Goal: Information Seeking & Learning: Learn about a topic

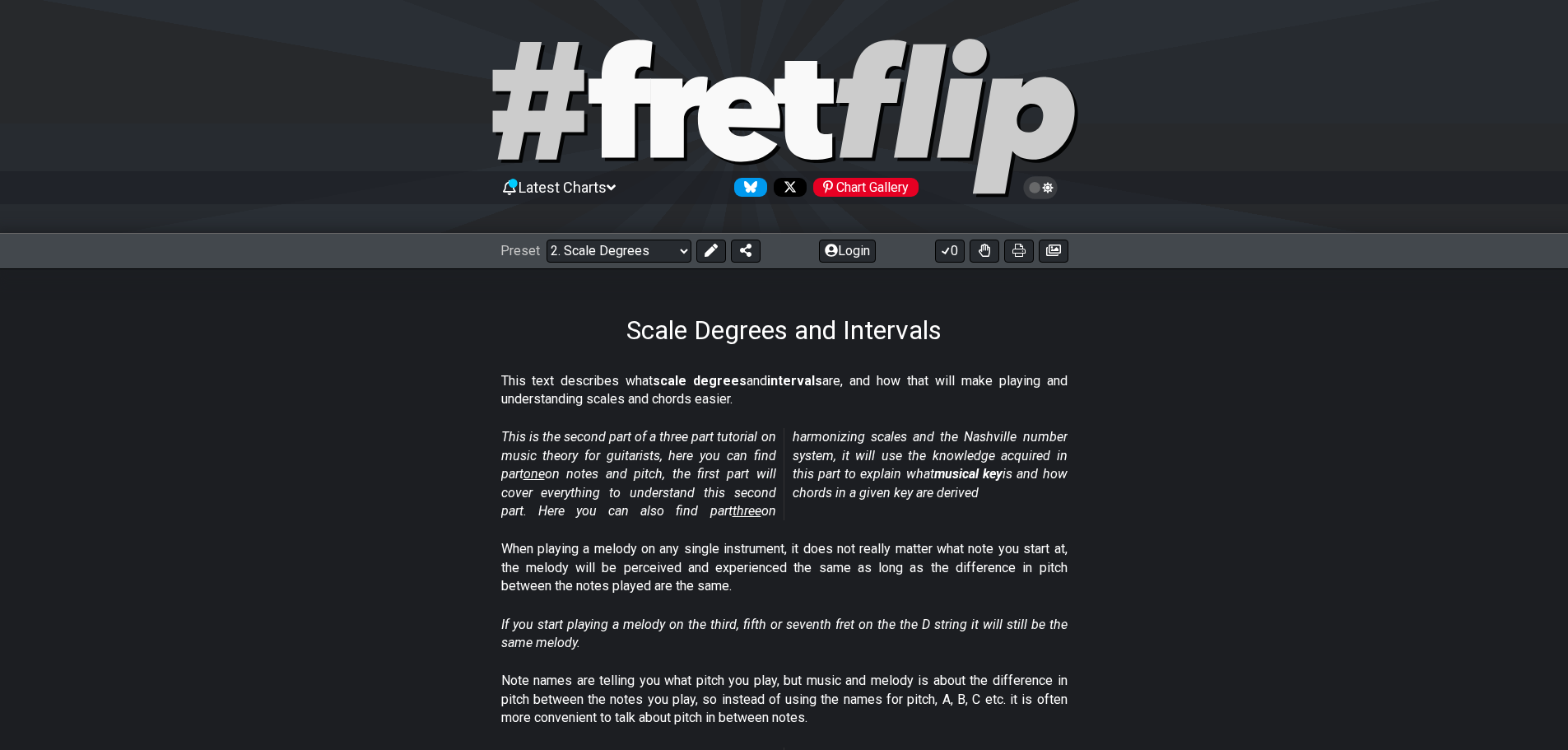
click at [534, 473] on span "one" at bounding box center [534, 473] width 22 height 15
select select "/musical-notes-explained"
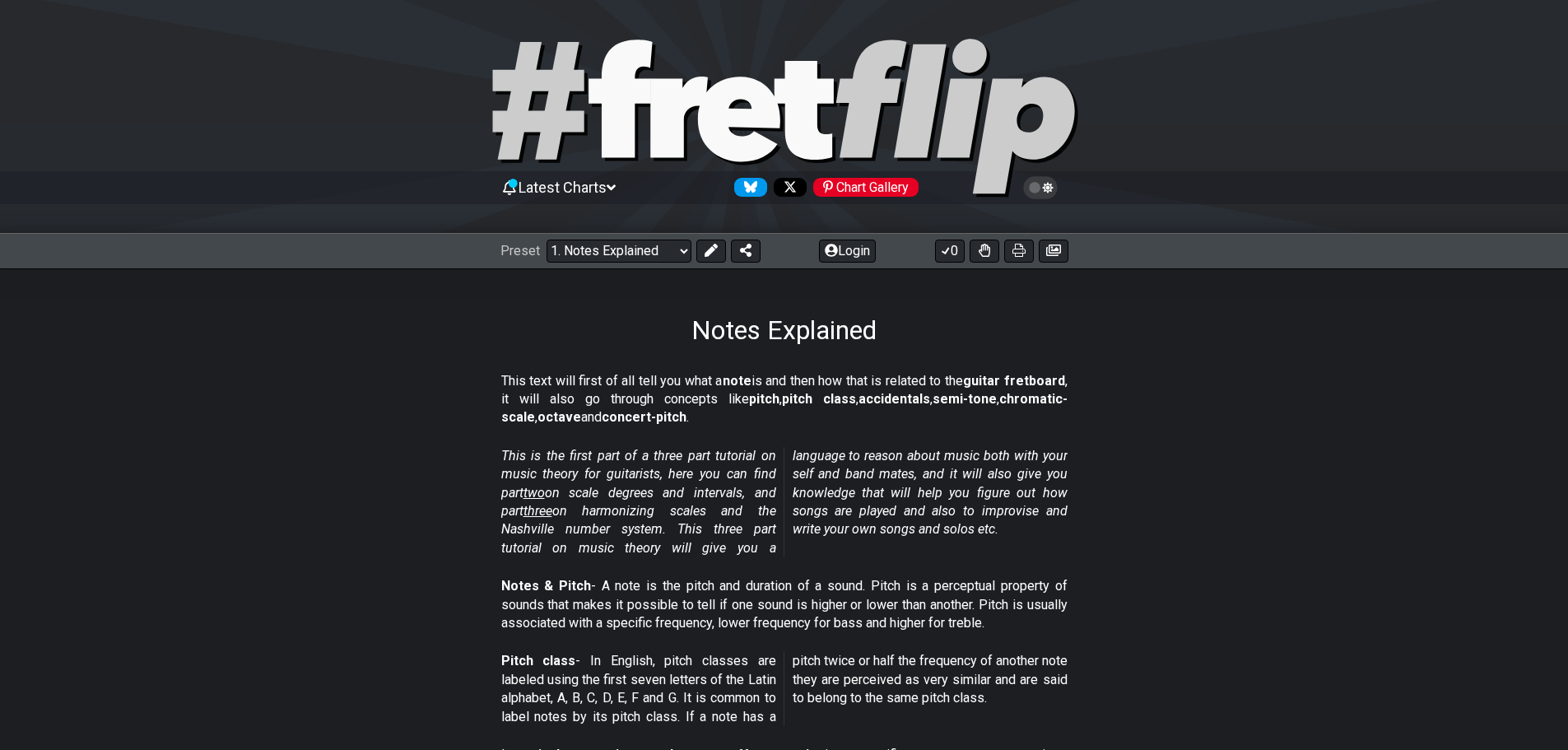
click at [713, 533] on em "This is the first part of a three part tutorial on music theory for guitarists,…" at bounding box center [784, 501] width 566 height 108
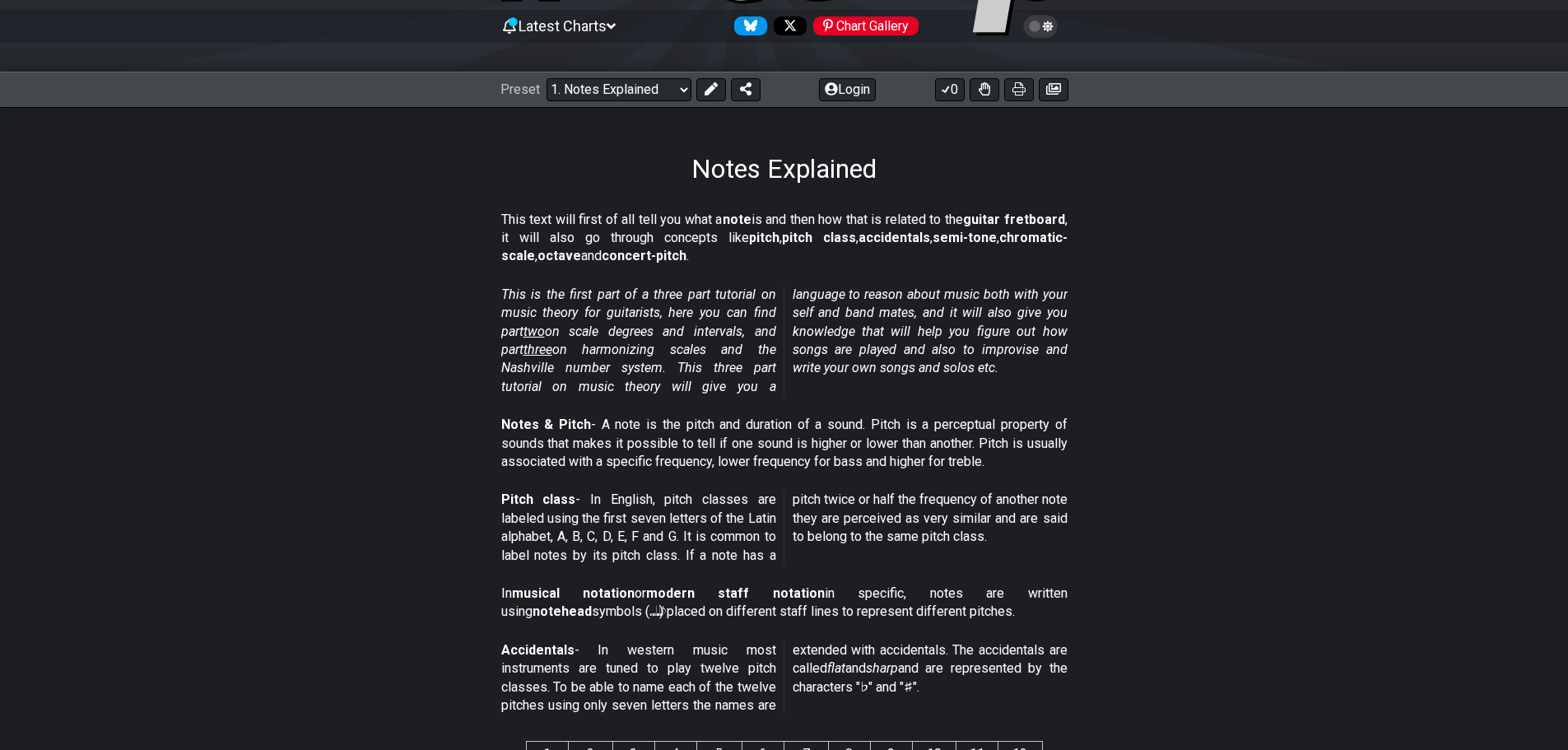
scroll to position [165, 0]
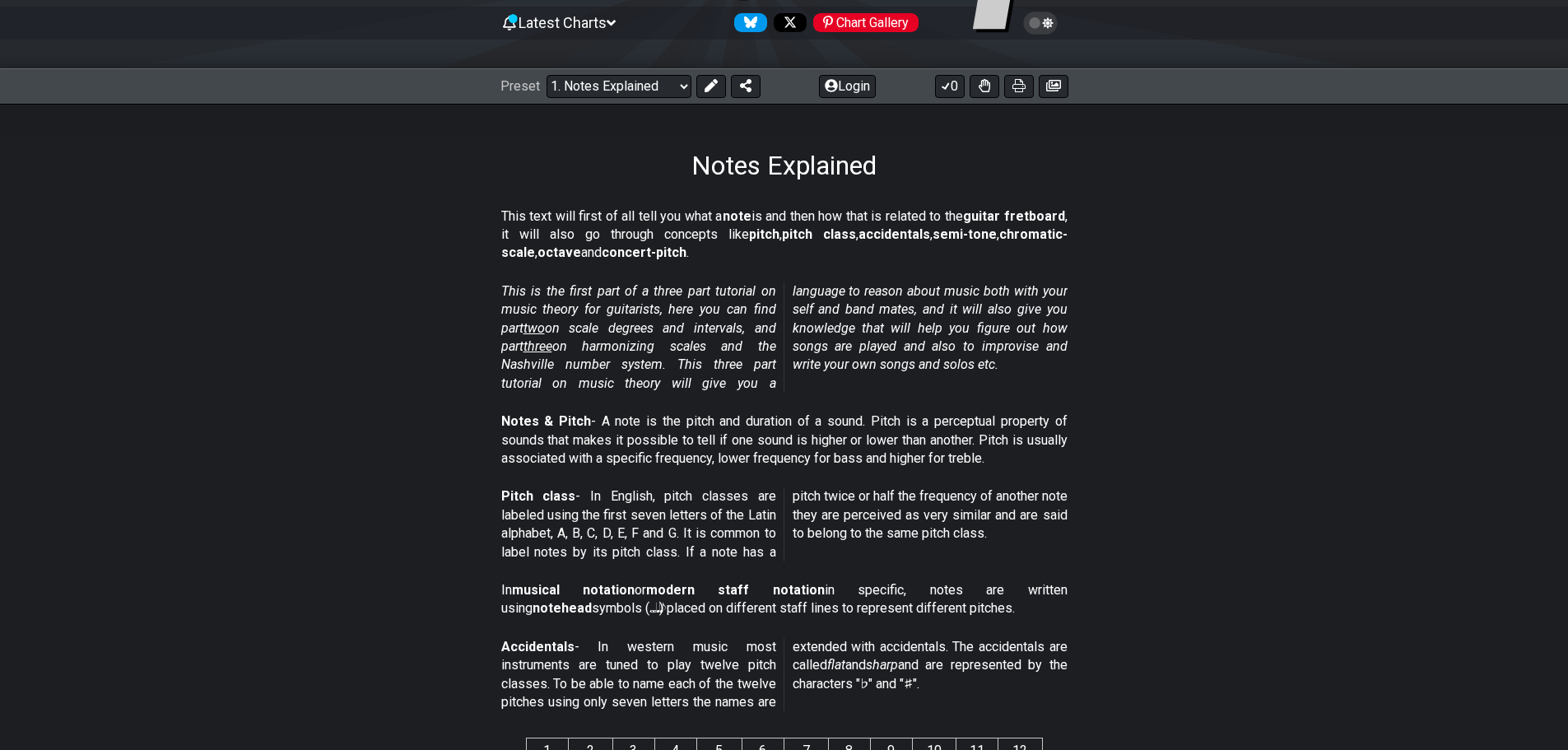
drag, startPoint x: 611, startPoint y: 418, endPoint x: 709, endPoint y: 422, distance: 98.1
click at [709, 422] on p "Notes & Pitch - A note is the pitch and duration of a sound. Pitch is a percept…" at bounding box center [784, 440] width 566 height 55
drag, startPoint x: 622, startPoint y: 423, endPoint x: 930, endPoint y: 416, distance: 308.1
click at [930, 416] on p "Notes & Pitch - A note is the pitch and duration of a sound. Pitch is a percept…" at bounding box center [784, 440] width 566 height 55
drag, startPoint x: 662, startPoint y: 520, endPoint x: 591, endPoint y: 539, distance: 73.5
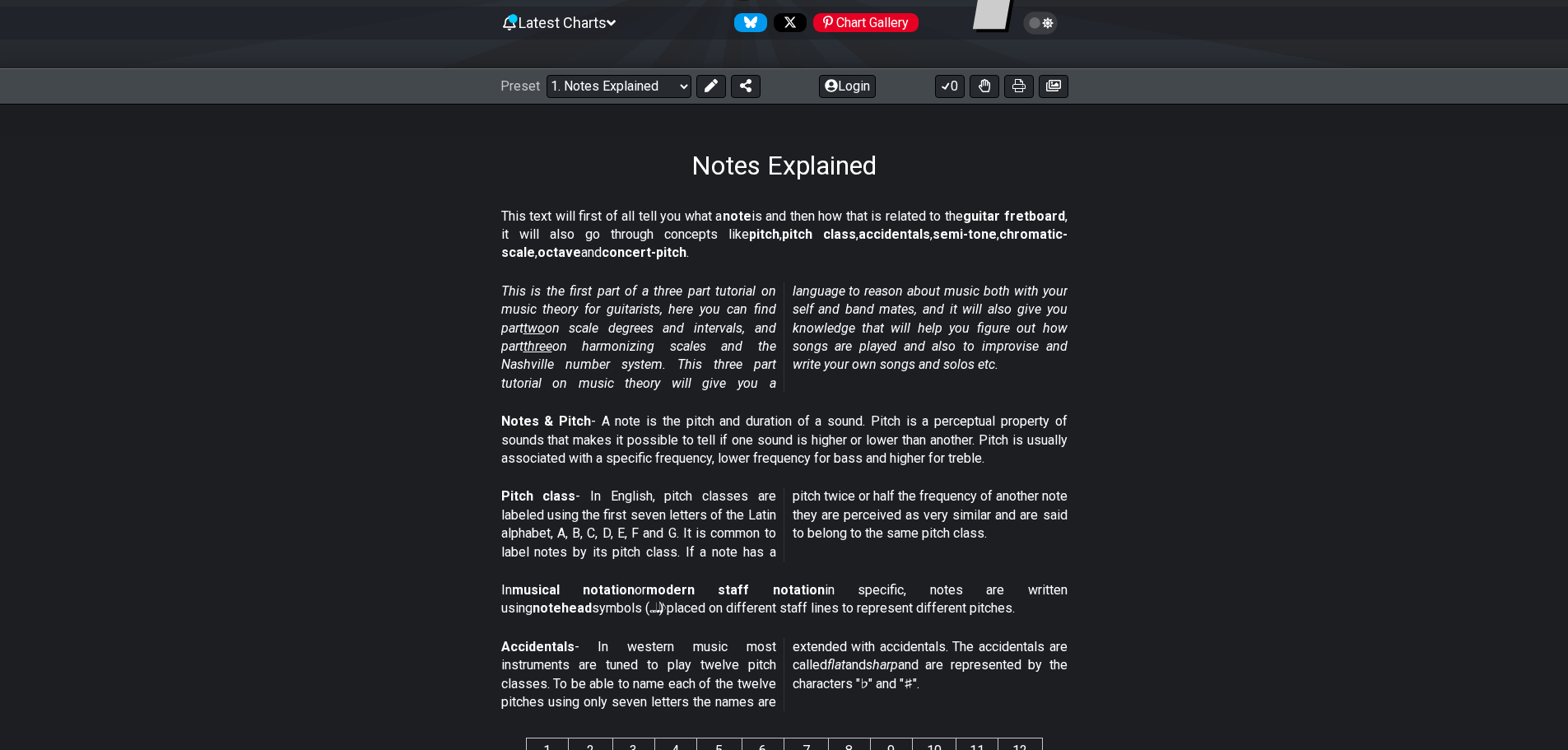
click at [591, 539] on p "Pitch class - In English, pitch classes are labeled using the first seven lette…" at bounding box center [784, 525] width 566 height 74
drag, startPoint x: 588, startPoint y: 561, endPoint x: 785, endPoint y: 543, distance: 197.8
click at [785, 543] on span "Pitch class - In English, pitch classes are labeled using the first seven lette…" at bounding box center [784, 525] width 566 height 74
click at [862, 494] on p "Pitch class - In English, pitch classes are labeled using the first seven lette…" at bounding box center [784, 525] width 566 height 74
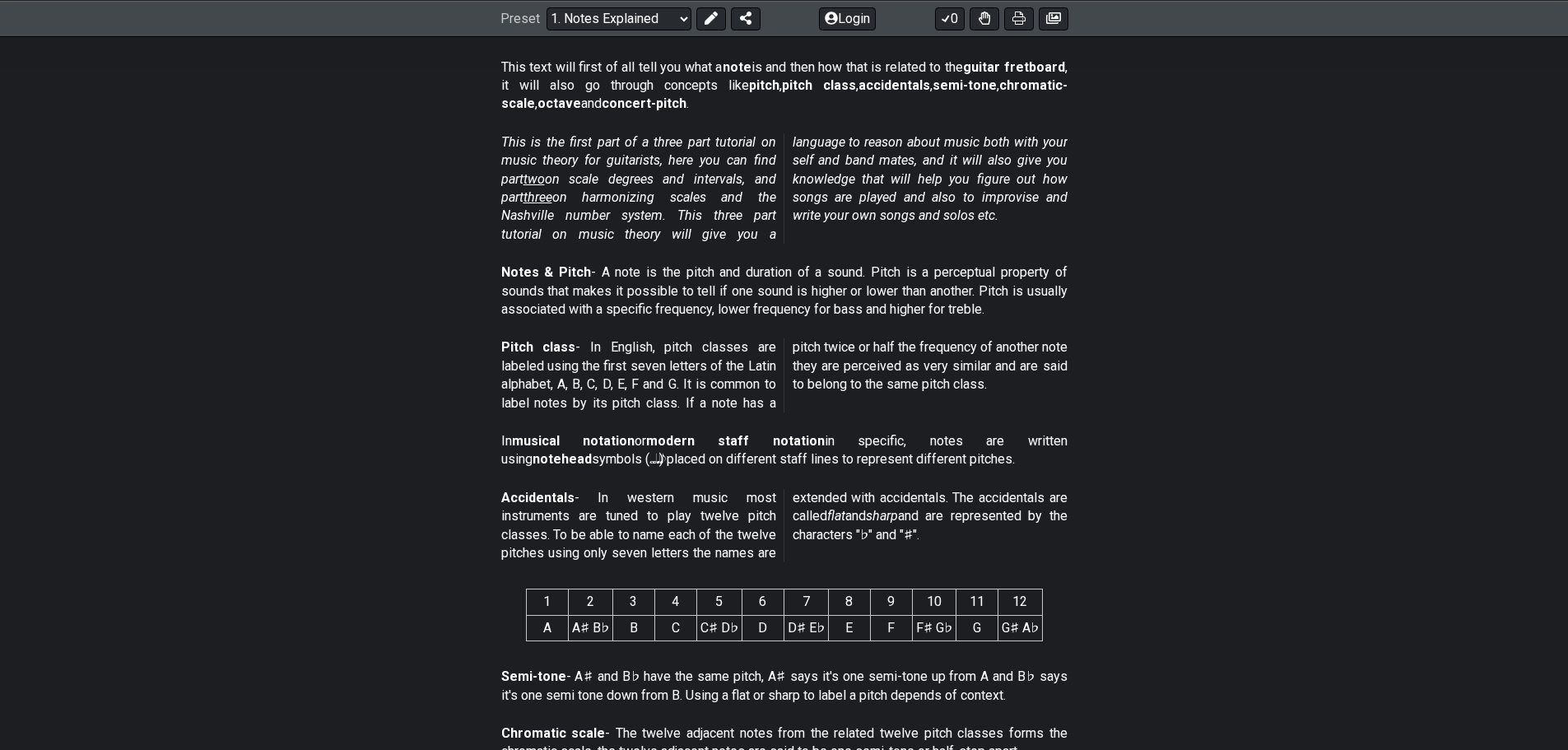
scroll to position [329, 0]
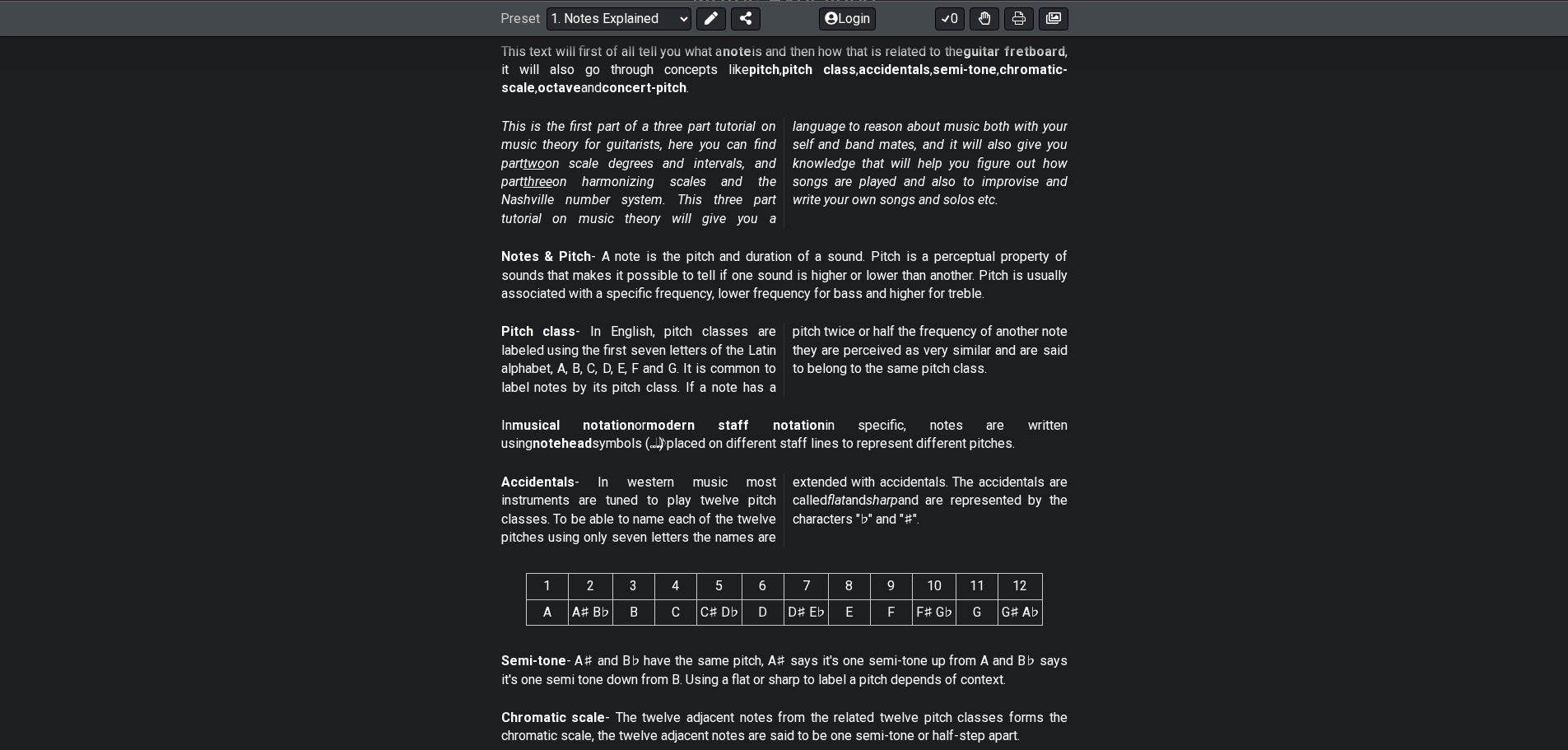
drag, startPoint x: 891, startPoint y: 524, endPoint x: 897, endPoint y: 541, distance: 18.0
click at [895, 541] on span "Accidentals - In western music most instruments are tuned to play twelve pitch …" at bounding box center [784, 510] width 566 height 74
click at [921, 527] on p "Accidentals - In western music most instruments are tuned to play twelve pitch …" at bounding box center [784, 510] width 566 height 74
click at [532, 619] on td "A" at bounding box center [547, 612] width 42 height 25
click at [607, 612] on td "A♯ B♭" at bounding box center [590, 612] width 44 height 25
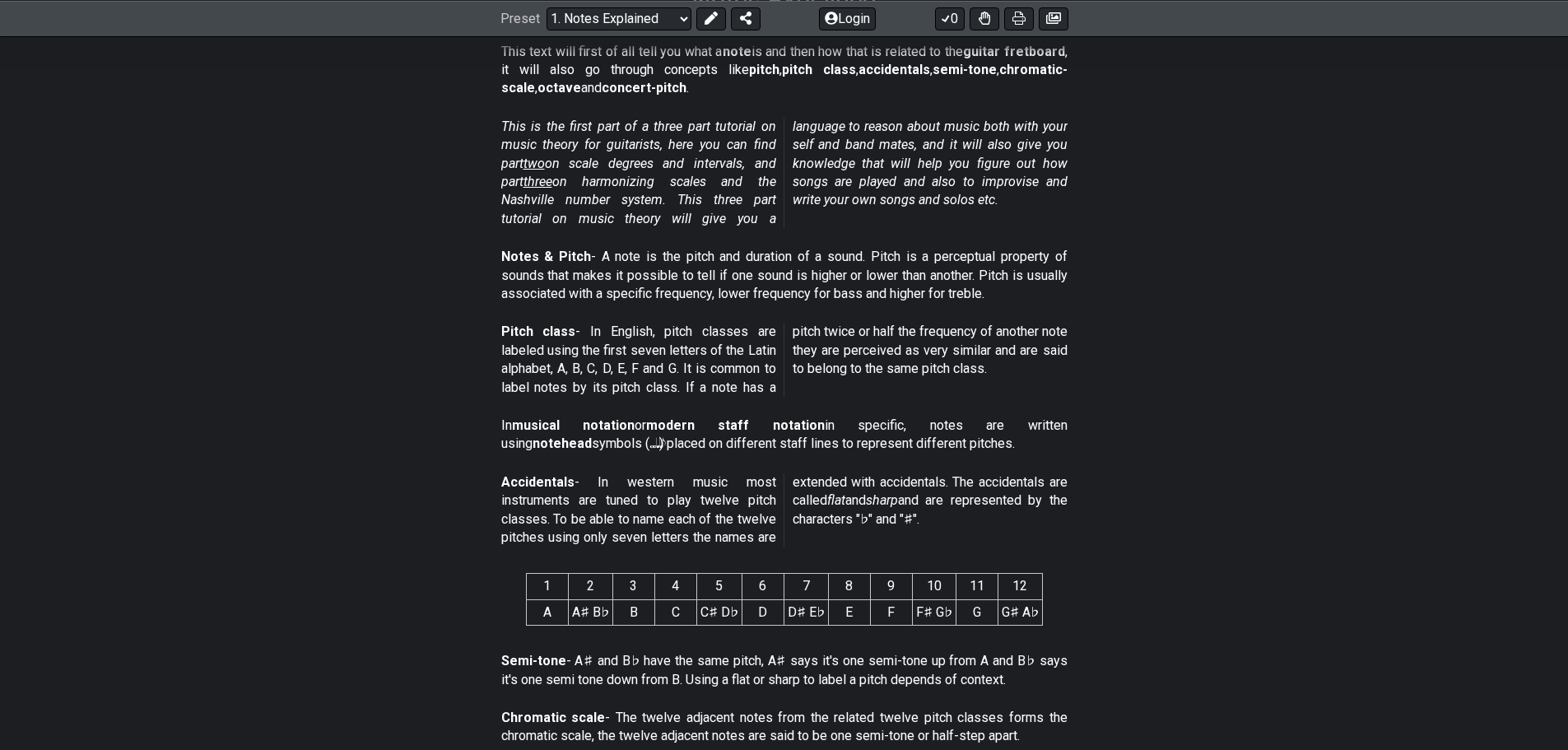
click at [646, 613] on td "B" at bounding box center [633, 612] width 42 height 25
click at [692, 613] on td "C" at bounding box center [675, 612] width 42 height 25
click at [708, 607] on td "C♯ D♭" at bounding box center [719, 612] width 45 height 25
click at [777, 614] on td "D" at bounding box center [762, 612] width 42 height 25
click at [812, 604] on td "D♯ E♭" at bounding box center [805, 612] width 44 height 25
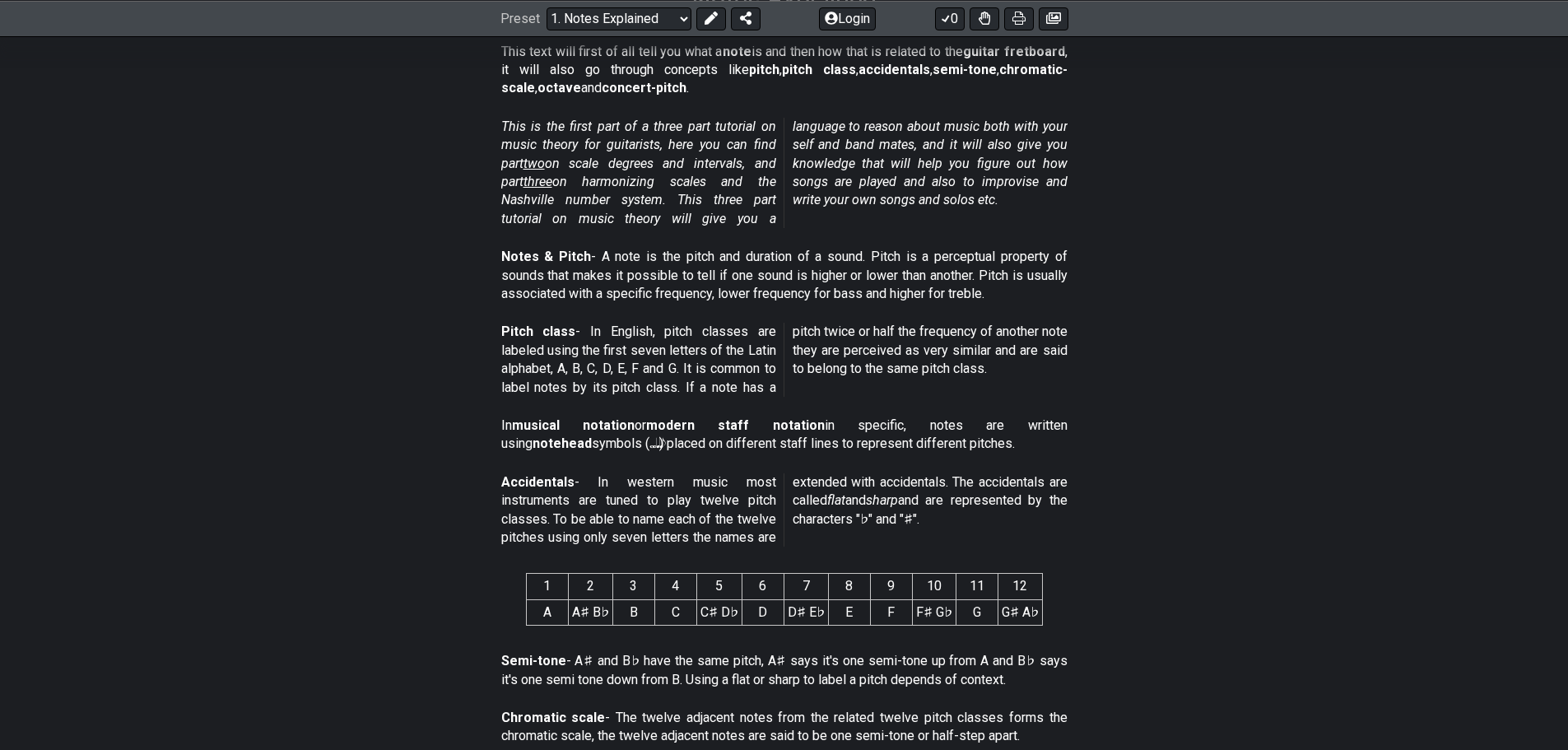
click at [842, 612] on td "E" at bounding box center [849, 612] width 42 height 25
click at [879, 606] on td "F" at bounding box center [891, 612] width 42 height 25
click at [921, 609] on td "F♯ G♭" at bounding box center [933, 612] width 43 height 25
click at [971, 608] on td "G" at bounding box center [977, 612] width 42 height 25
click at [997, 608] on td "G♯ A♭" at bounding box center [1019, 612] width 44 height 25
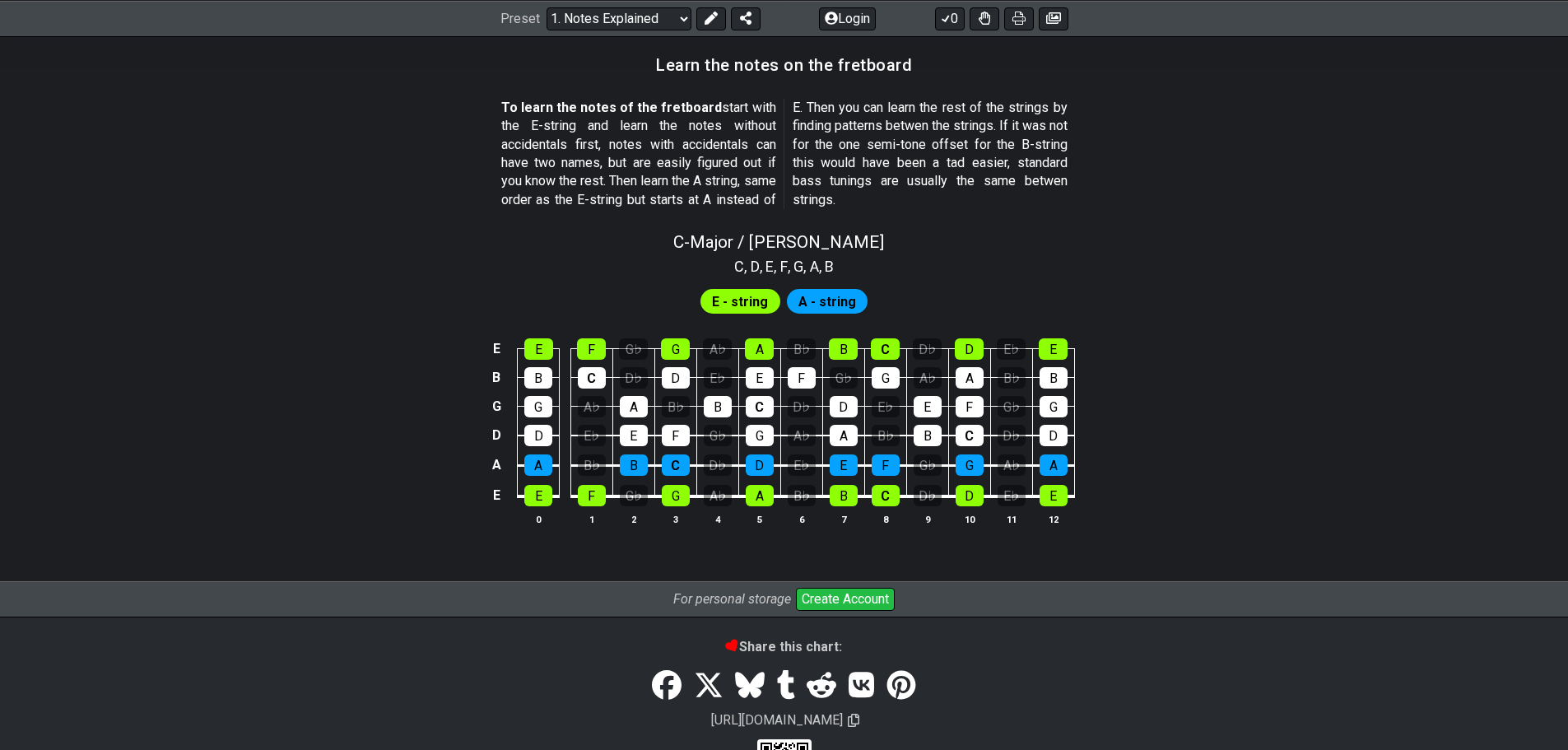
scroll to position [1482, 0]
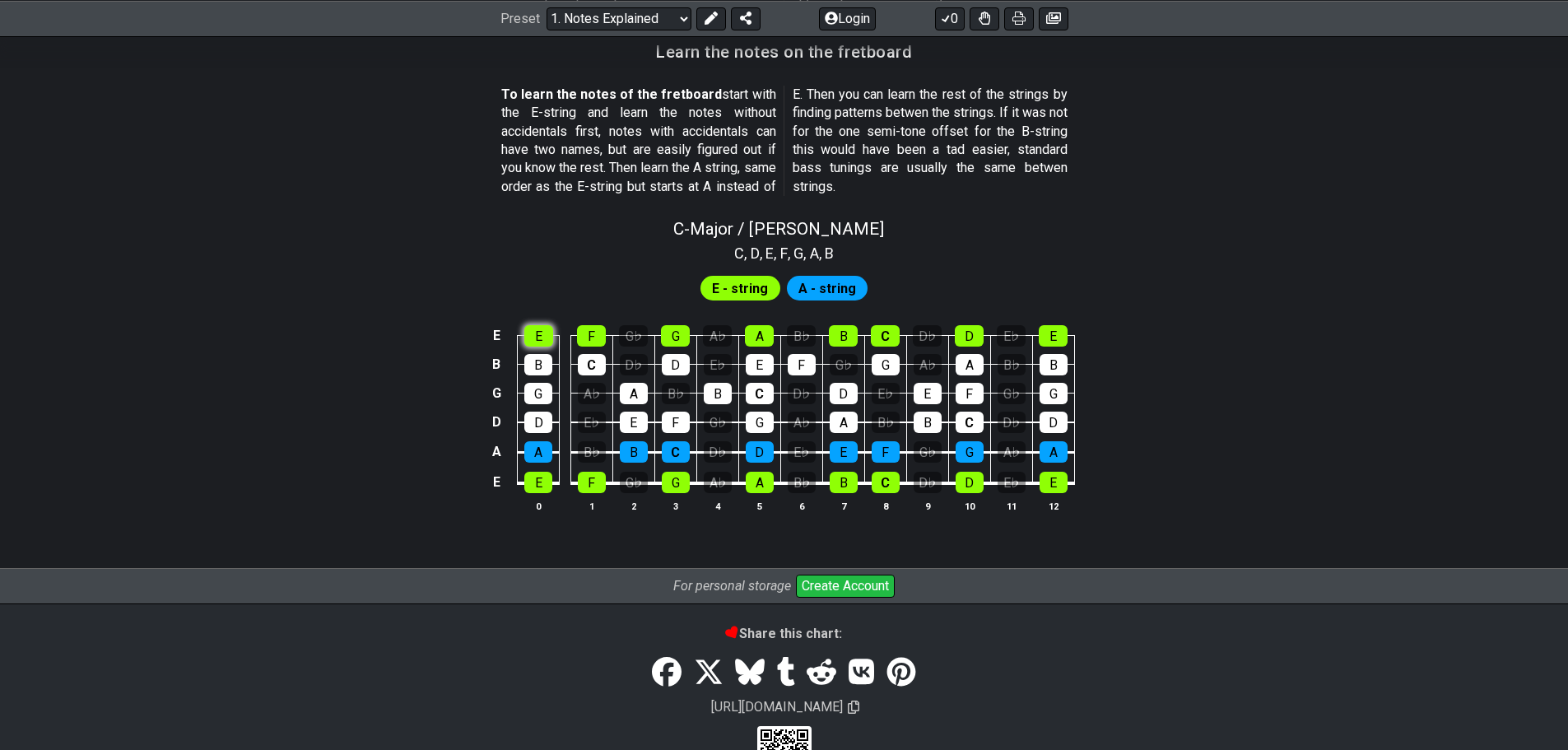
click at [538, 330] on td "E" at bounding box center [539, 321] width 42 height 29
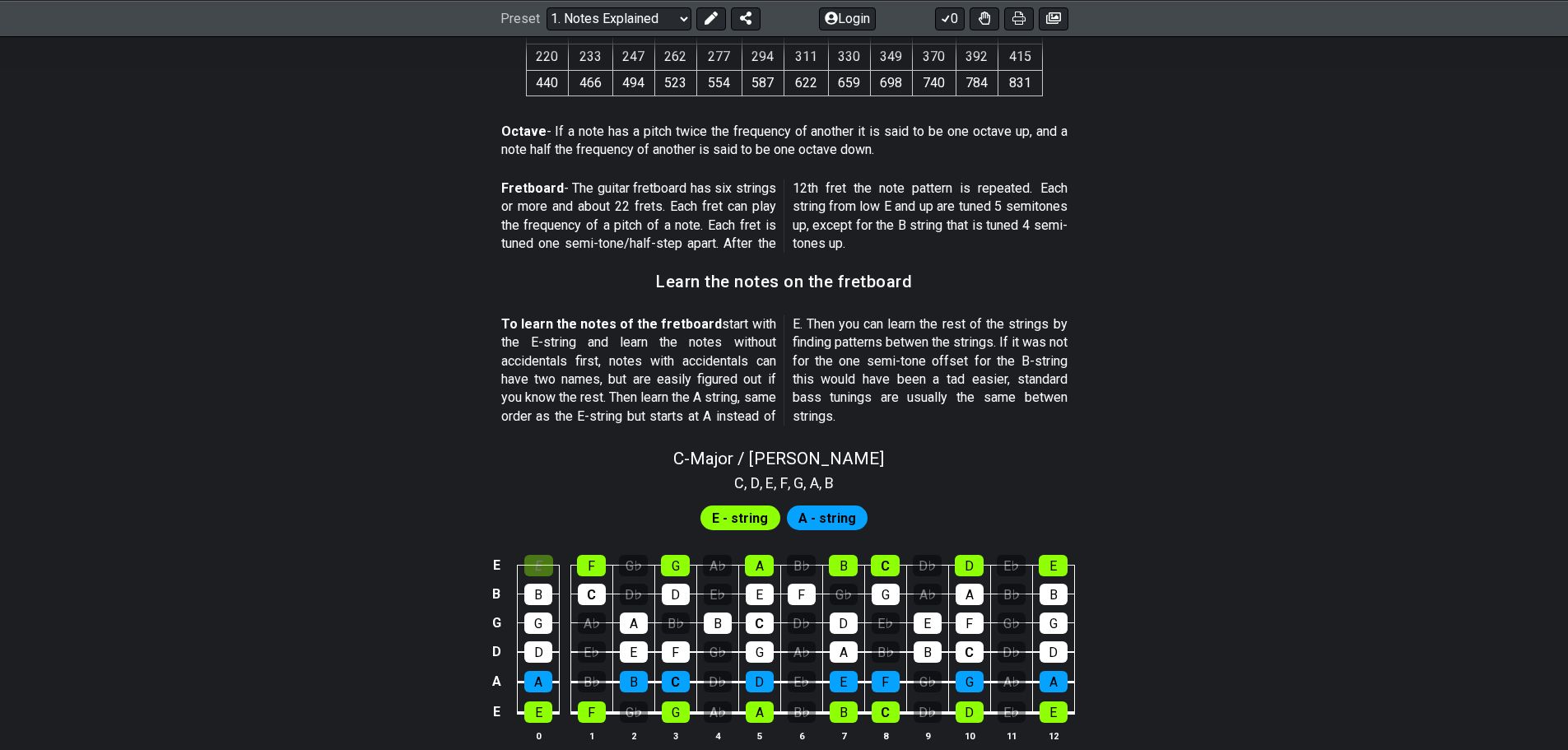
scroll to position [1381, 0]
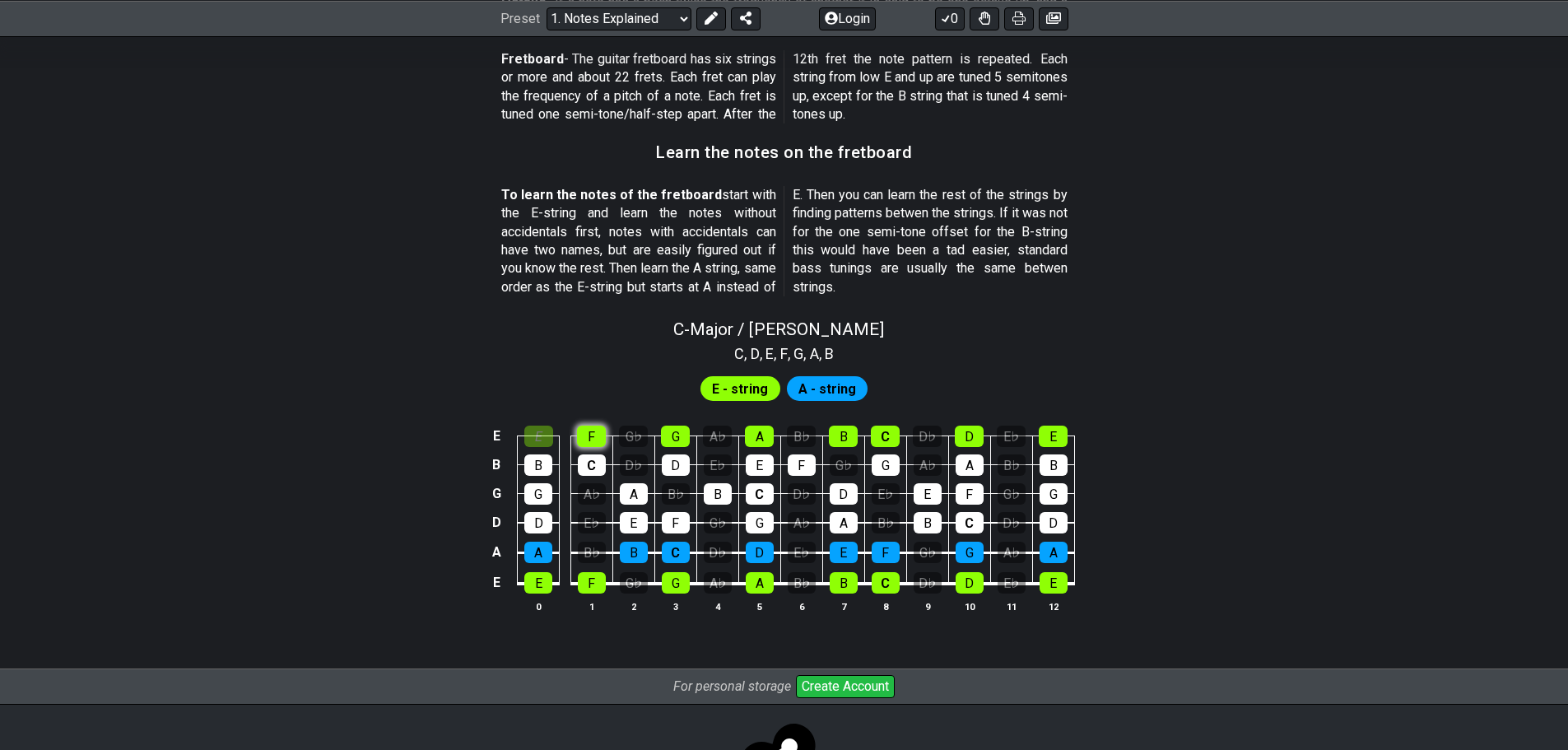
click at [588, 441] on div "F" at bounding box center [591, 437] width 29 height 22
click at [549, 452] on td "B" at bounding box center [539, 450] width 42 height 29
click at [542, 463] on div "B" at bounding box center [538, 465] width 28 height 22
click at [536, 465] on div "B" at bounding box center [538, 465] width 28 height 22
click at [537, 426] on div "E" at bounding box center [539, 437] width 29 height 22
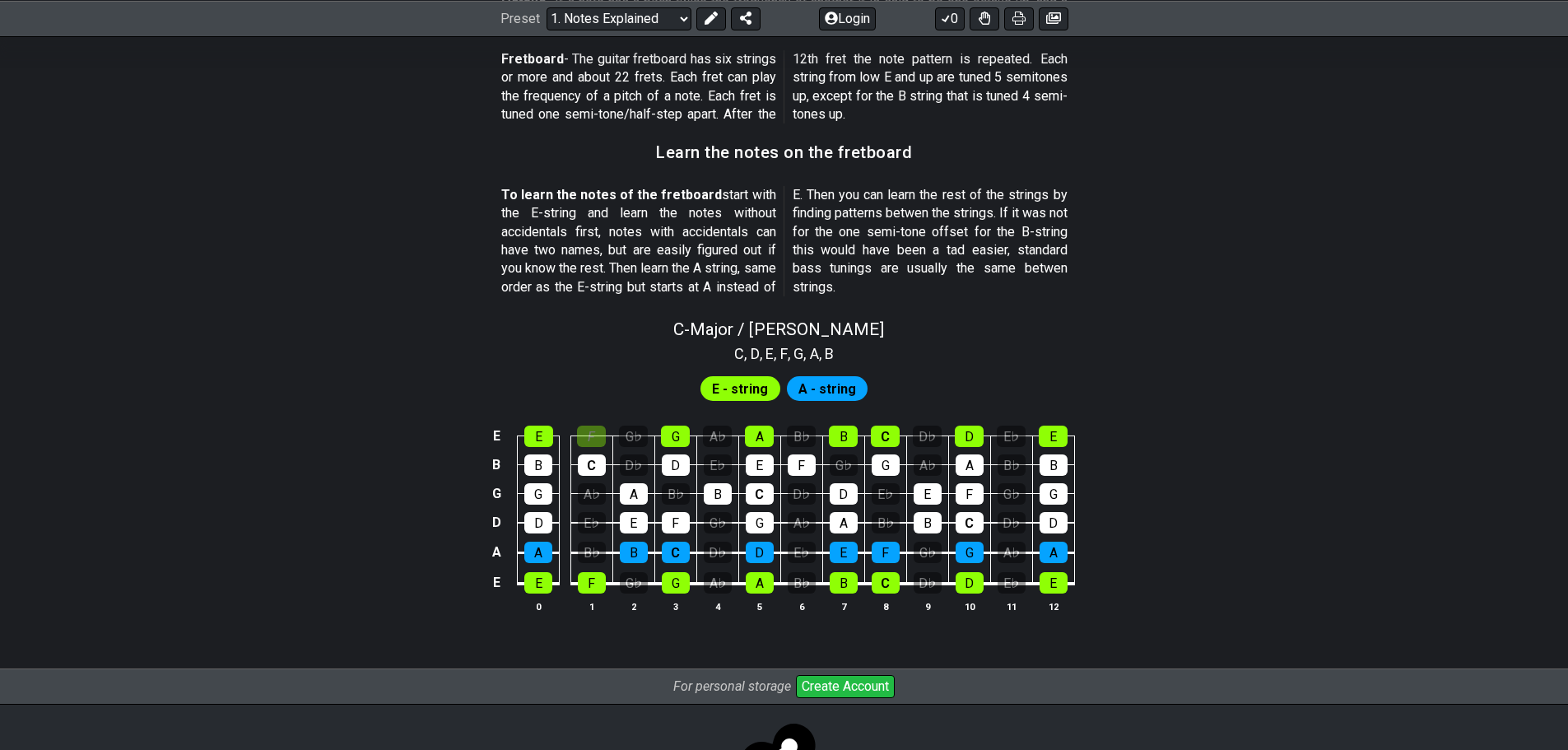
click at [572, 432] on td "F" at bounding box center [591, 422] width 42 height 29
click at [590, 430] on div "F" at bounding box center [591, 437] width 29 height 22
click at [539, 463] on div "B" at bounding box center [538, 465] width 28 height 22
click at [588, 555] on div "B♭" at bounding box center [591, 553] width 28 height 22
click at [626, 576] on div "G♭" at bounding box center [633, 584] width 28 height 22
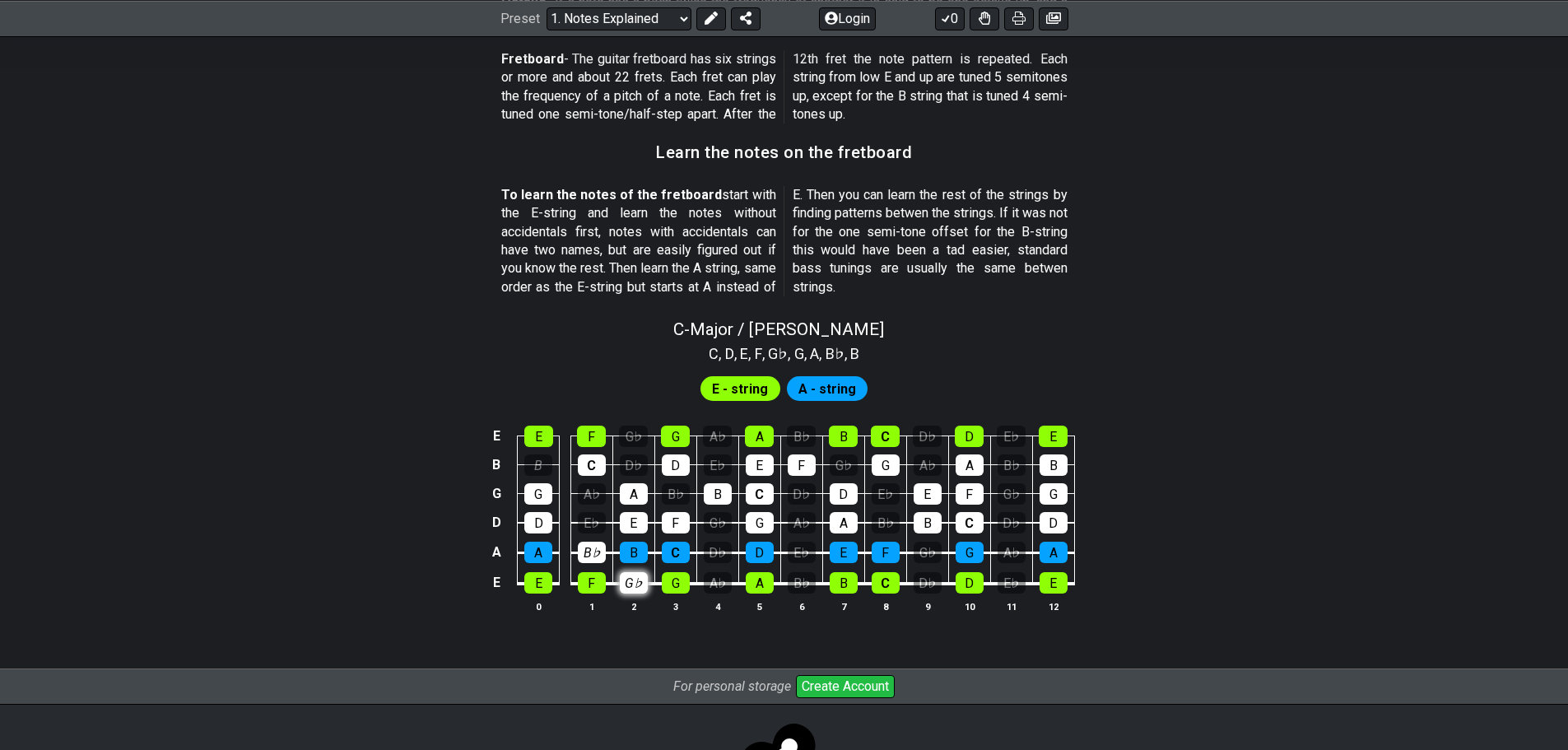
click at [627, 576] on div "G♭" at bounding box center [633, 584] width 28 height 22
click at [597, 555] on div "B♭" at bounding box center [591, 553] width 28 height 22
click at [534, 463] on div "B" at bounding box center [538, 465] width 28 height 22
click at [600, 489] on div "A♭" at bounding box center [591, 494] width 28 height 22
click at [598, 517] on div "E♭" at bounding box center [591, 523] width 28 height 22
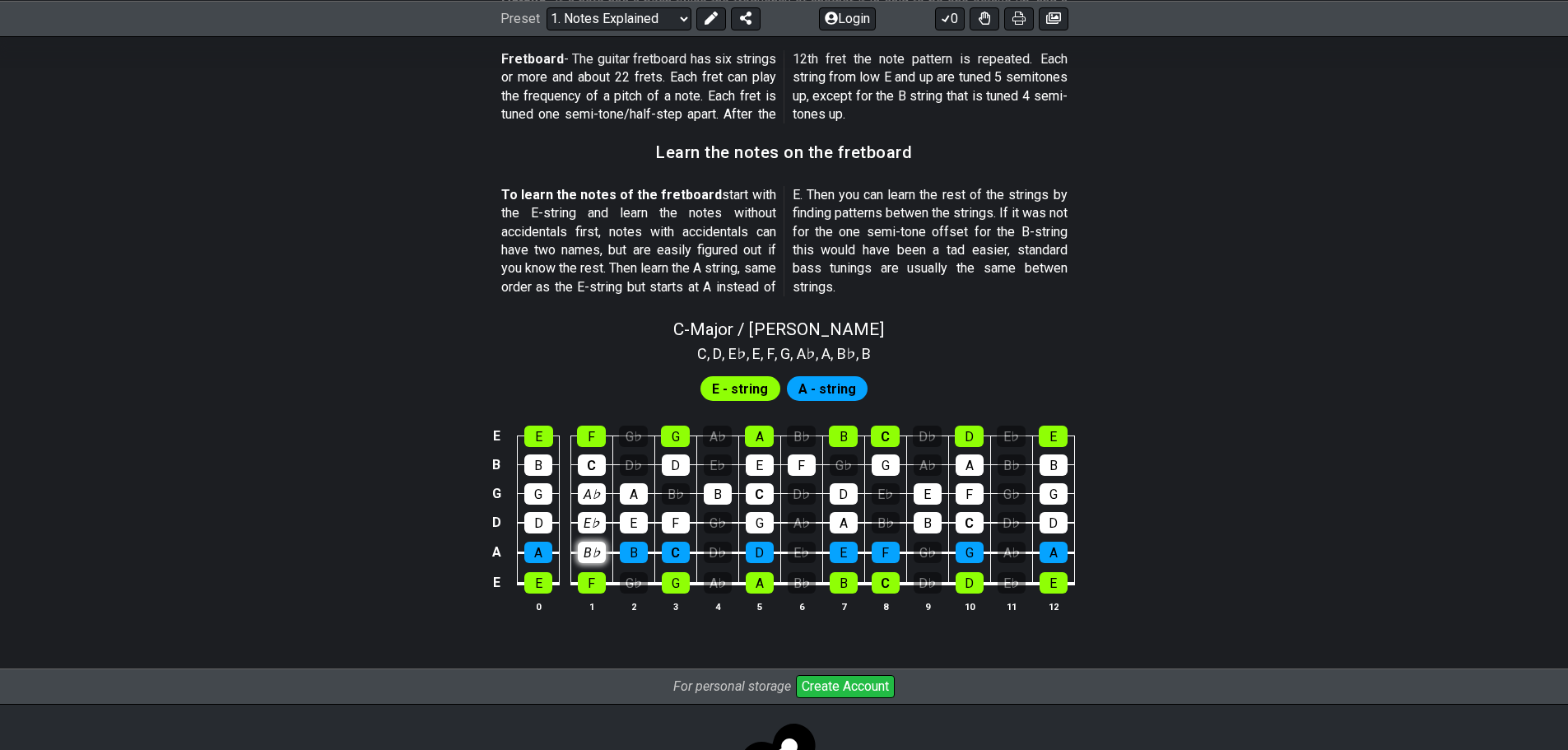
click at [596, 546] on div "B♭" at bounding box center [591, 553] width 28 height 22
click at [596, 544] on div "B♭" at bounding box center [591, 553] width 28 height 22
click at [598, 527] on div "E♭" at bounding box center [591, 523] width 28 height 22
click at [591, 474] on div "C" at bounding box center [591, 465] width 28 height 22
click at [591, 486] on div "A♭" at bounding box center [591, 494] width 28 height 22
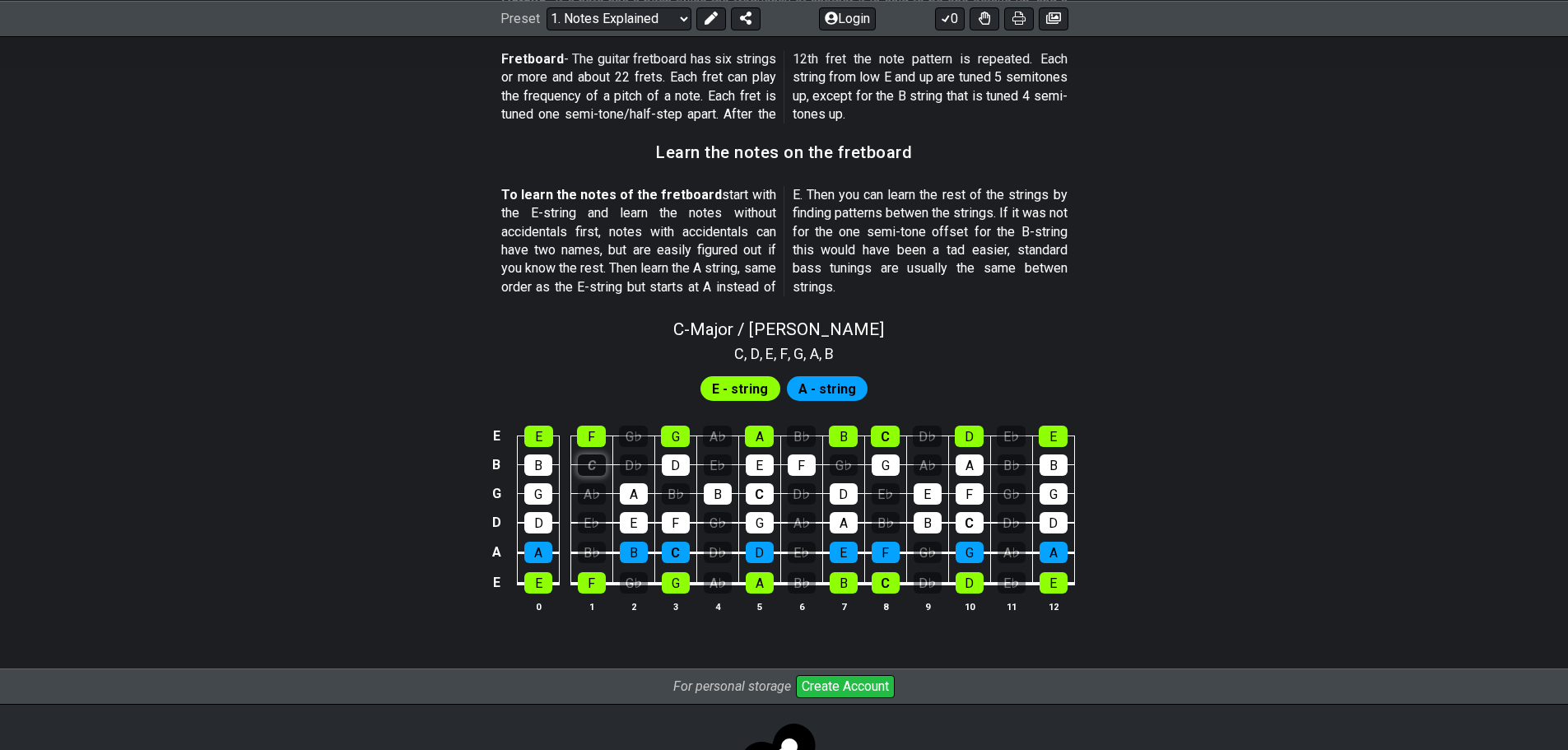
click at [593, 454] on div "C" at bounding box center [591, 465] width 28 height 22
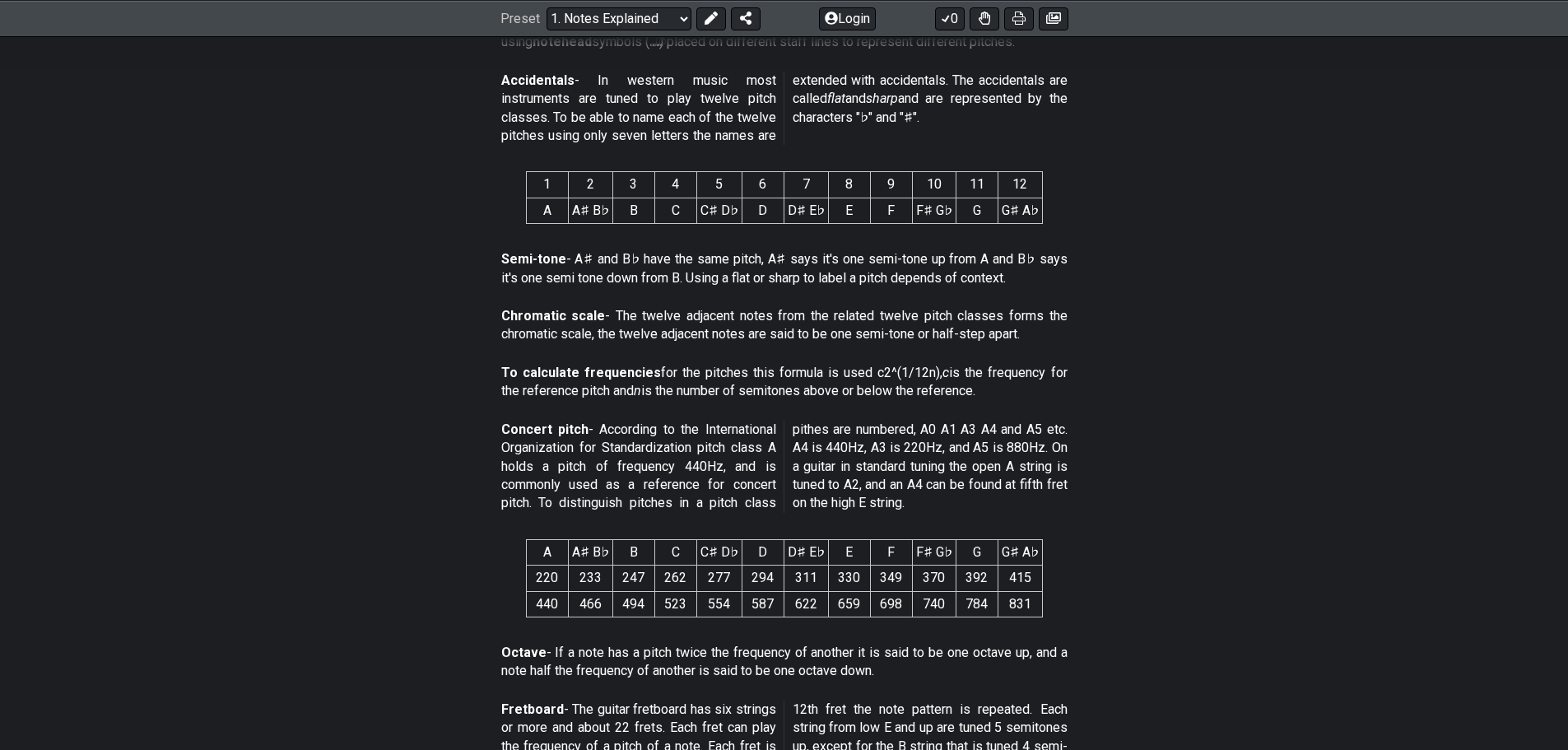
scroll to position [741, 0]
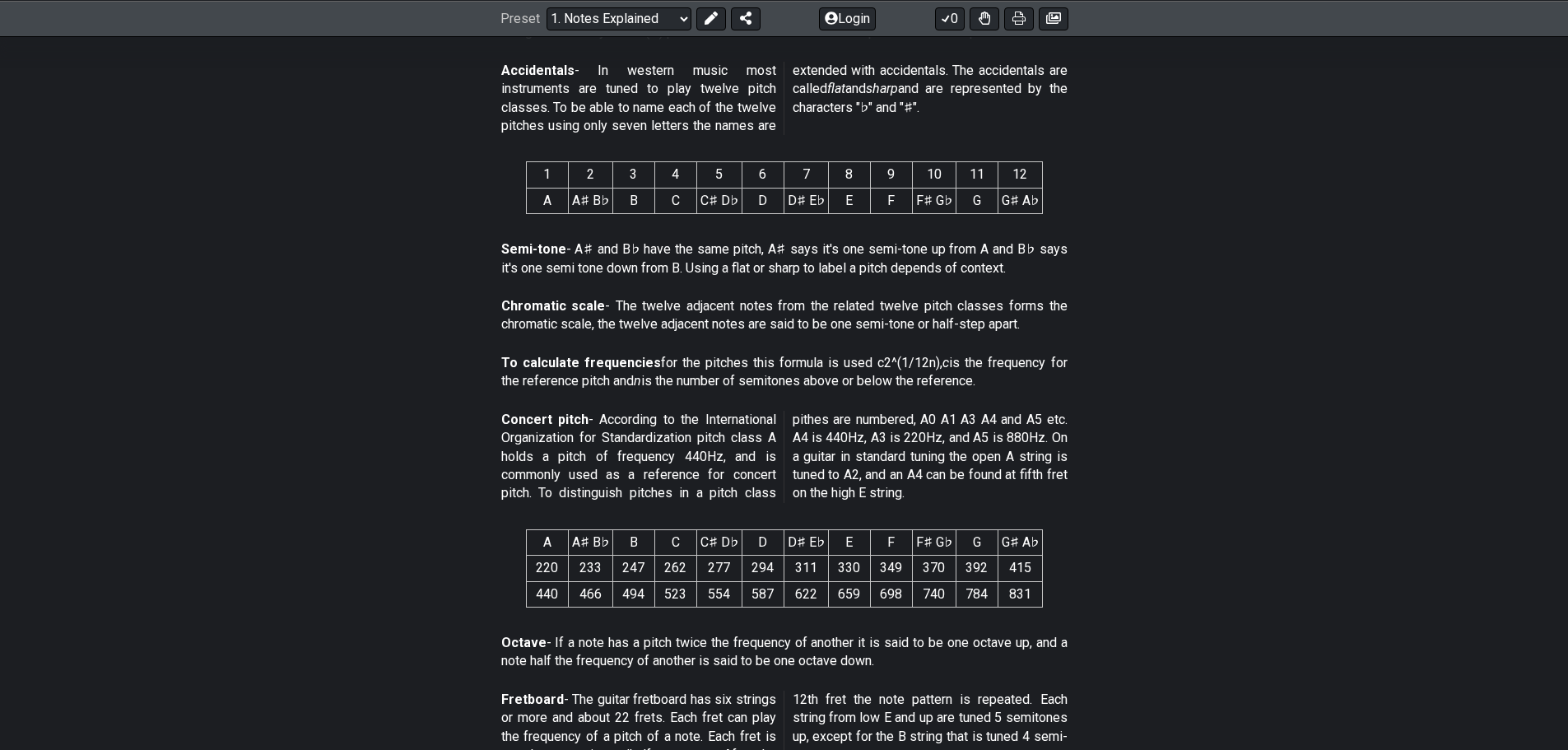
click at [583, 648] on p "Octave - If a note has a pitch twice the frequency of another it is said to be …" at bounding box center [784, 652] width 566 height 37
click at [650, 638] on p "Octave - If a note has a pitch twice the frequency of another it is said to be …" at bounding box center [784, 652] width 566 height 37
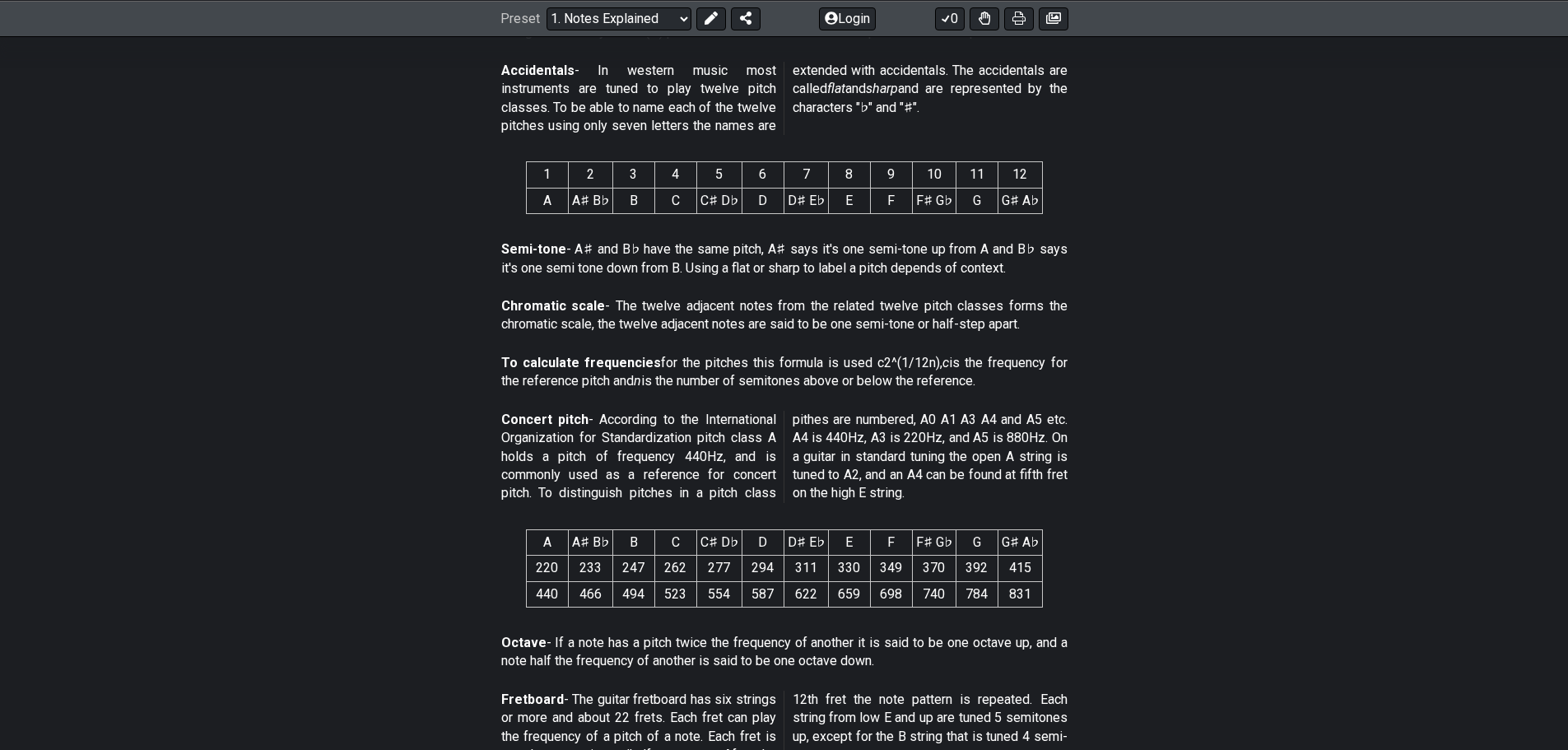
click at [650, 638] on p "Octave - If a note has a pitch twice the frequency of another it is said to be …" at bounding box center [784, 652] width 566 height 37
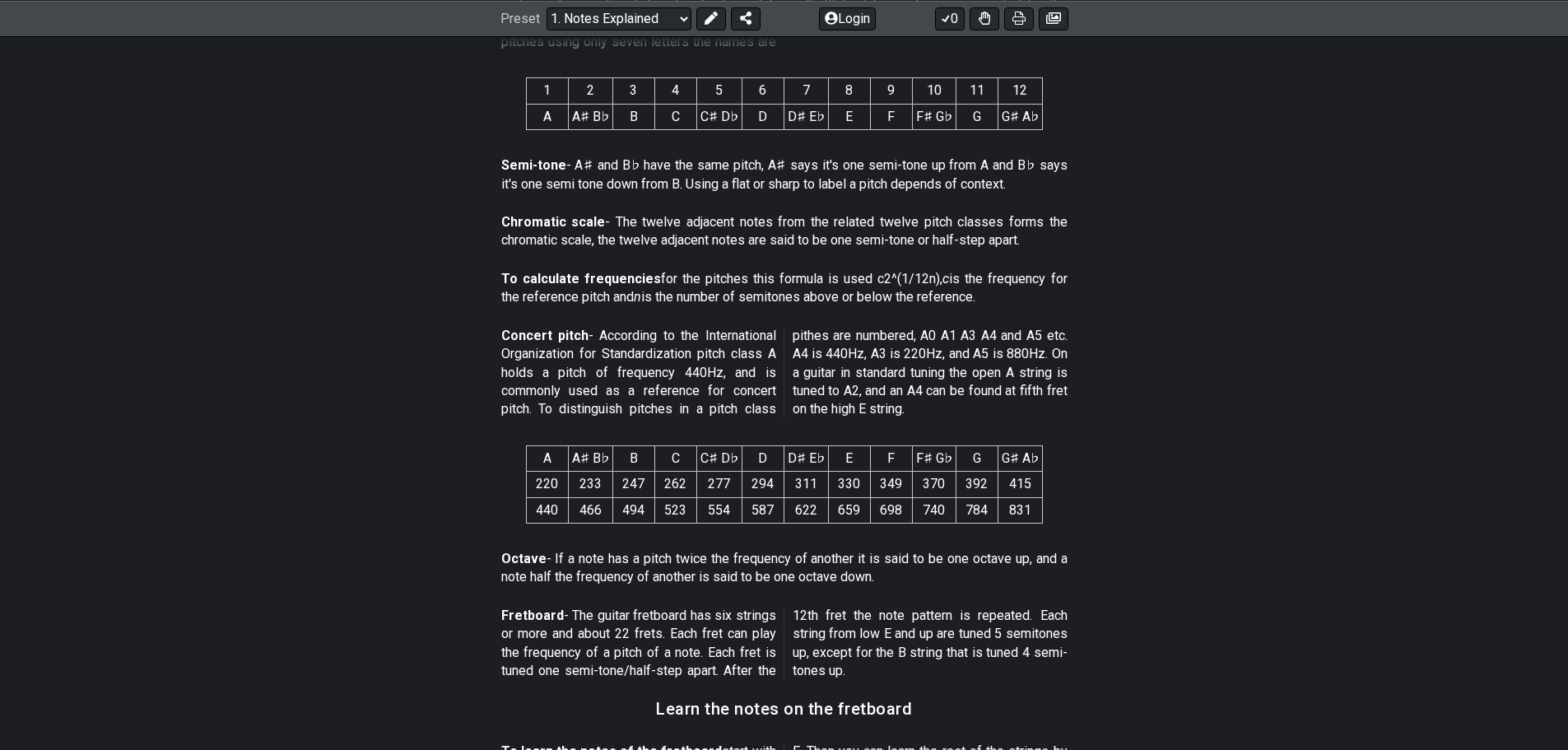
scroll to position [906, 0]
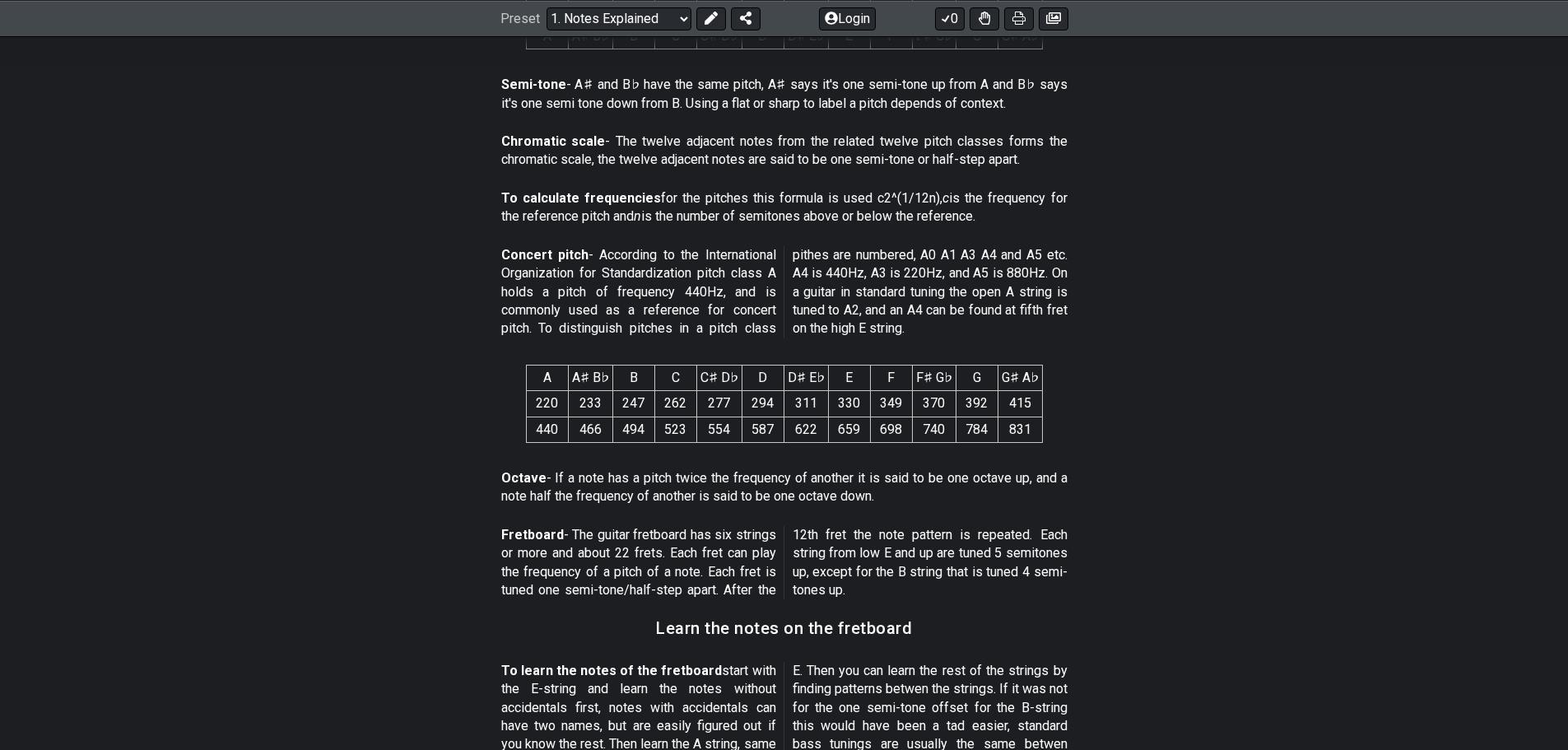
drag, startPoint x: 597, startPoint y: 473, endPoint x: 752, endPoint y: 473, distance: 155.0
click at [752, 473] on p "Octave - If a note has a pitch twice the frequency of another it is said to be …" at bounding box center [784, 488] width 566 height 37
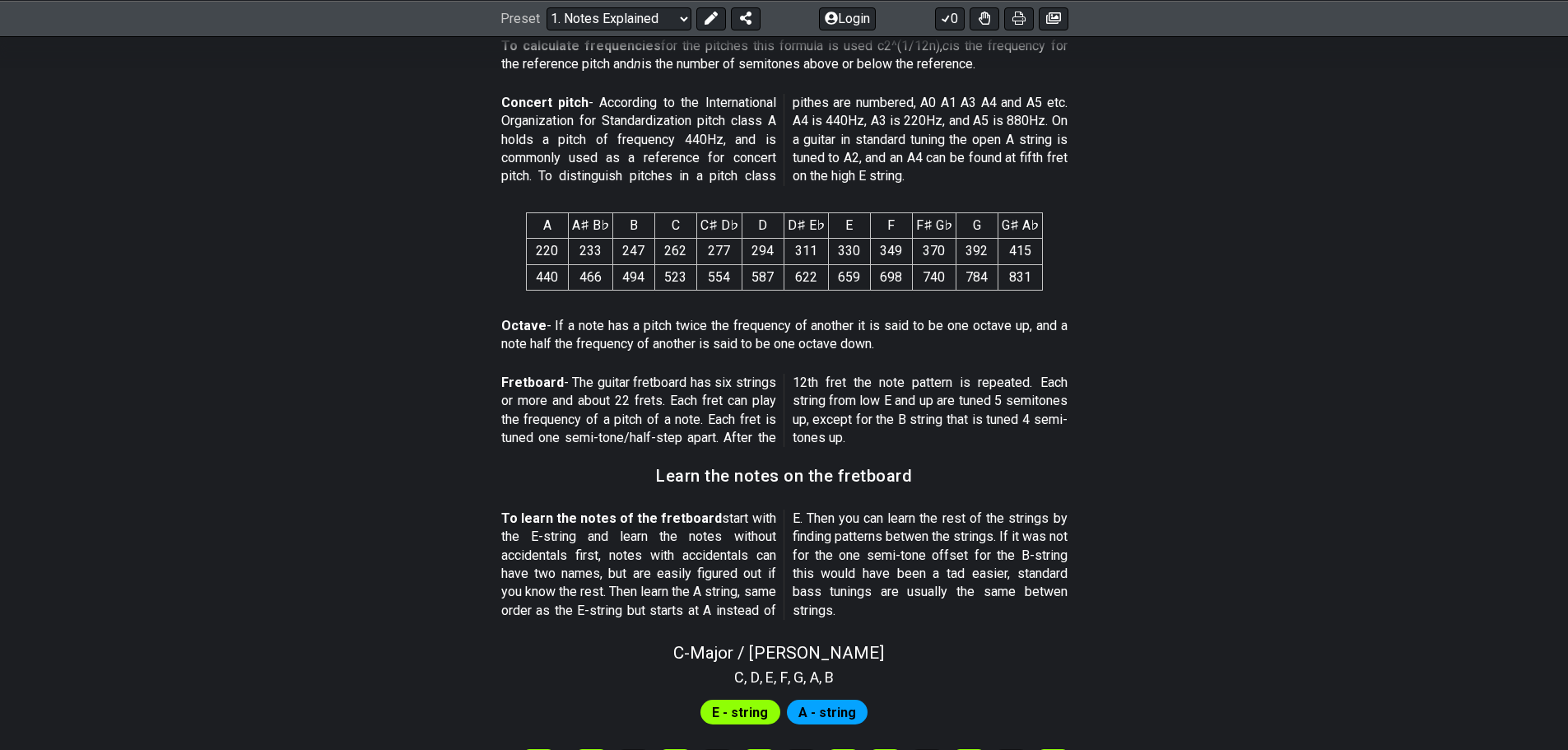
scroll to position [1070, 0]
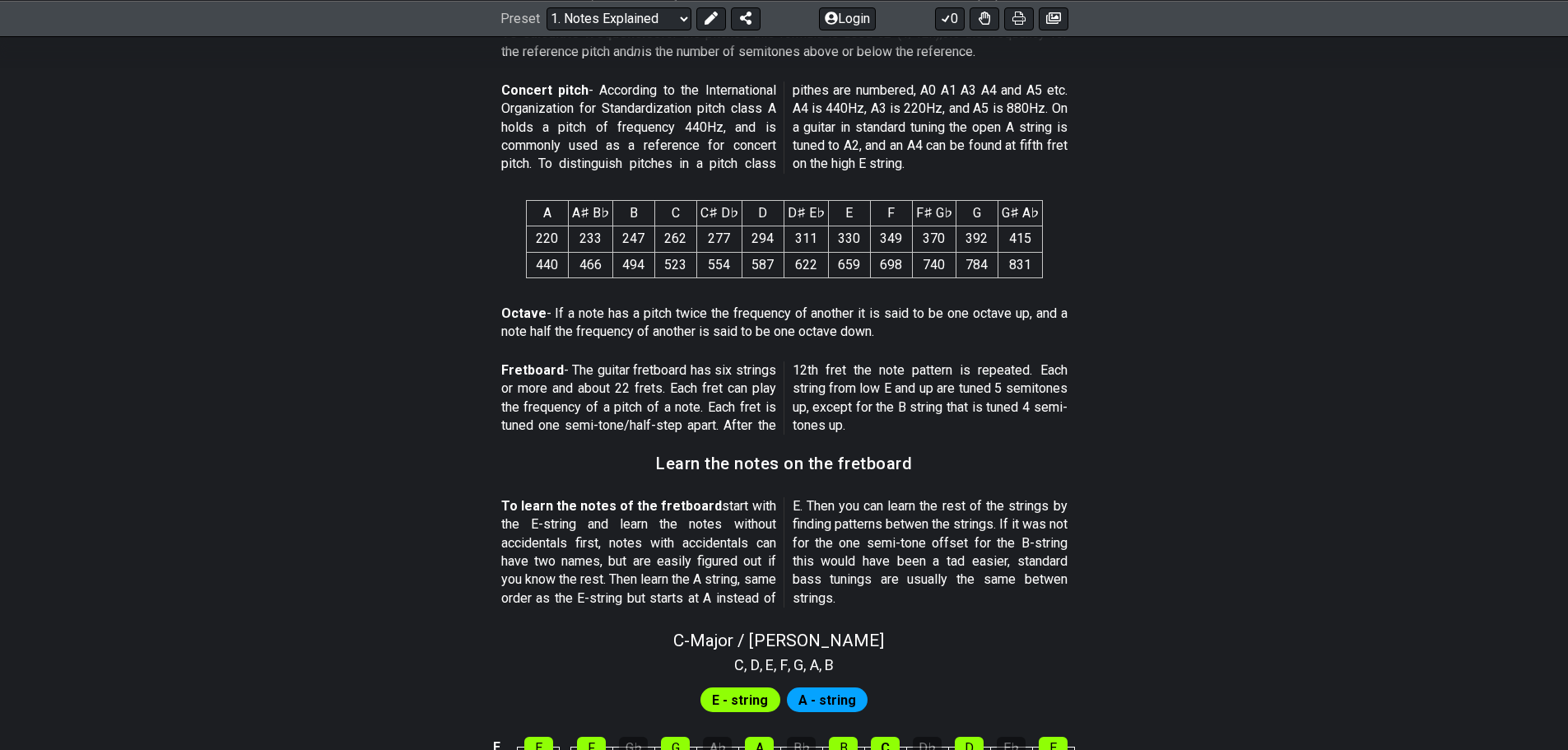
click at [638, 521] on p "To learn the notes of the fretboard start with the E-string and learn the notes…" at bounding box center [784, 553] width 566 height 110
click at [590, 545] on p "To learn the notes of the fretboard start with the E-string and learn the notes…" at bounding box center [784, 553] width 566 height 110
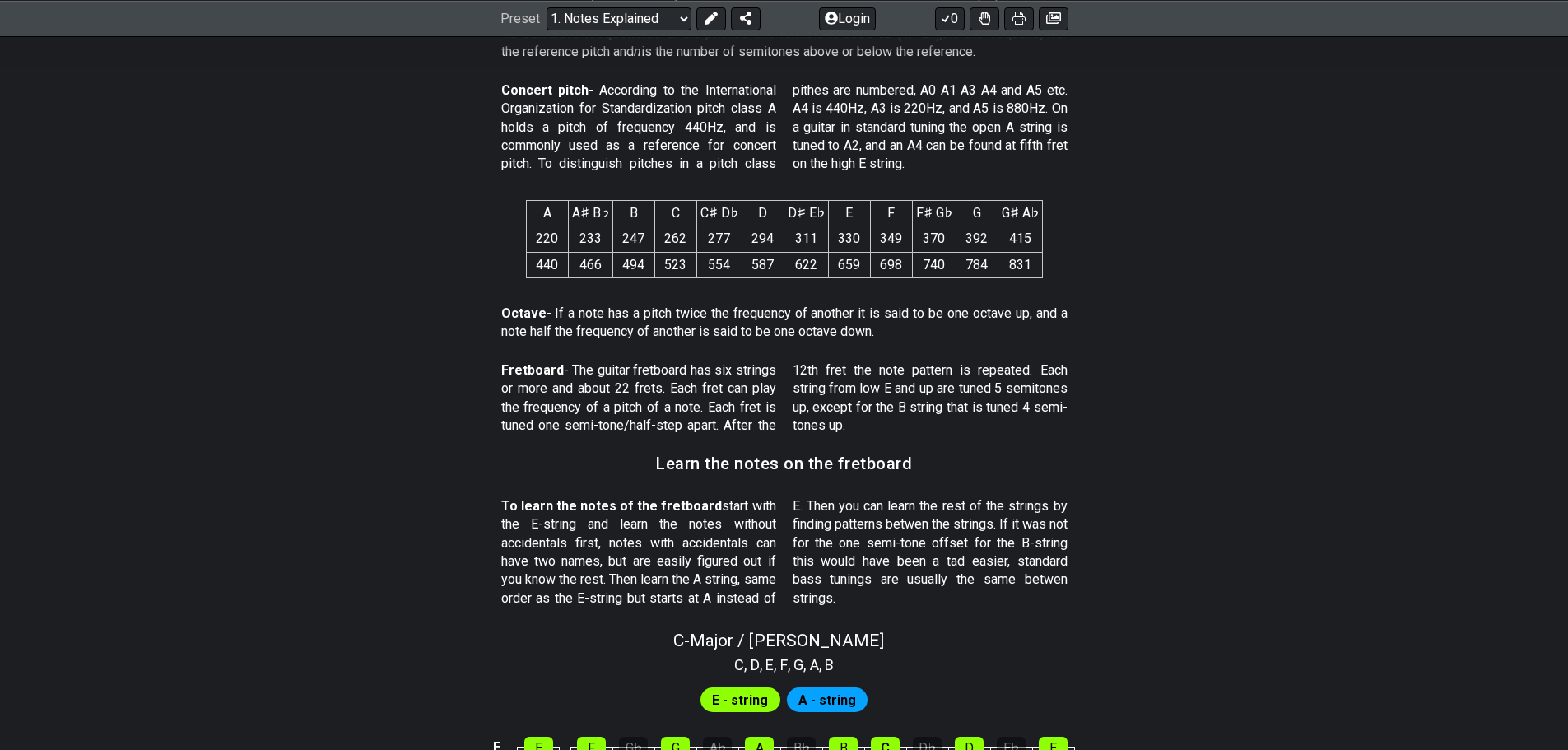
drag, startPoint x: 590, startPoint y: 545, endPoint x: 656, endPoint y: 542, distance: 66.1
click at [590, 544] on p "To learn the notes of the fretboard start with the E-string and learn the notes…" at bounding box center [784, 553] width 566 height 110
click at [744, 569] on p "To learn the notes of the fretboard start with the E-string and learn the notes…" at bounding box center [784, 553] width 566 height 110
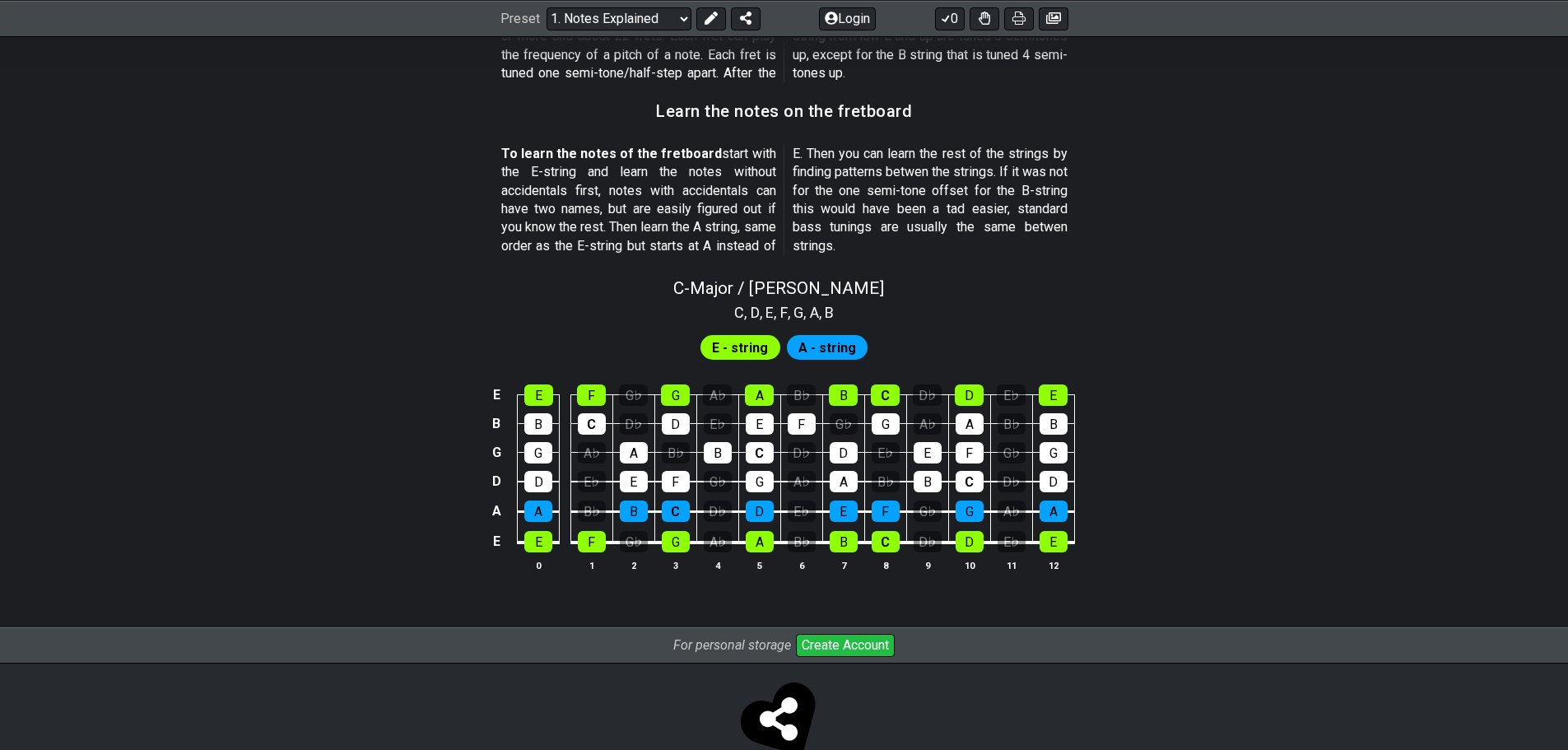
scroll to position [1381, 0]
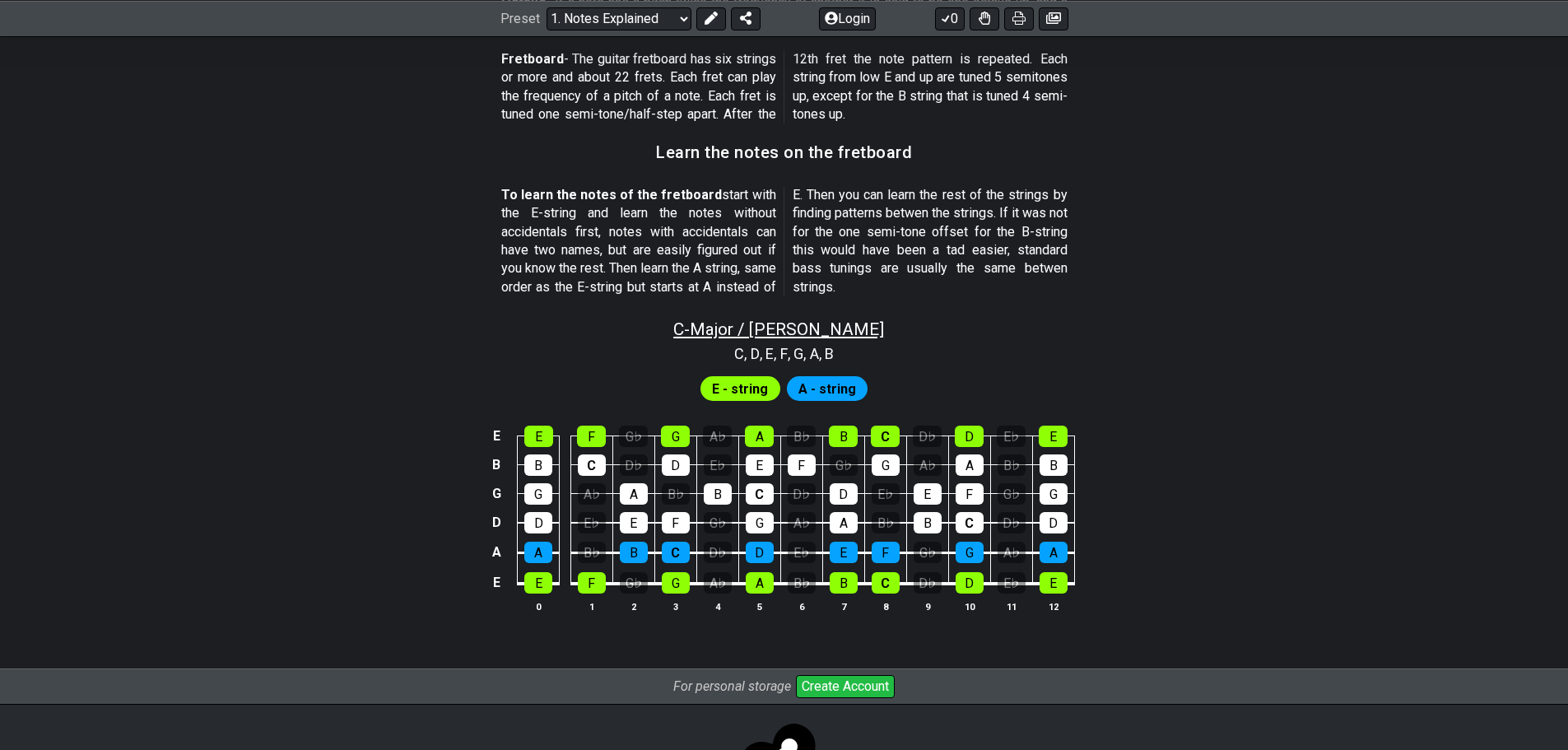
drag, startPoint x: 763, startPoint y: 328, endPoint x: 746, endPoint y: 337, distance: 19.2
click at [746, 337] on span "C - Major / Ionian" at bounding box center [779, 329] width 211 height 20
select select "C"
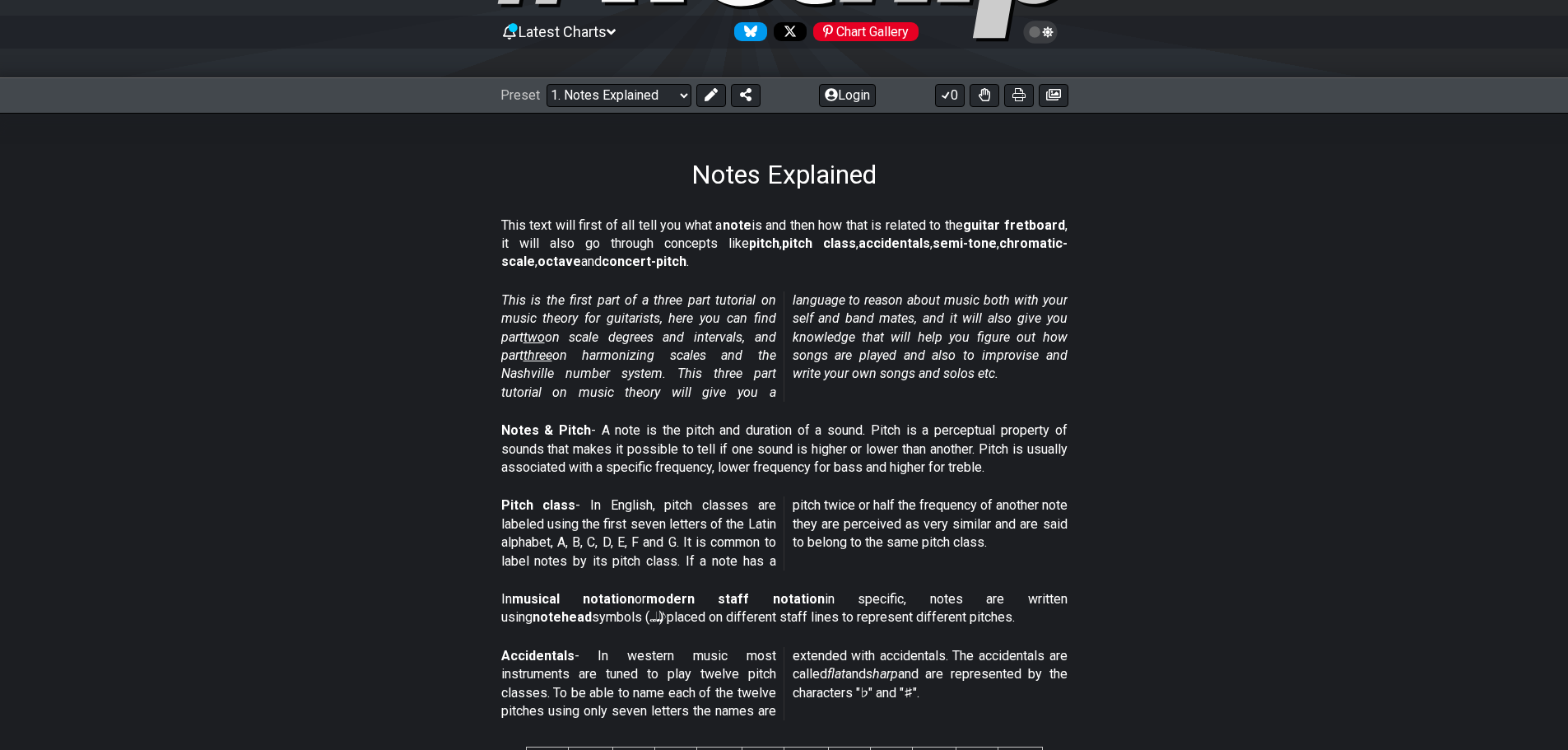
scroll to position [0, 0]
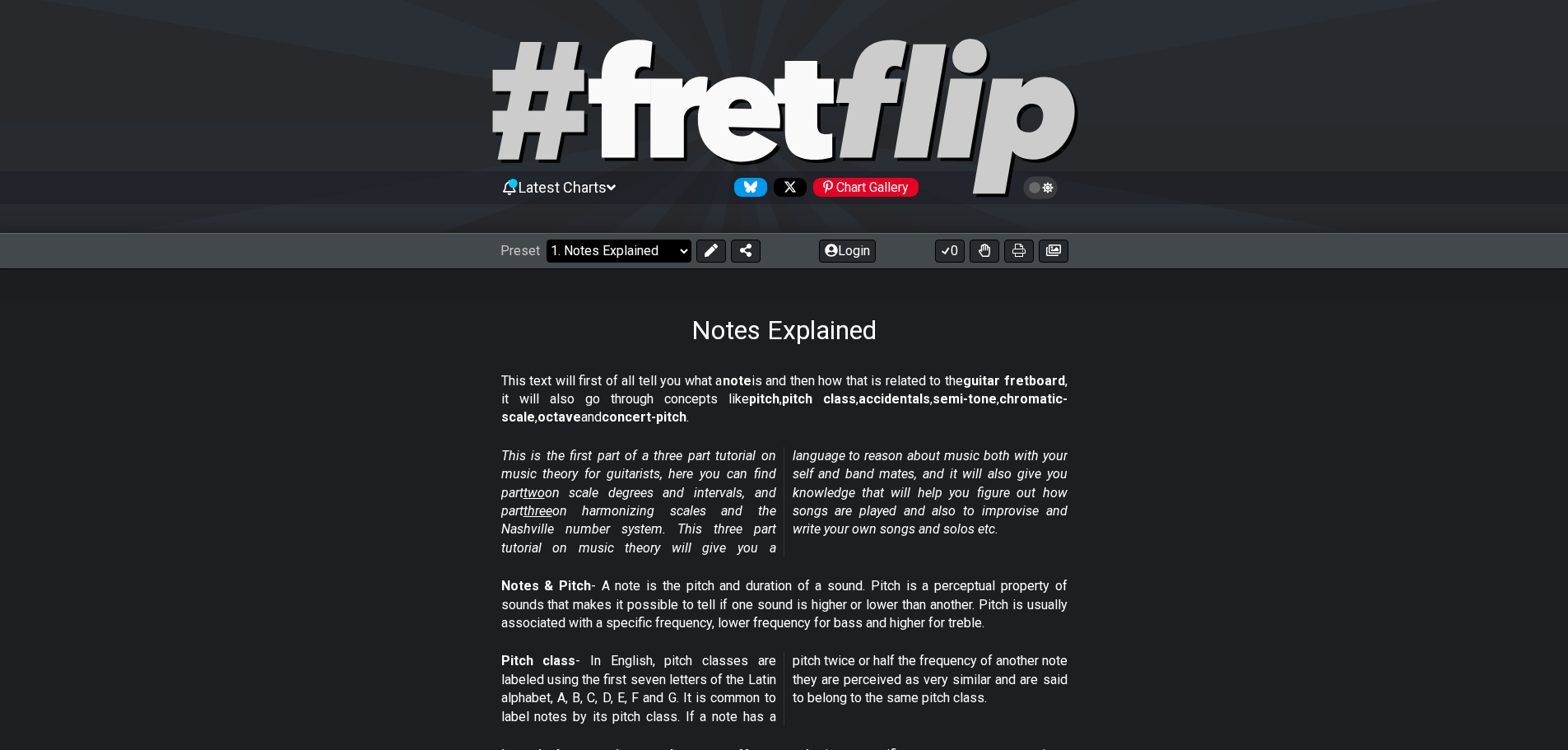
click at [646, 246] on select "Welcome to #fretflip! Initial Preset Custom Preset Minor Pentatonic Major Penta…" at bounding box center [619, 251] width 145 height 23
click at [893, 403] on p "This text will first of all tell you what a note is and then how that is relate…" at bounding box center [784, 399] width 566 height 55
click at [641, 234] on div "Preset Welcome to #fretflip! Initial Preset Custom Preset Minor Pentatonic Majo…" at bounding box center [784, 252] width 1568 height 36
click at [641, 252] on select "Welcome to #fretflip! Initial Preset Custom Preset Minor Pentatonic Major Penta…" at bounding box center [619, 251] width 145 height 23
click at [546, 240] on select "Welcome to #fretflip! Initial Preset Custom Preset Minor Pentatonic Major Penta…" at bounding box center [619, 251] width 145 height 23
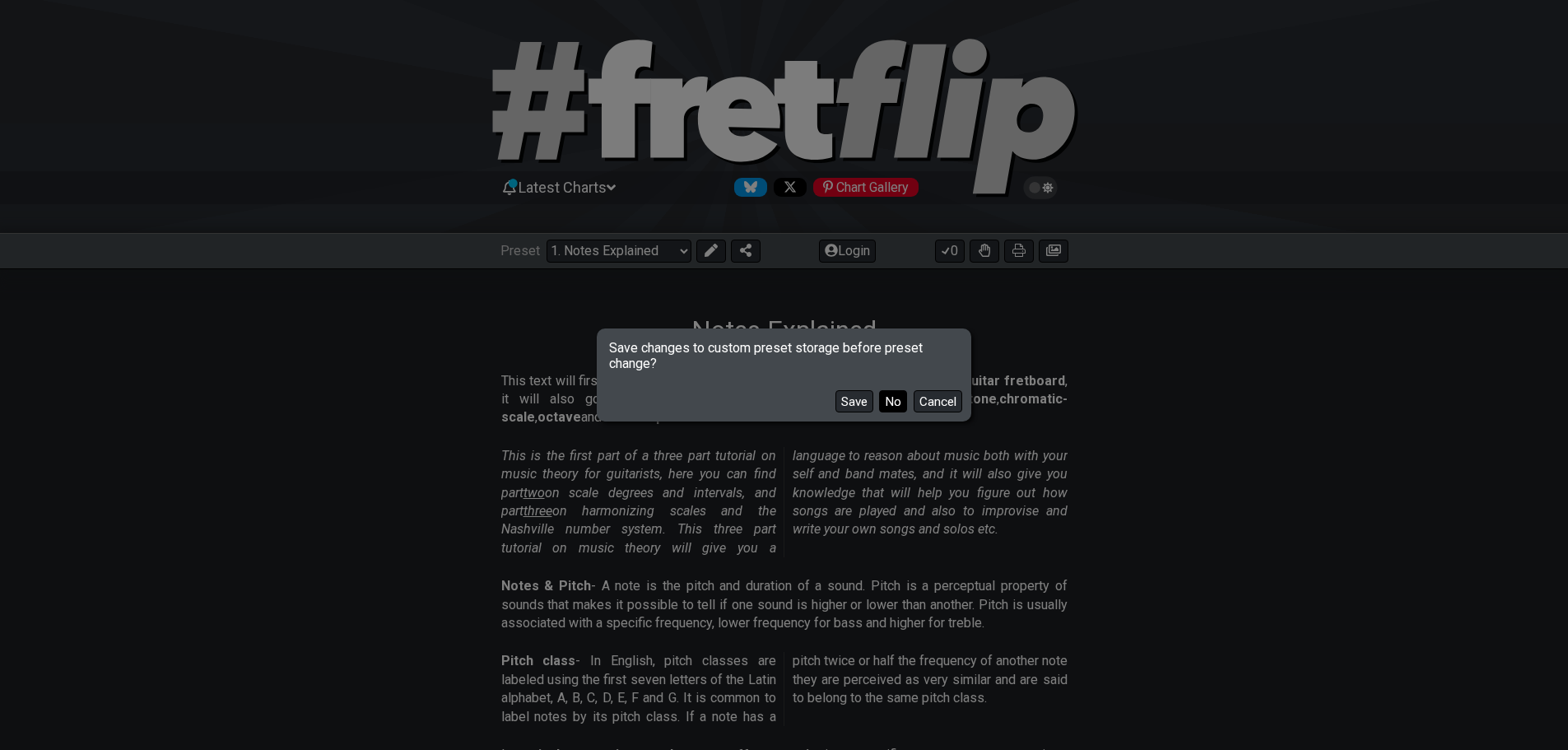
click at [886, 411] on button "No" at bounding box center [893, 401] width 28 height 23
select select "/scale-degrees-and-intervals"
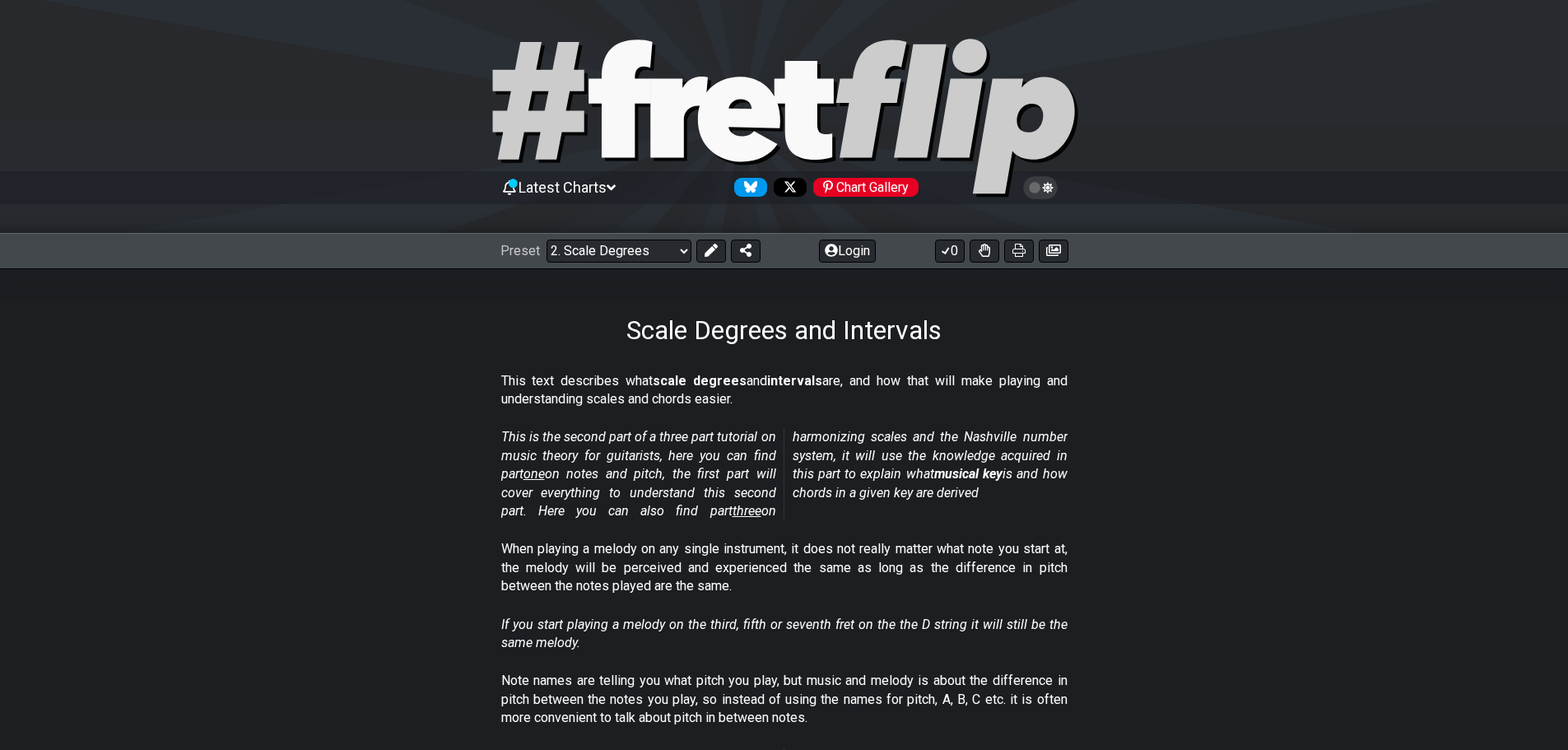
click at [573, 384] on p "This text describes what scale degrees and intervals are, and how that will mak…" at bounding box center [784, 390] width 566 height 37
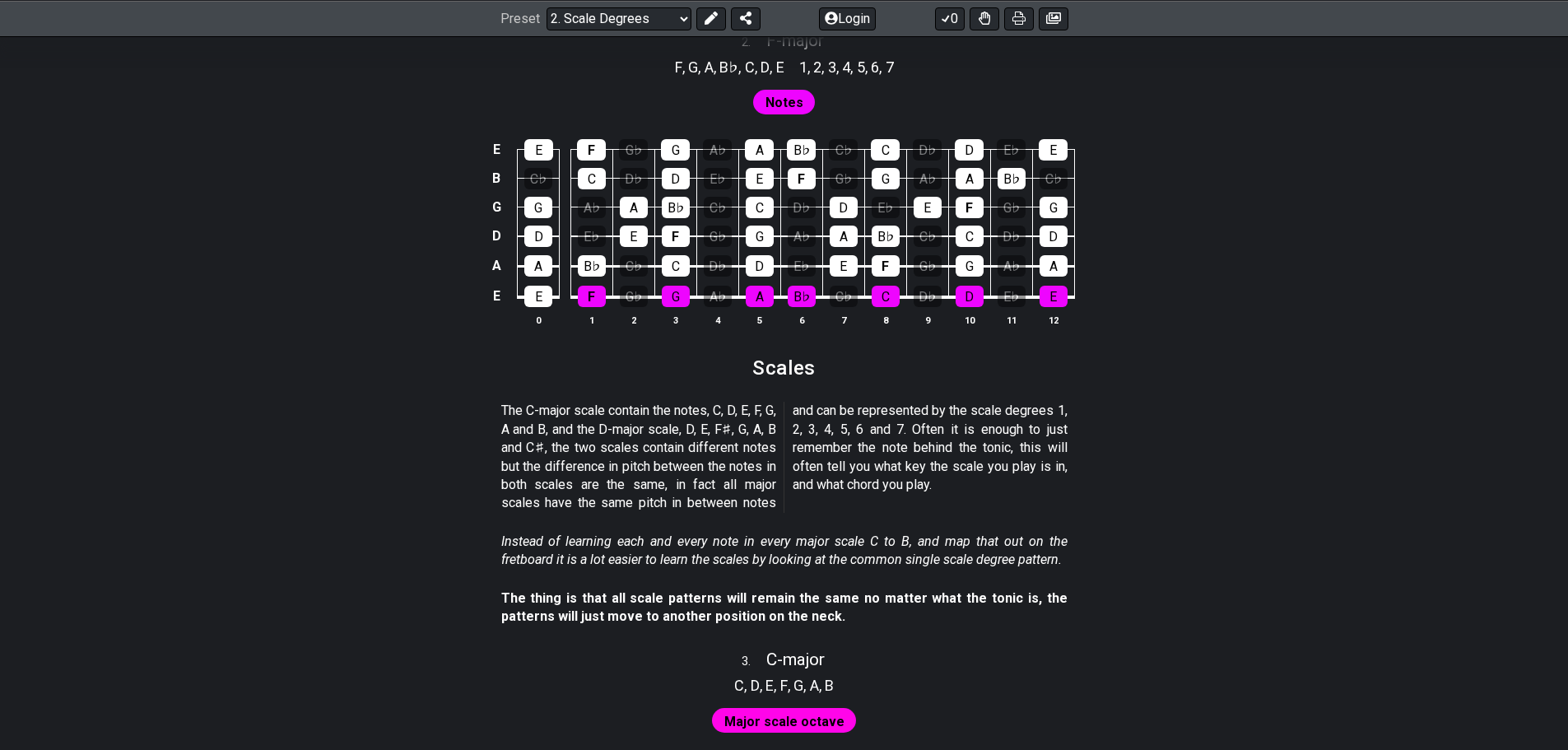
scroll to position [1482, 0]
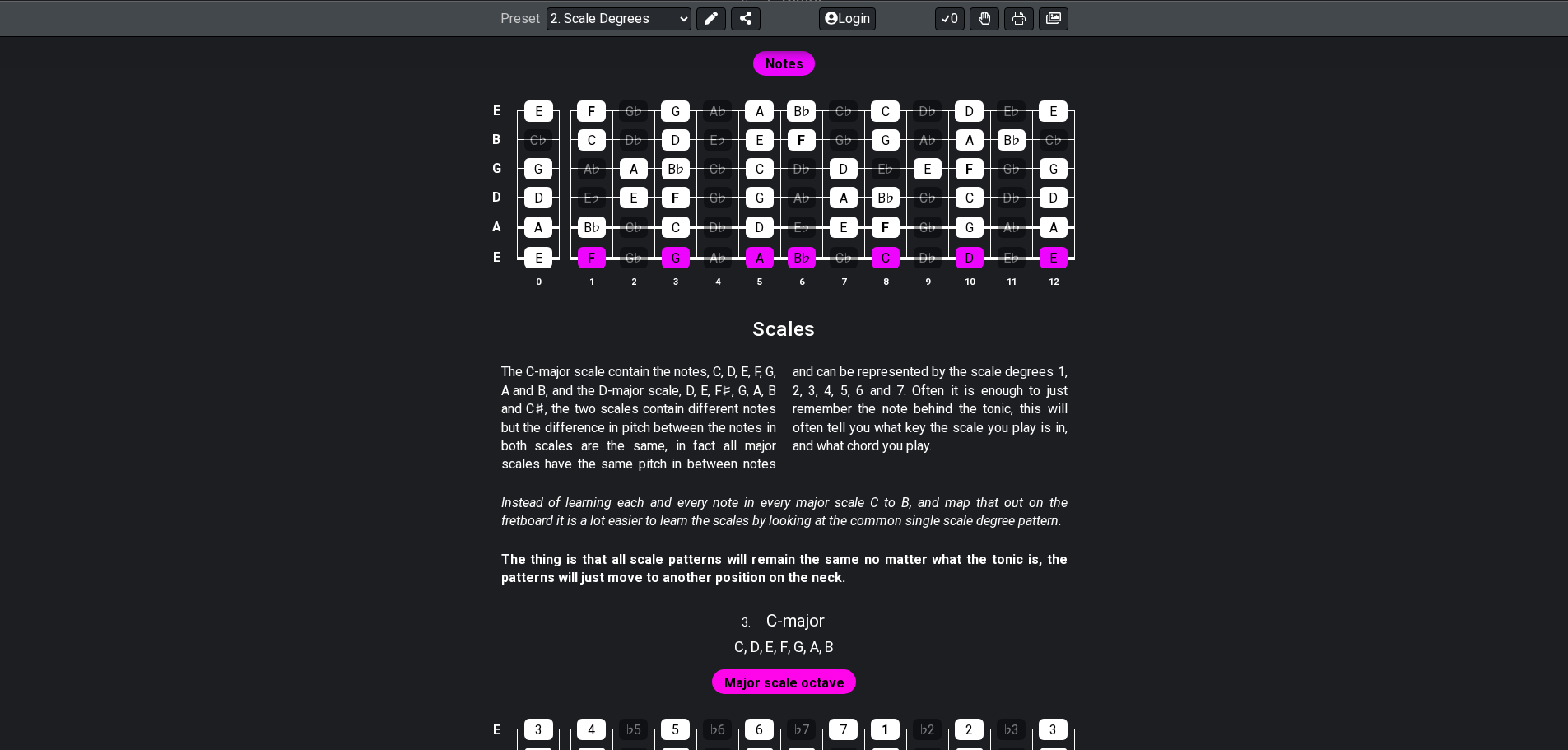
click at [653, 379] on p "The C-major scale contain the notes, C, D, E, F, G, A and B, and the D-major sc…" at bounding box center [784, 418] width 566 height 110
click at [72, 381] on section "The C-major scale contain the notes, C, D, E, F, G, A and B, and the D-major sc…" at bounding box center [784, 422] width 1568 height 130
click at [136, 298] on div "E E F G♭ G A♭ A B♭ C♭ C D♭ D E♭ E B C♭ C D♭ D E♭ E F G♭ G A♭ A B♭ C♭ G G A♭ A B…" at bounding box center [784, 195] width 1568 height 232
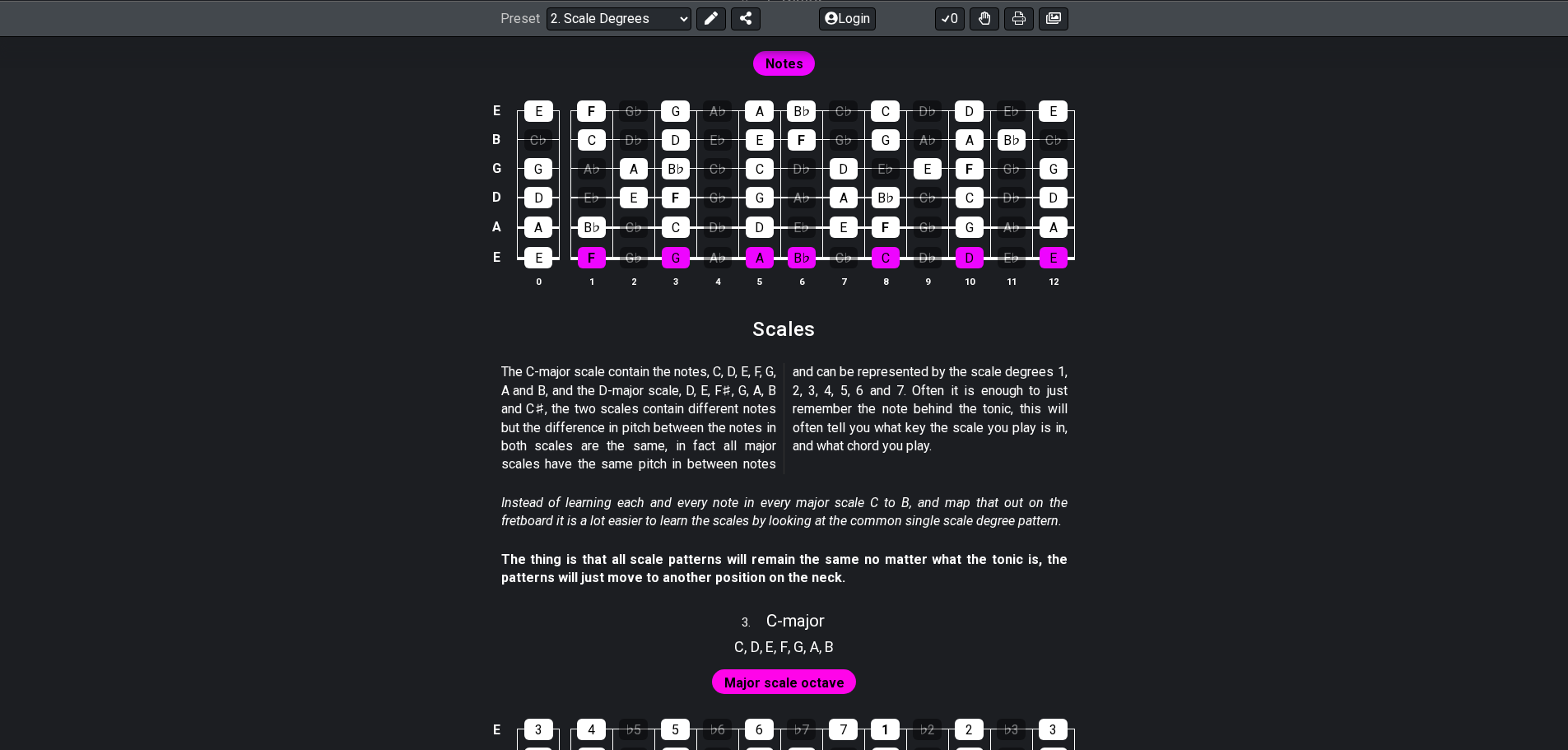
click at [136, 298] on div "E E F G♭ G A♭ A B♭ C♭ C D♭ D E♭ E B C♭ C D♭ D E♭ E F G♭ G A♭ A B♭ C♭ G G A♭ A B…" at bounding box center [784, 195] width 1568 height 232
click at [148, 391] on section "The C-major scale contain the notes, C, D, E, F, G, A and B, and the D-major sc…" at bounding box center [784, 422] width 1568 height 130
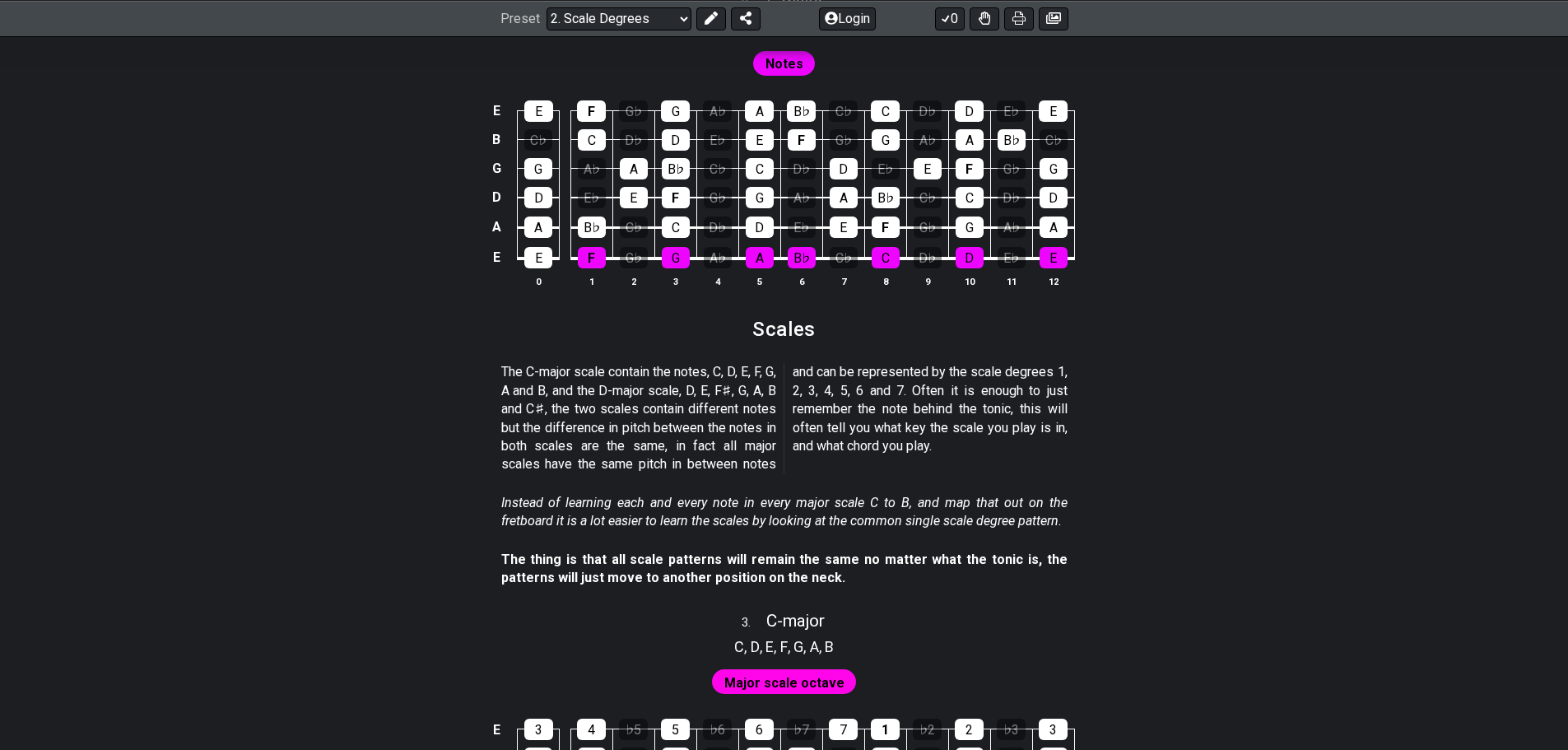
click at [148, 391] on section "The C-major scale contain the notes, C, D, E, F, G, A and B, and the D-major sc…" at bounding box center [784, 422] width 1568 height 130
click at [137, 348] on section "Scales" at bounding box center [784, 335] width 1568 height 43
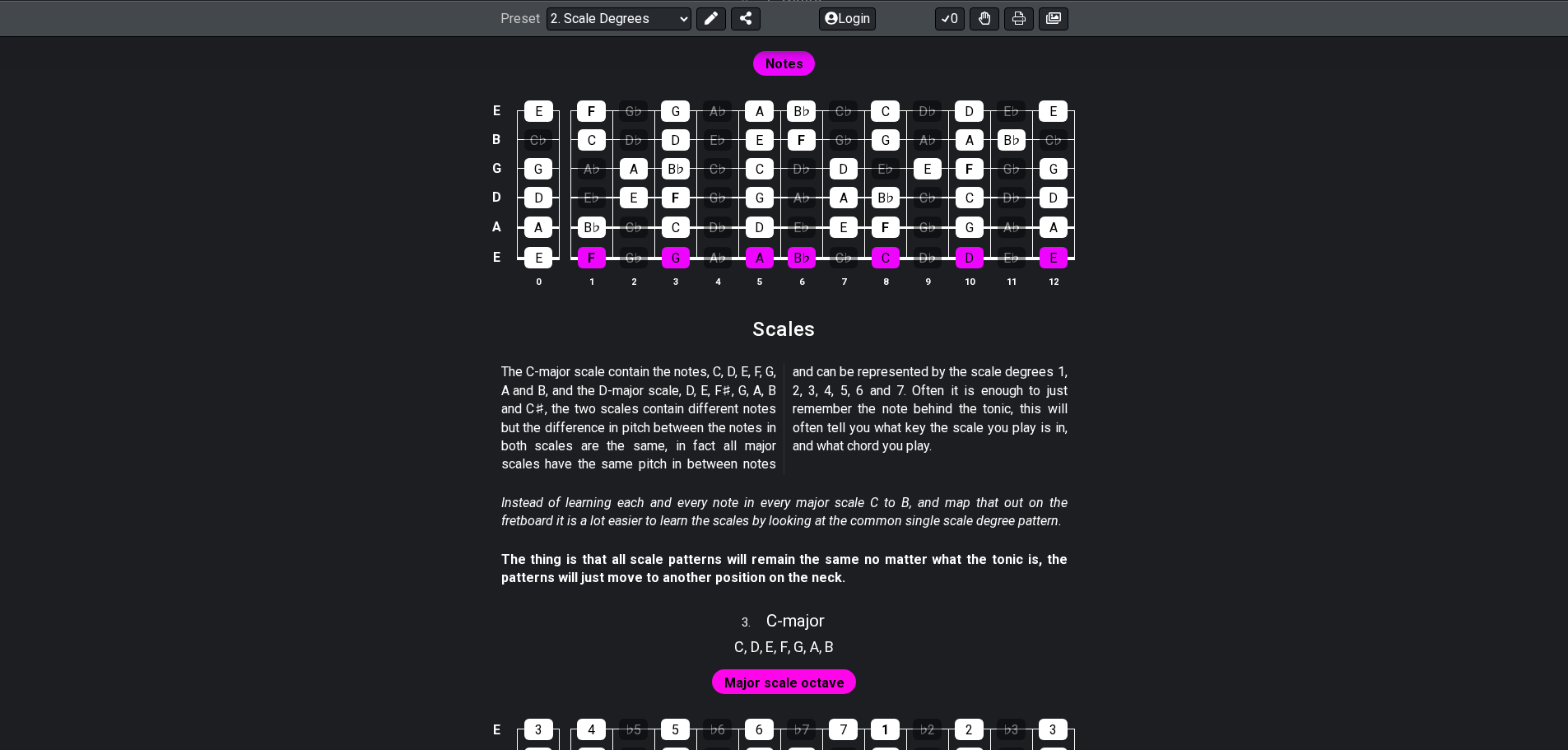
click at [137, 348] on section "Scales" at bounding box center [784, 335] width 1568 height 43
click at [137, 347] on section "Scales" at bounding box center [784, 335] width 1568 height 43
click at [328, 403] on section "The C-major scale contain the notes, C, D, E, F, G, A and B, and the D-major sc…" at bounding box center [784, 422] width 1568 height 130
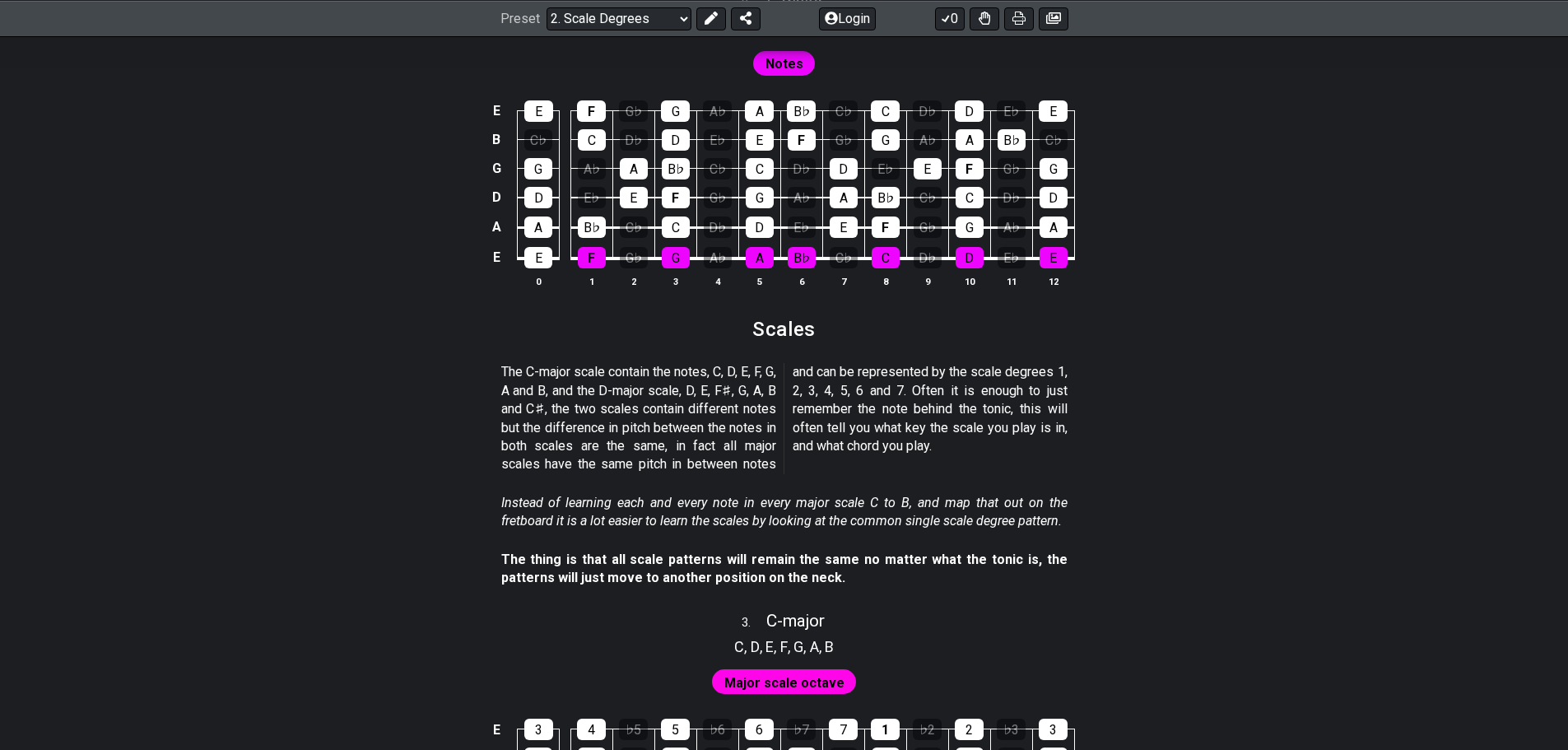
click at [537, 383] on p "The C-major scale contain the notes, C, D, E, F, G, A and B, and the D-major sc…" at bounding box center [784, 418] width 566 height 110
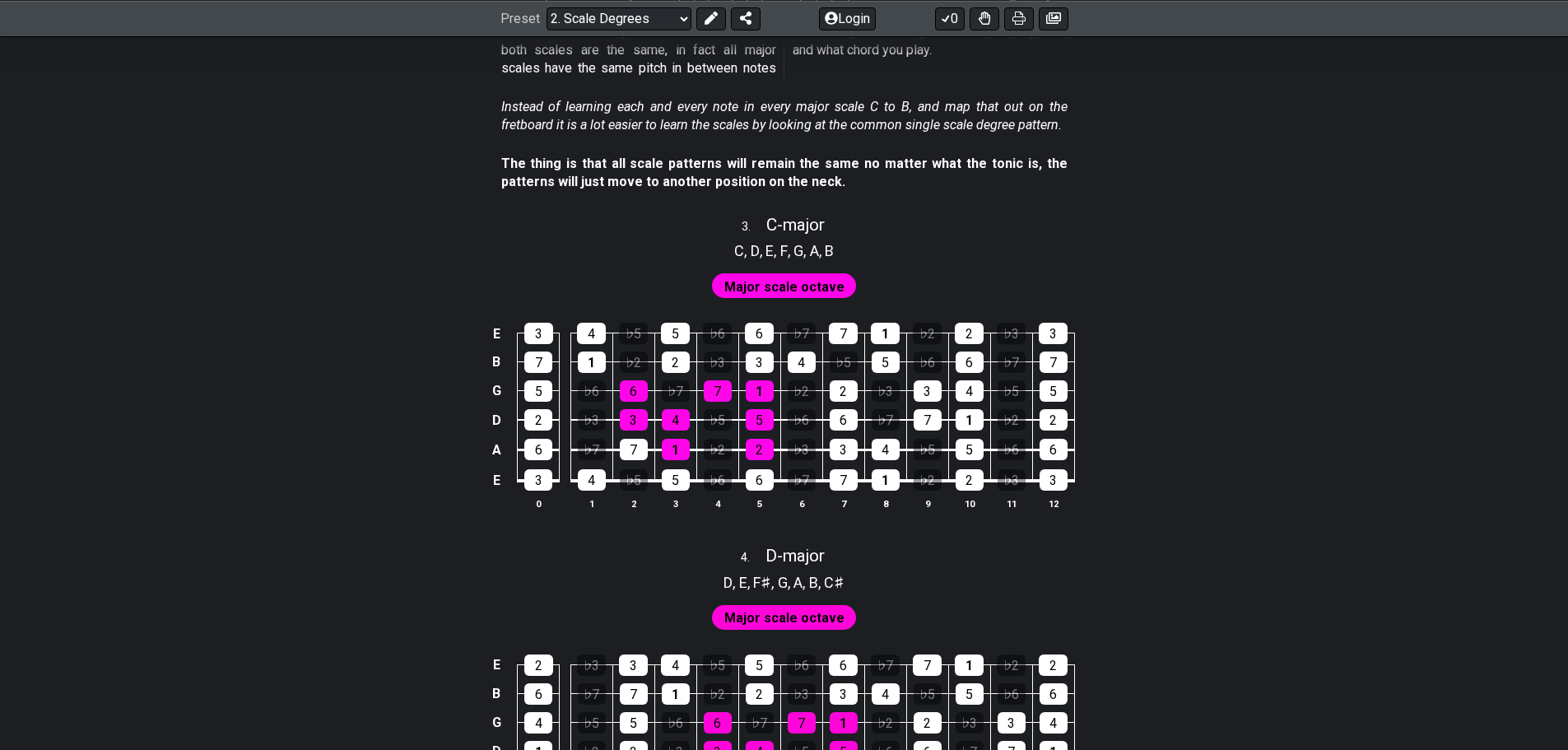
scroll to position [1894, 0]
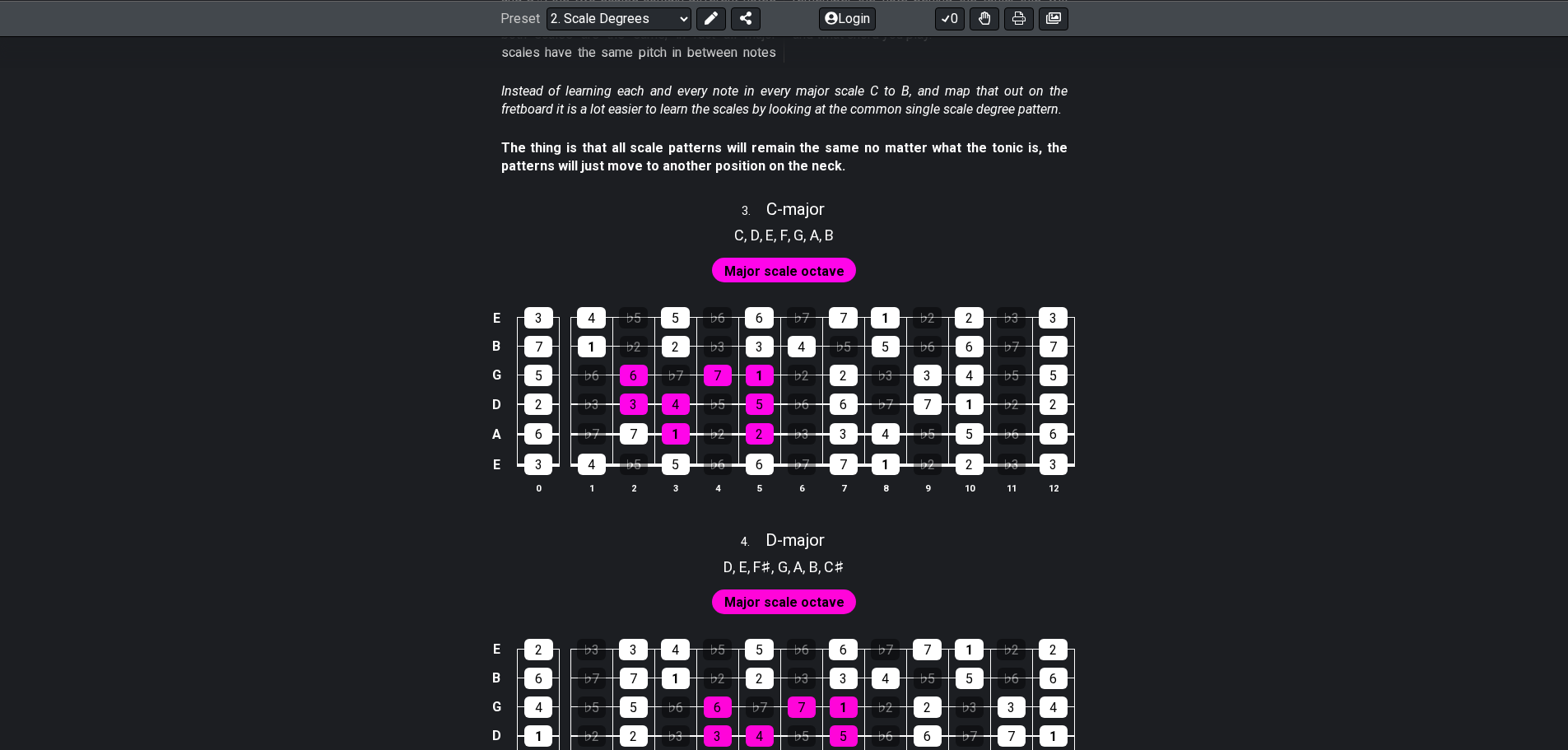
click at [146, 520] on div "4 . D - major" at bounding box center [784, 536] width 1568 height 32
select select "D"
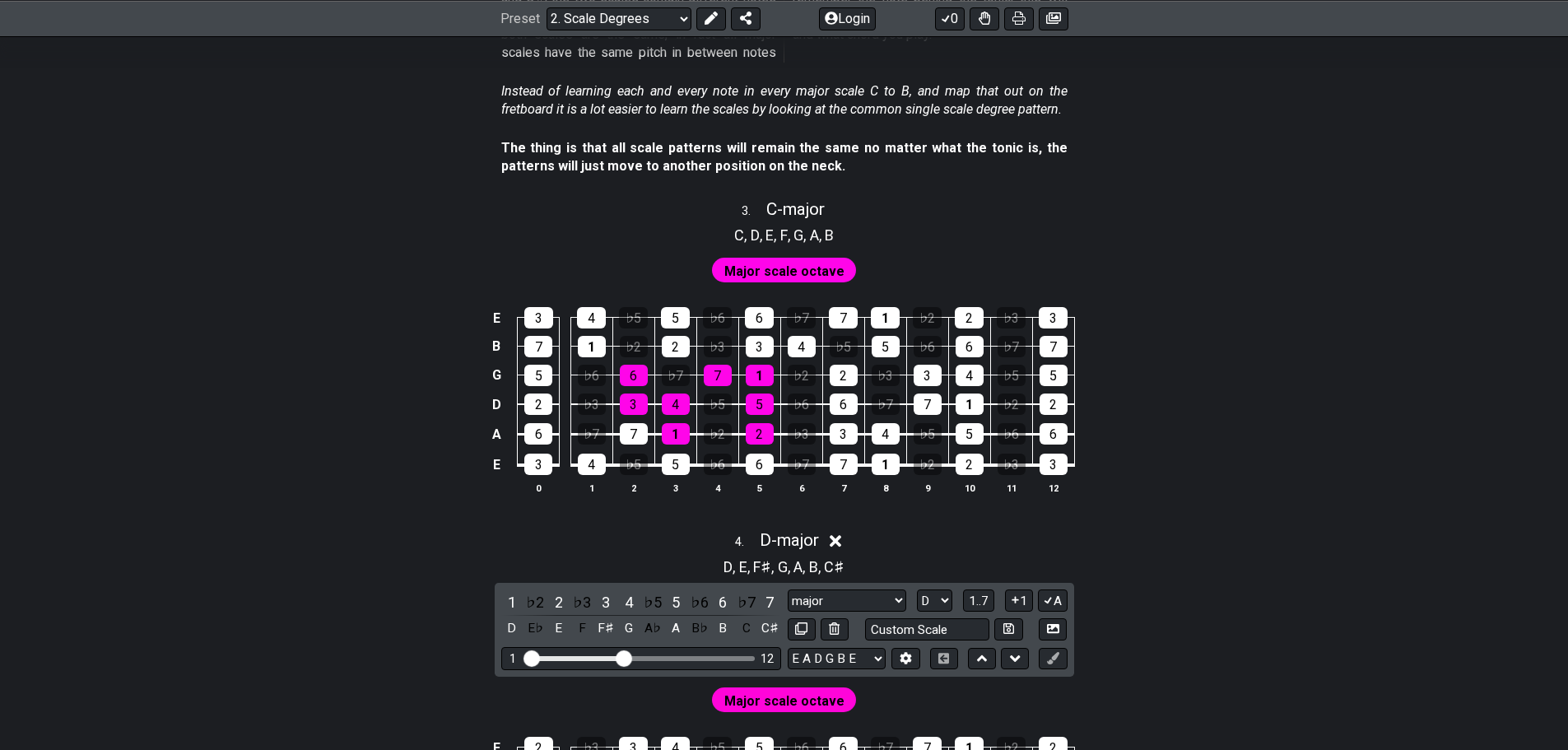
click at [146, 520] on div "4 . D - major" at bounding box center [784, 536] width 1568 height 32
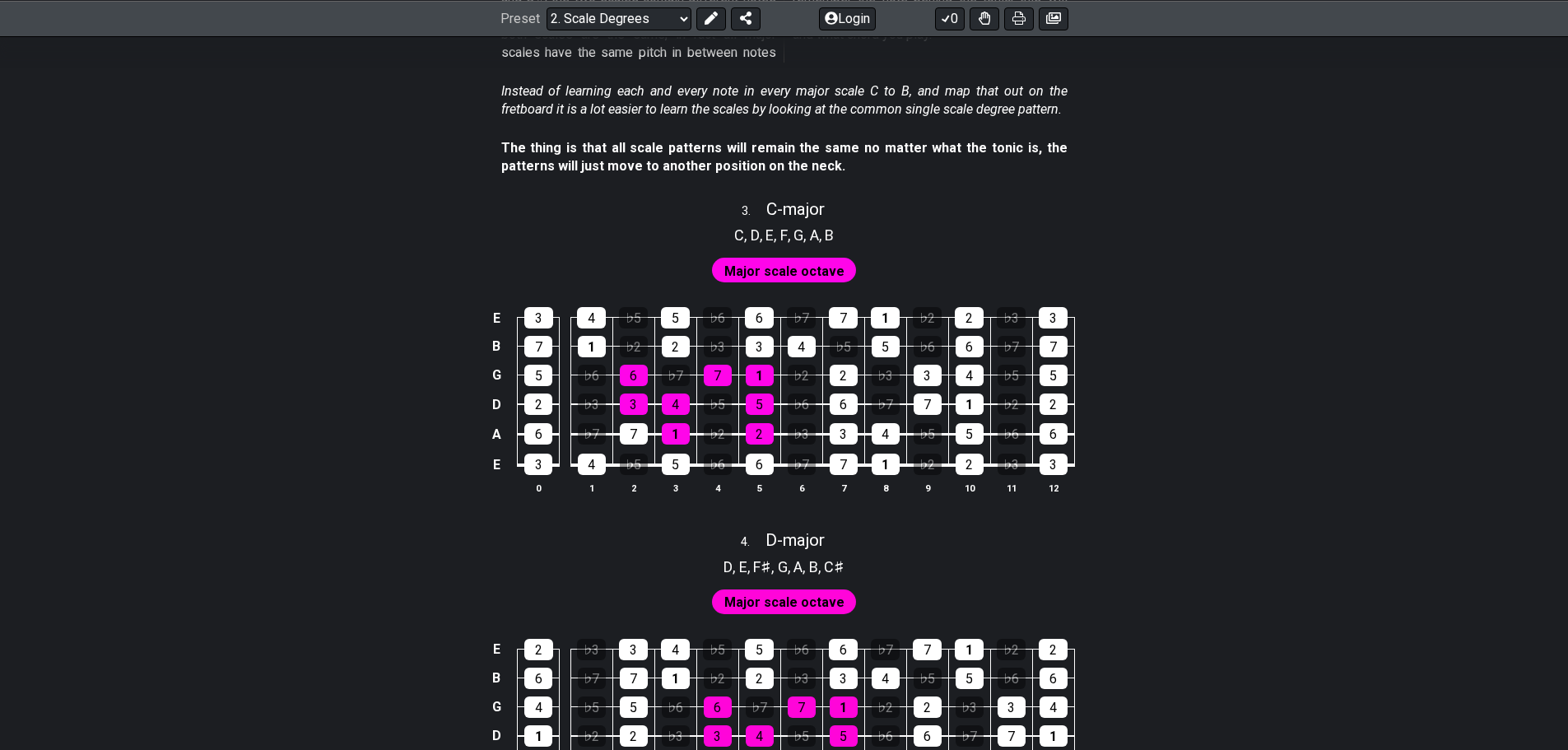
click at [146, 520] on div "4 . D - major" at bounding box center [784, 536] width 1568 height 32
select select "D"
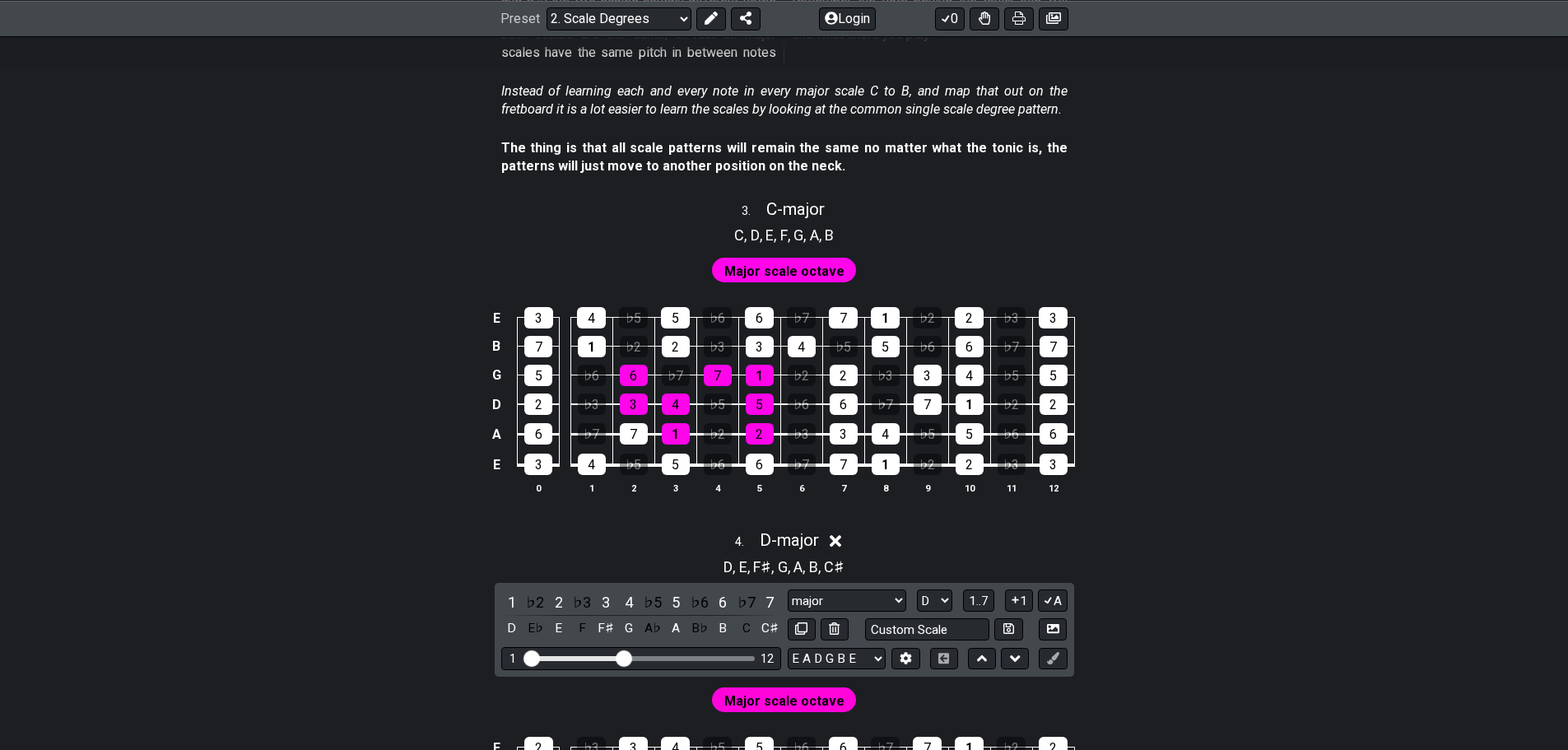
click at [156, 513] on div "E 3 4 ♭5 5 ♭6 6 ♭7 7 1 ♭2 2 ♭3 3 B 7 1 ♭2 2 ♭3 3 4 ♭5 5 ♭6 6 ♭7 7 G 5 ♭6 6 ♭7 7…" at bounding box center [784, 402] width 1568 height 232
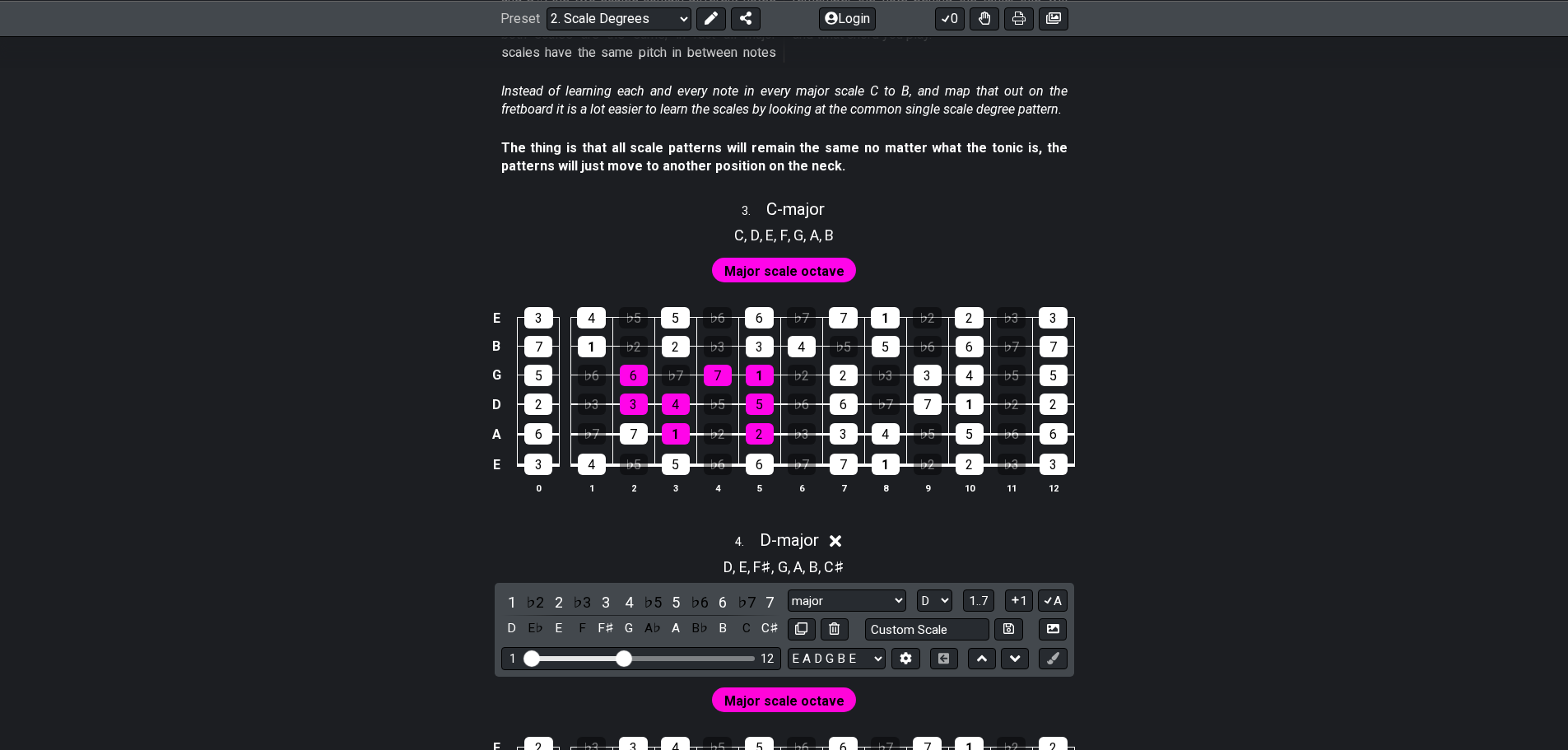
click at [156, 513] on div "E 3 4 ♭5 5 ♭6 6 ♭7 7 1 ♭2 2 ♭3 3 B 7 1 ♭2 2 ♭3 3 4 ♭5 5 ♭6 6 ♭7 7 G 5 ♭6 6 ♭7 7…" at bounding box center [784, 402] width 1568 height 232
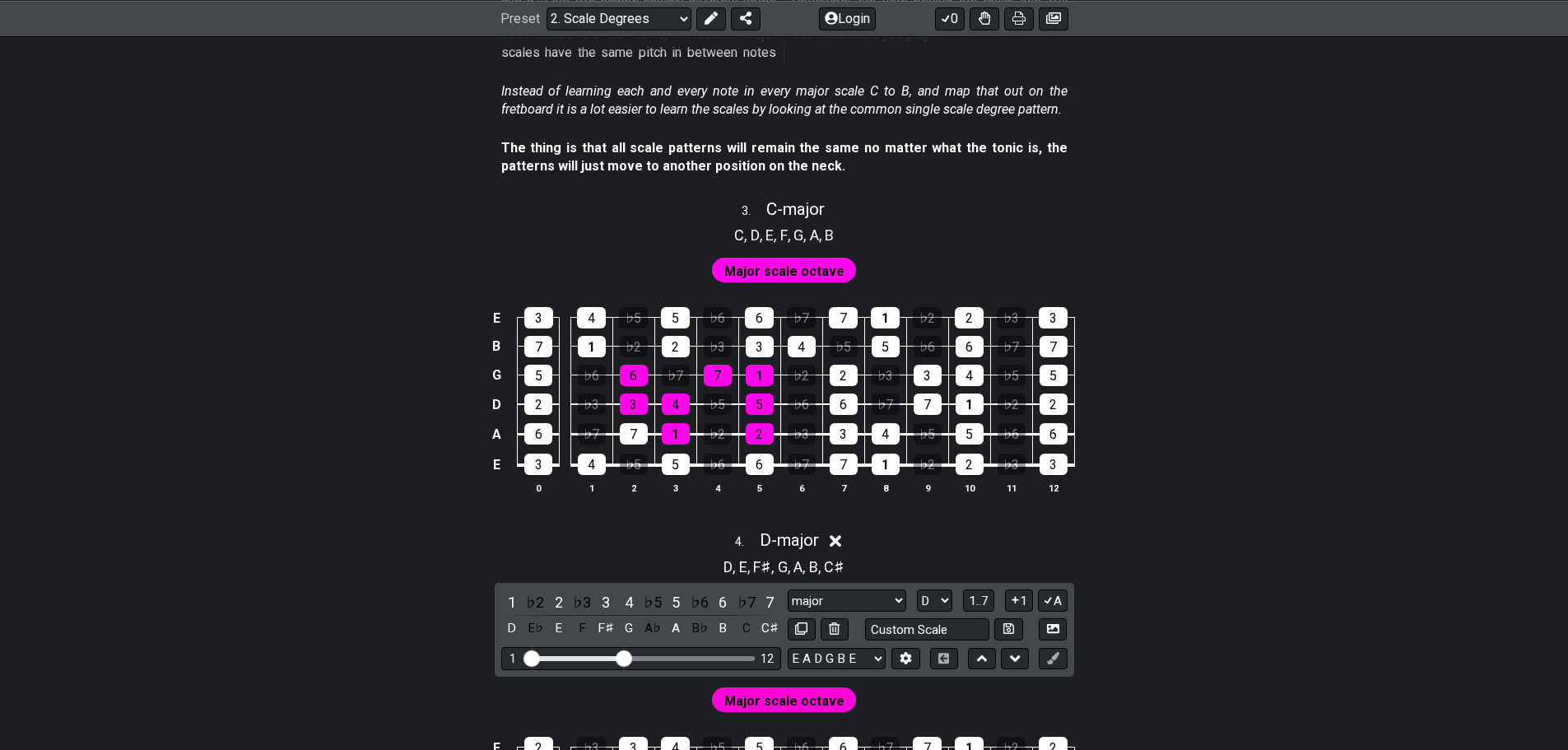
click at [156, 513] on div "E 3 4 ♭5 5 ♭6 6 ♭7 7 1 ♭2 2 ♭3 3 B 7 1 ♭2 2 ♭3 3 4 ♭5 5 ♭6 6 ♭7 7 G 5 ♭6 6 ♭7 7…" at bounding box center [784, 402] width 1568 height 232
click at [158, 513] on div "E 3 4 ♭5 5 ♭6 6 ♭7 7 1 ♭2 2 ♭3 3 B 7 1 ♭2 2 ♭3 3 4 ♭5 5 ♭6 6 ♭7 7 G 5 ♭6 6 ♭7 7…" at bounding box center [784, 402] width 1568 height 232
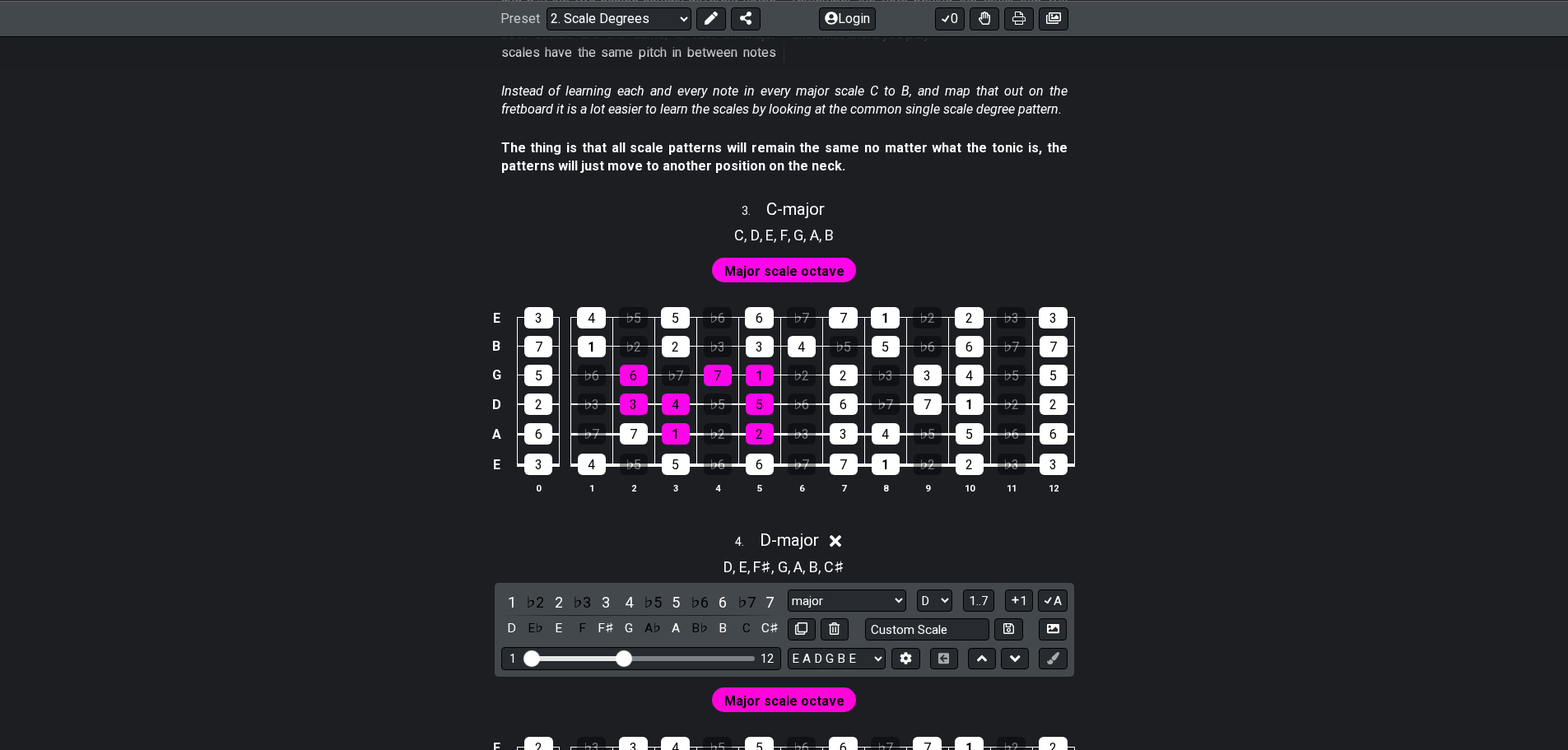
click at [158, 513] on div "E 3 4 ♭5 5 ♭6 6 ♭7 7 1 ♭2 2 ♭3 3 B 7 1 ♭2 2 ♭3 3 4 ♭5 5 ♭6 6 ♭7 7 G 5 ♭6 6 ♭7 7…" at bounding box center [784, 402] width 1568 height 232
click at [243, 438] on div "E 3 4 ♭5 5 ♭6 6 ♭7 7 1 ♭2 2 ♭3 3 B 7 1 ♭2 2 ♭3 3 4 ♭5 5 ♭6 6 ♭7 7 G 5 ♭6 6 ♭7 7…" at bounding box center [784, 402] width 1568 height 232
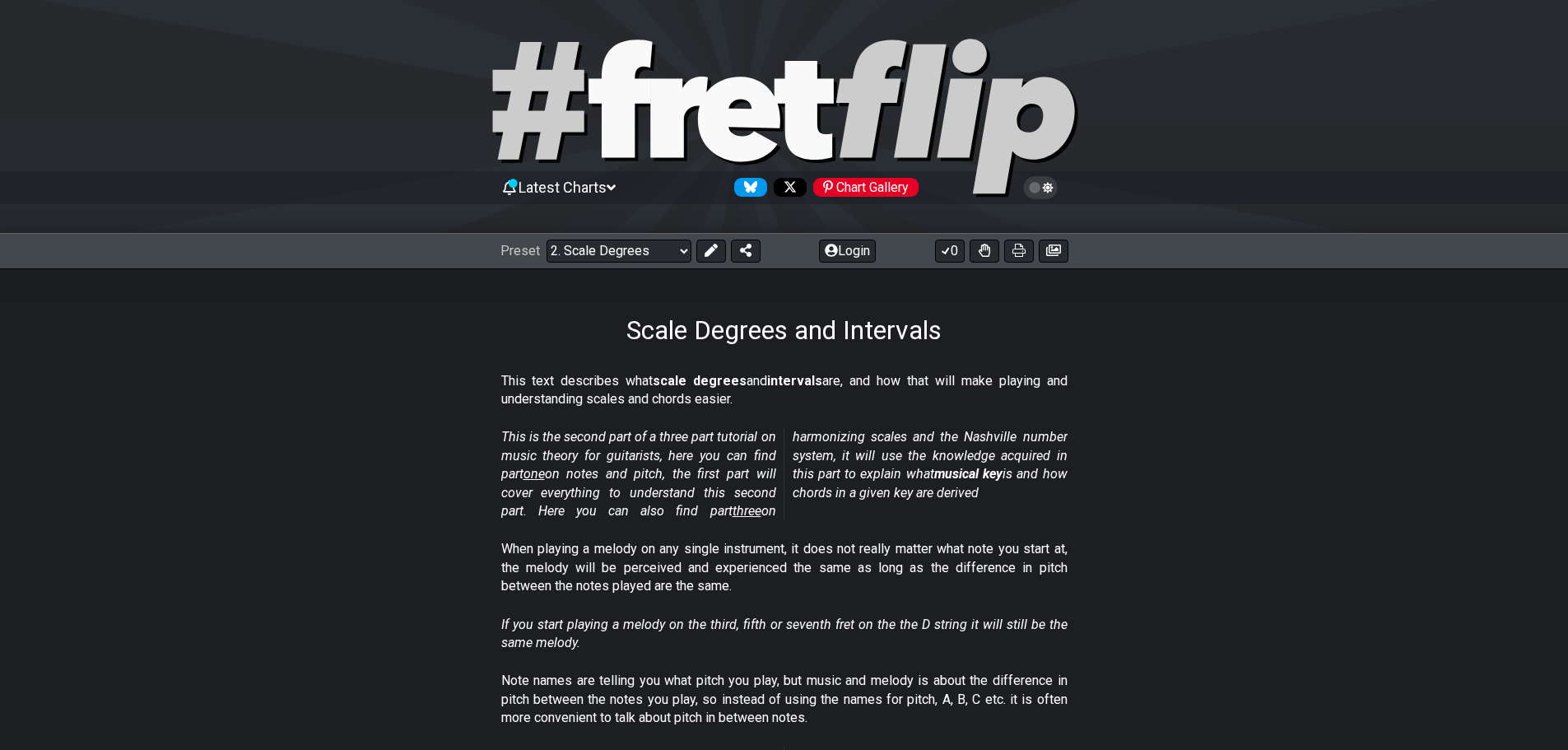
drag, startPoint x: 229, startPoint y: 519, endPoint x: 204, endPoint y: -97, distance: 616.5
click at [601, 249] on select "Welcome to #fretflip! Initial Preset Custom Preset Minor Pentatonic Major Penta…" at bounding box center [619, 251] width 145 height 23
click at [546, 240] on select "Welcome to #fretflip! Initial Preset Custom Preset Minor Pentatonic Major Penta…" at bounding box center [619, 251] width 145 height 23
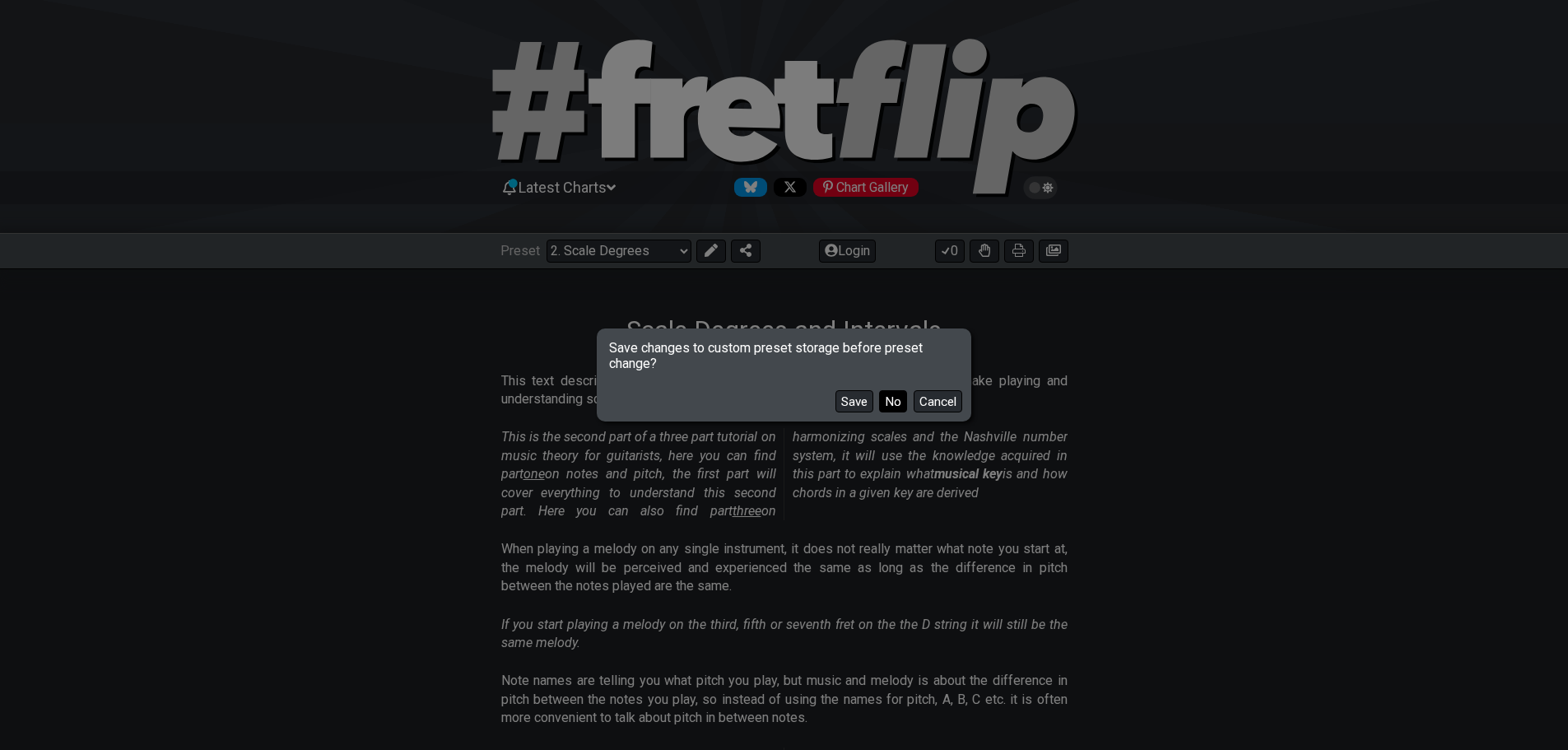
click at [899, 404] on button "No" at bounding box center [893, 401] width 28 height 23
select select "/minor-pentatonic"
select select "C"
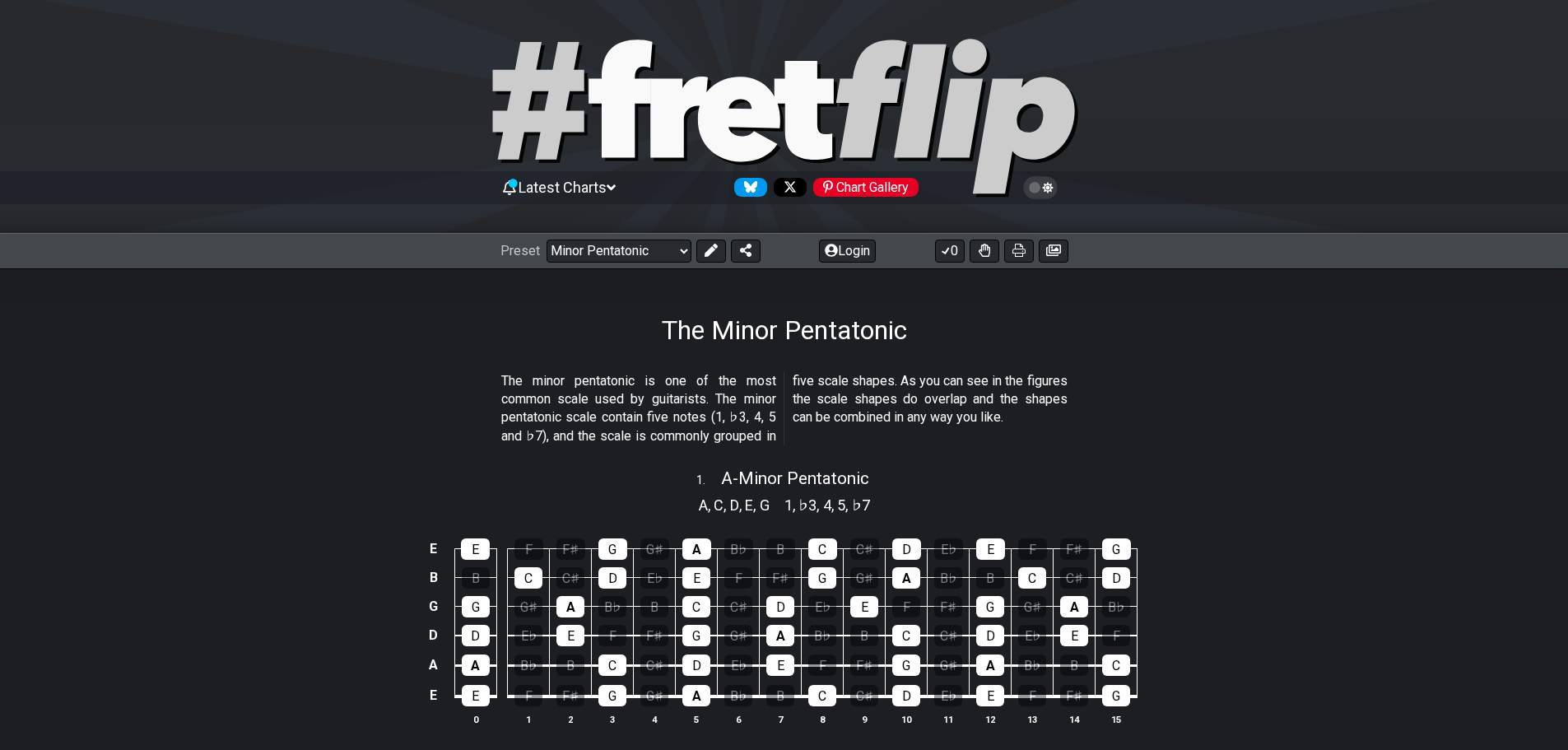
click at [652, 234] on div "Preset Welcome to #fretflip! Initial Preset Custom Preset Minor Pentatonic Majo…" at bounding box center [784, 252] width 1568 height 36
drag, startPoint x: 650, startPoint y: 247, endPoint x: 705, endPoint y: 248, distance: 55.0
click at [650, 247] on select "Welcome to #fretflip! Initial Preset Custom Preset Minor Pentatonic Major Penta…" at bounding box center [619, 251] width 145 height 23
click at [714, 246] on icon at bounding box center [710, 250] width 14 height 14
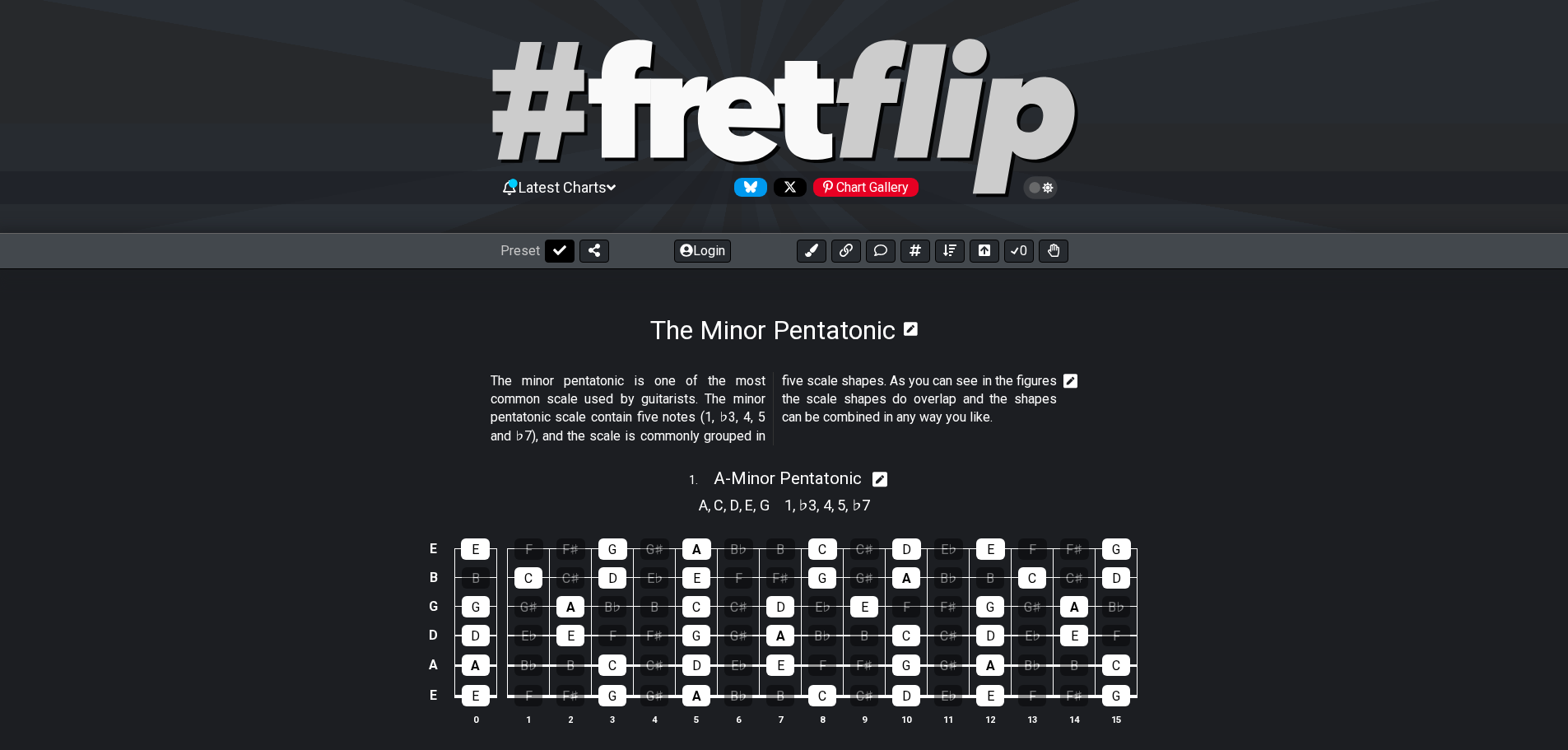
click at [559, 252] on icon at bounding box center [560, 250] width 14 height 10
select select "/minor-pentatonic"
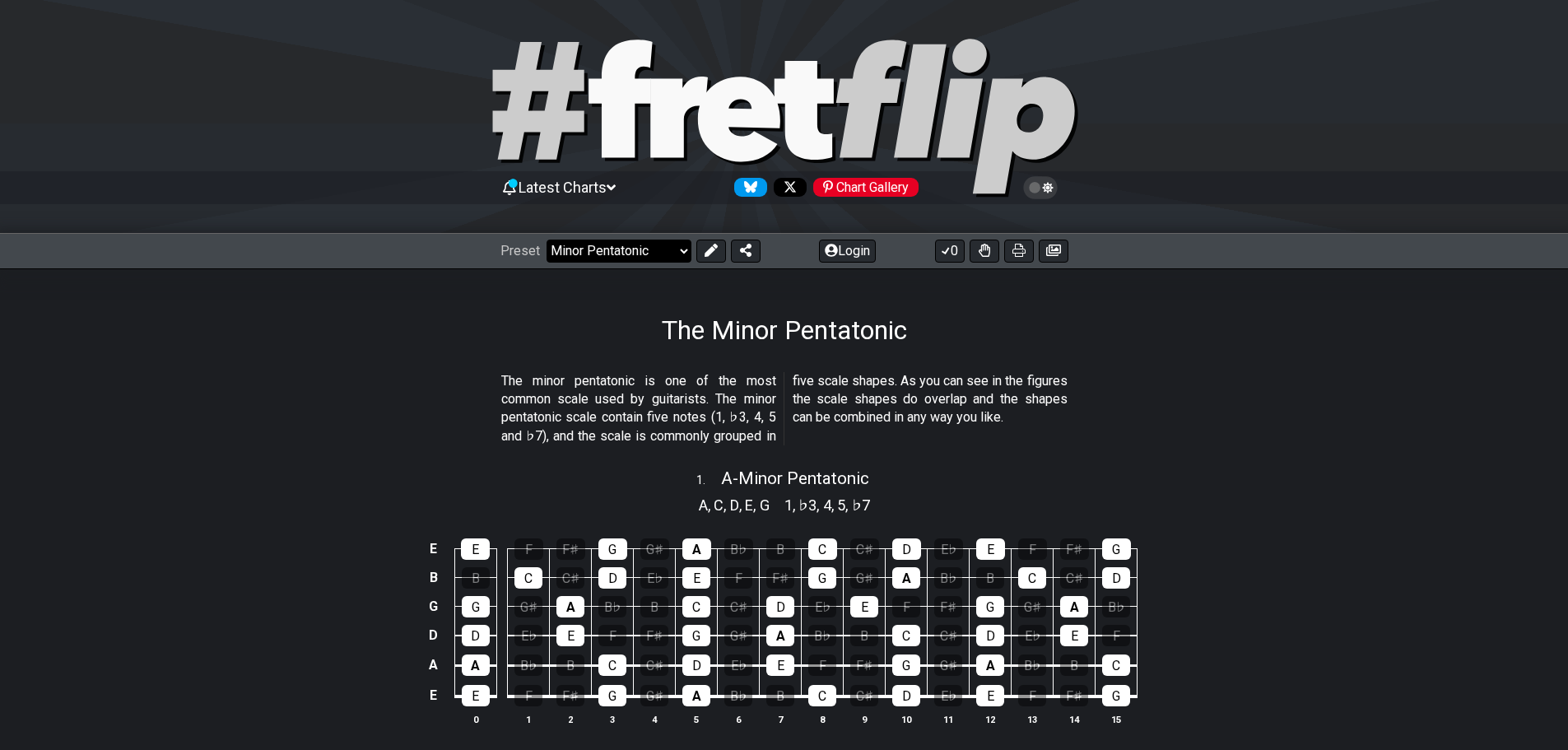
click at [619, 248] on select "Welcome to #fretflip! Initial Preset Custom Preset Minor Pentatonic Major Penta…" at bounding box center [619, 251] width 145 height 23
click at [546, 240] on select "Welcome to #fretflip! Initial Preset Custom Preset Minor Pentatonic Major Penta…" at bounding box center [619, 251] width 145 height 23
click at [633, 385] on p "The minor pentatonic is one of the most common scale used by guitarists. The mi…" at bounding box center [784, 409] width 566 height 74
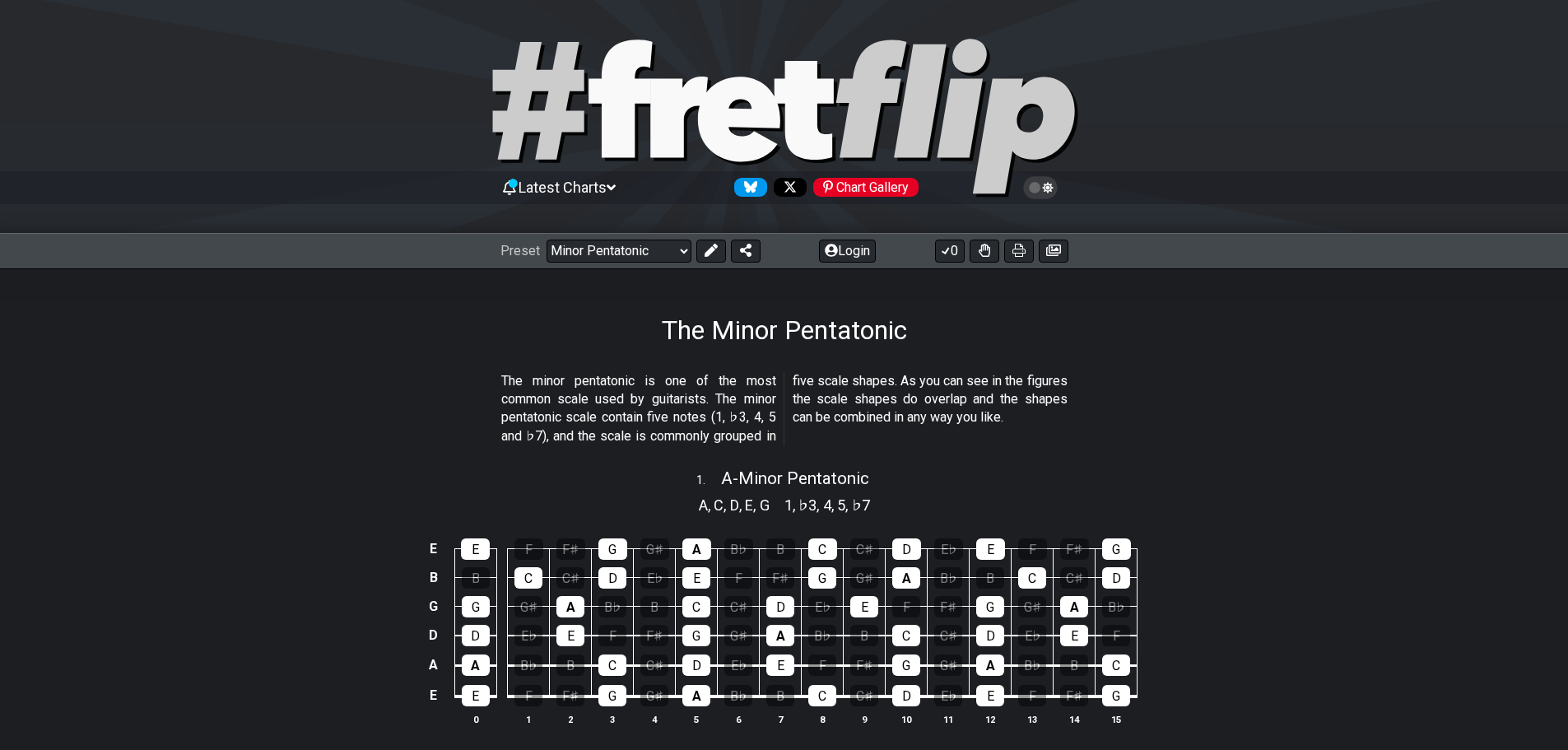
click at [723, 419] on p "The minor pentatonic is one of the most common scale used by guitarists. The mi…" at bounding box center [784, 409] width 566 height 74
drag, startPoint x: 742, startPoint y: 418, endPoint x: 775, endPoint y: 414, distance: 33.2
click at [775, 414] on p "The minor pentatonic is one of the most common scale used by guitarists. The mi…" at bounding box center [784, 409] width 566 height 74
click at [755, 422] on p "The minor pentatonic is one of the most common scale used by guitarists. The mi…" at bounding box center [784, 409] width 566 height 74
click at [599, 422] on p "The minor pentatonic is one of the most common scale used by guitarists. The mi…" at bounding box center [784, 409] width 566 height 74
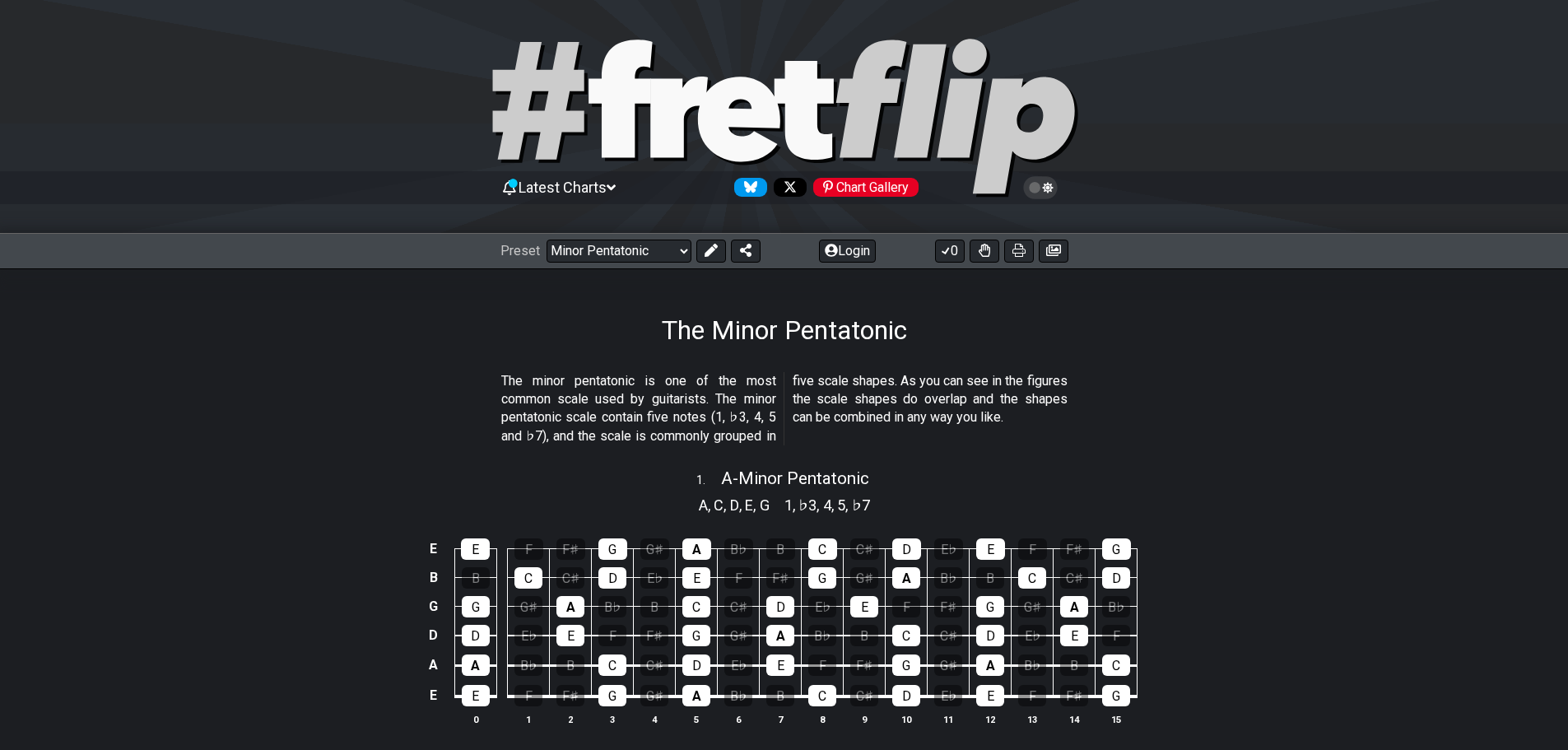
drag, startPoint x: 540, startPoint y: 441, endPoint x: 578, endPoint y: 435, distance: 38.5
click at [578, 435] on p "The minor pentatonic is one of the most common scale used by guitarists. The mi…" at bounding box center [784, 409] width 566 height 74
drag, startPoint x: 664, startPoint y: 426, endPoint x: 753, endPoint y: 453, distance: 93.0
click at [817, 445] on span "The minor pentatonic is one of the most common scale used by guitarists. The mi…" at bounding box center [784, 409] width 566 height 74
click at [753, 453] on div "The minor pentatonic is one of the most common scale used by guitarists. The mi…" at bounding box center [784, 413] width 566 height 94
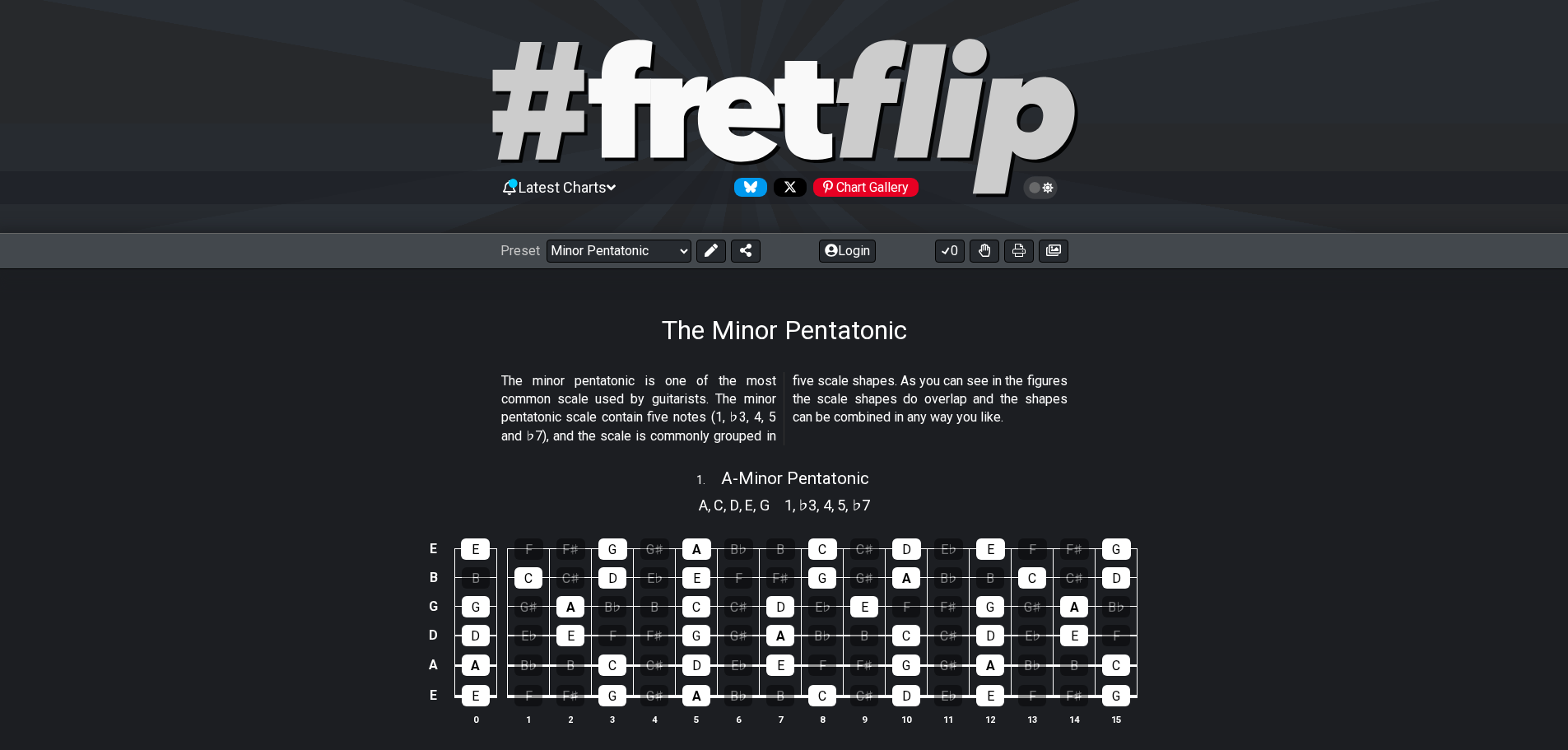
click at [756, 450] on div "The minor pentatonic is one of the most common scale used by guitarists. The mi…" at bounding box center [784, 413] width 566 height 94
click at [825, 381] on p "The minor pentatonic is one of the most common scale used by guitarists. The mi…" at bounding box center [784, 409] width 566 height 74
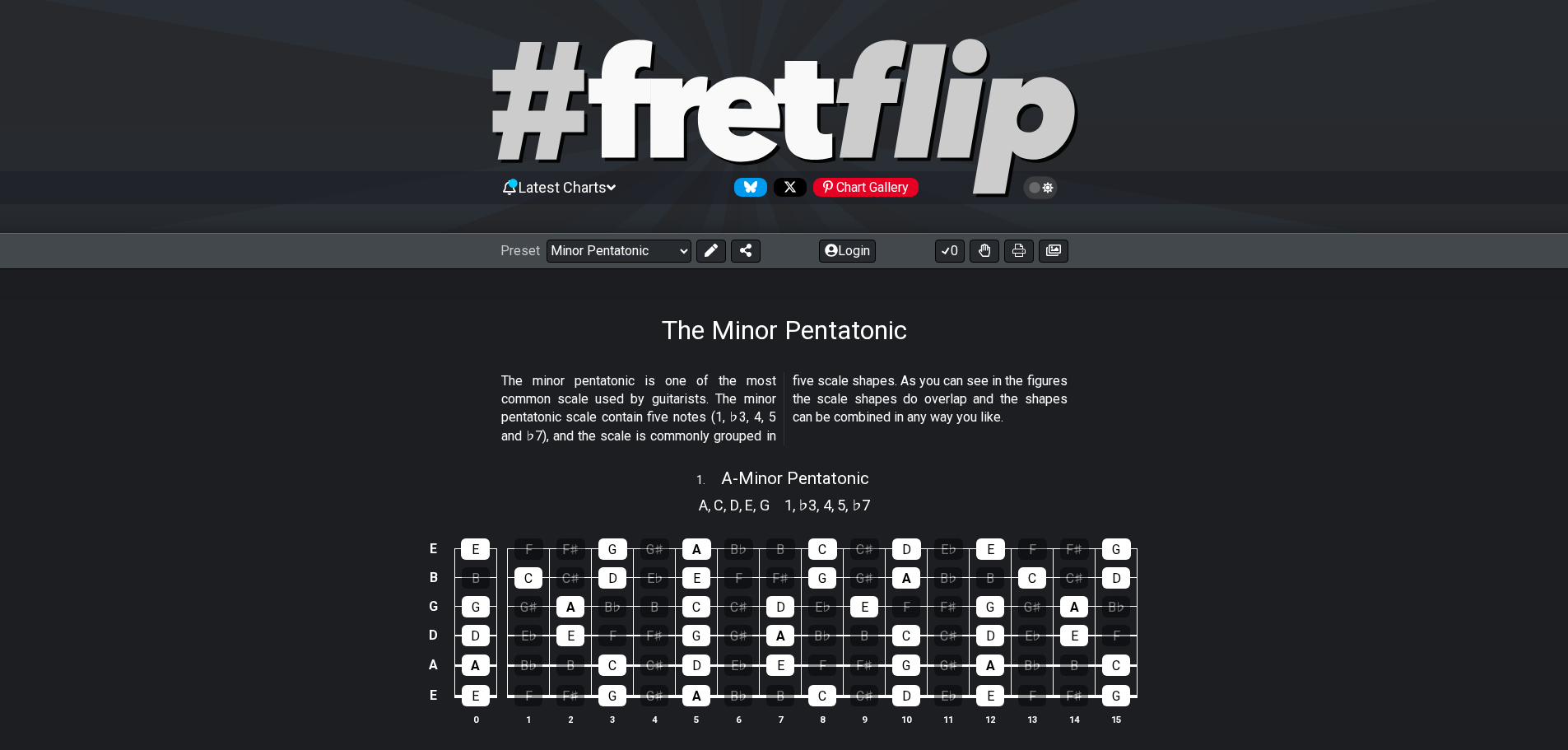
click at [825, 381] on p "The minor pentatonic is one of the most common scale used by guitarists. The mi…" at bounding box center [784, 409] width 566 height 74
click at [831, 380] on p "The minor pentatonic is one of the most common scale used by guitarists. The mi…" at bounding box center [784, 409] width 566 height 74
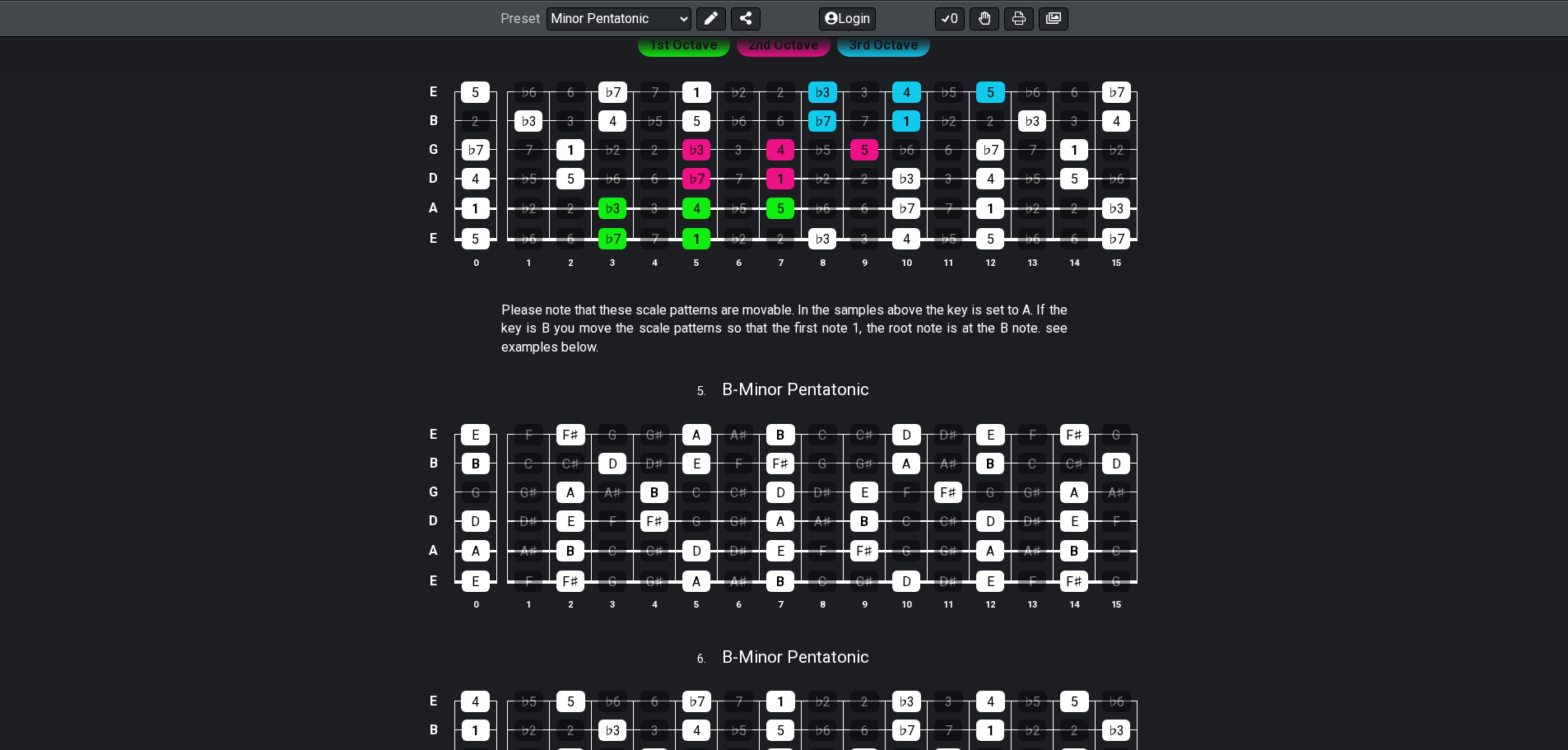
scroll to position [1482, 0]
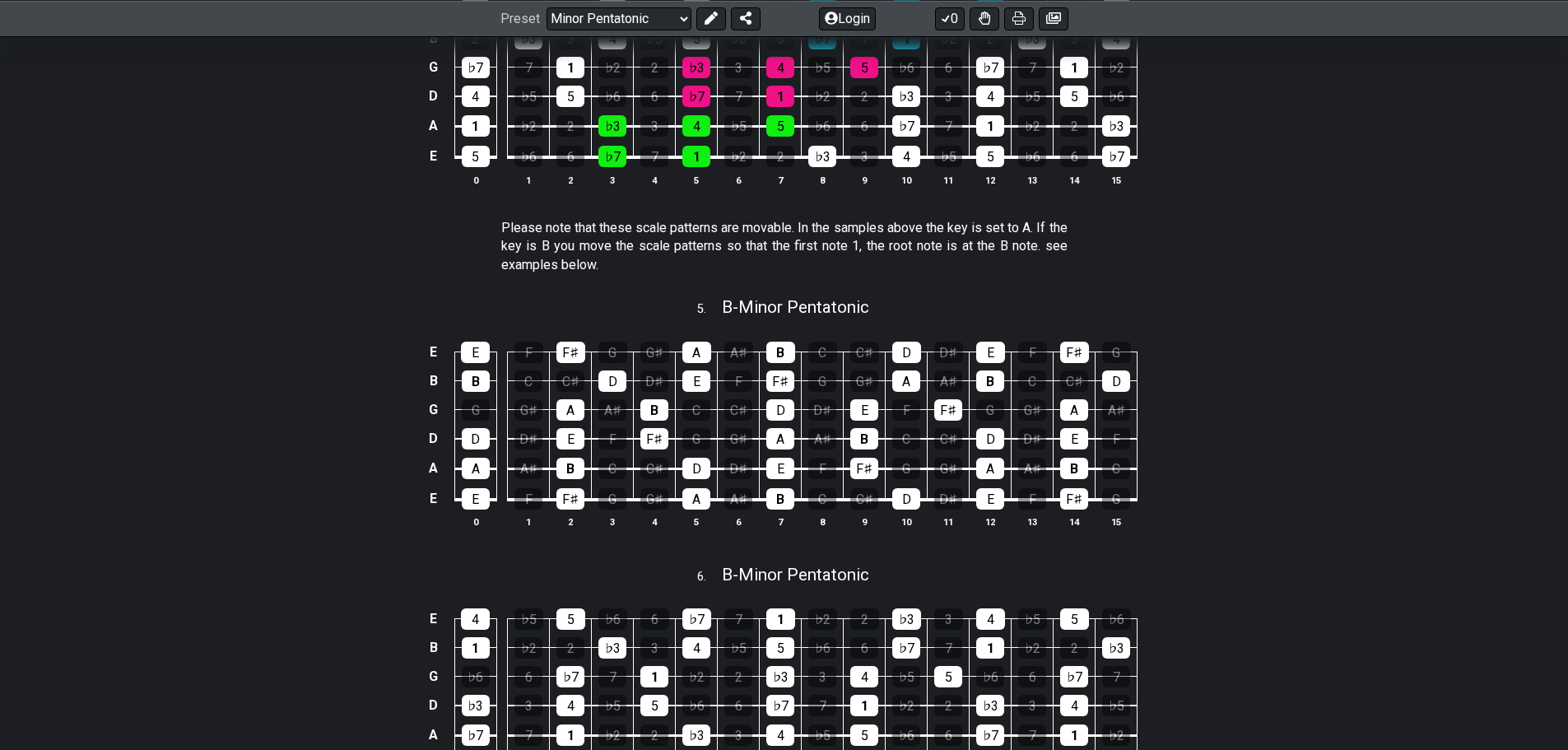
click at [612, 230] on p "Please note that these scale patterns are movable. In the samples above the key…" at bounding box center [784, 246] width 566 height 55
click at [612, 229] on p "Please note that these scale patterns are movable. In the samples above the key…" at bounding box center [784, 246] width 566 height 55
drag, startPoint x: 612, startPoint y: 229, endPoint x: 763, endPoint y: 214, distance: 151.7
click at [647, 224] on p "Please note that these scale patterns are movable. In the samples above the key…" at bounding box center [784, 246] width 566 height 55
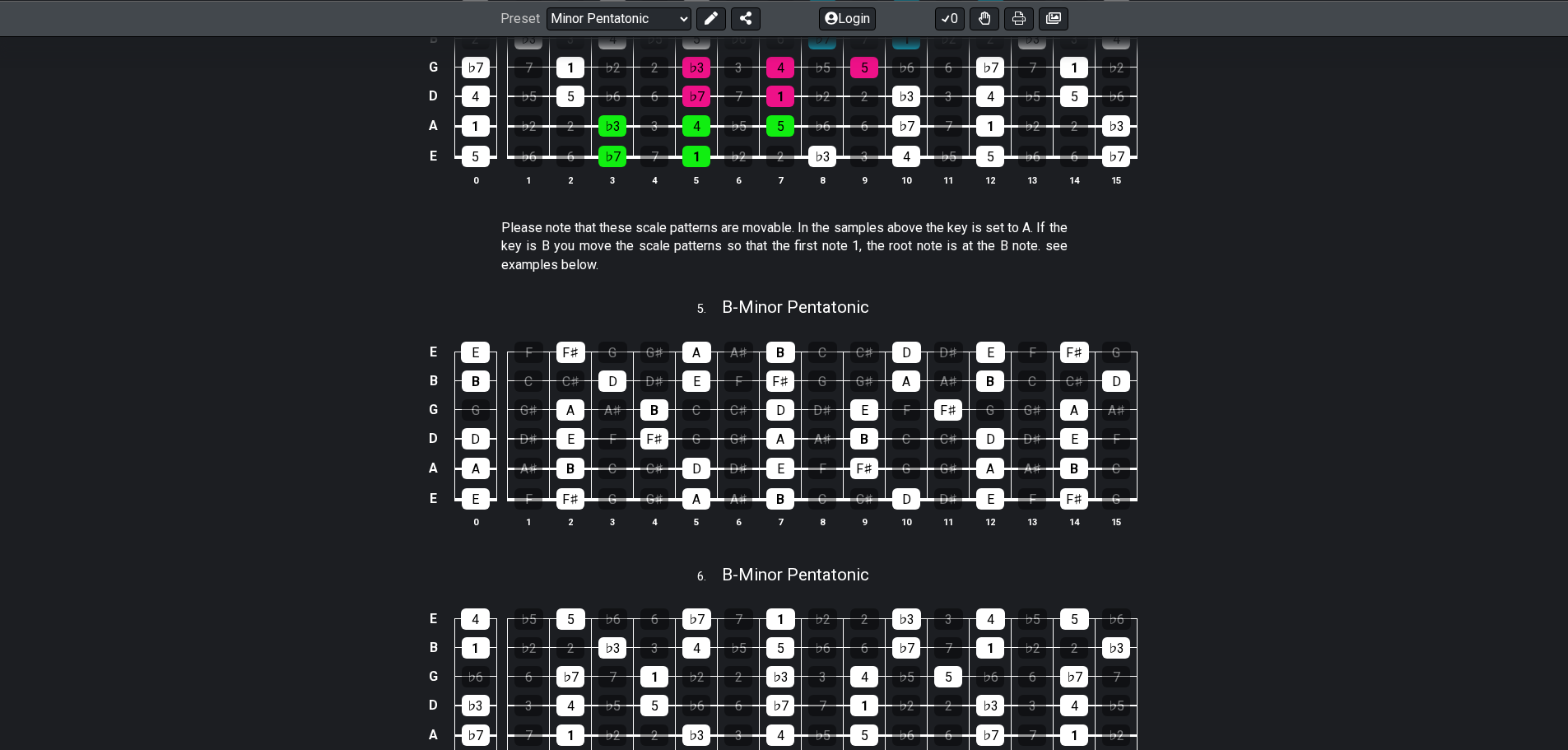
click at [763, 214] on div "Please note that these scale patterns are movable. In the samples above the key…" at bounding box center [784, 250] width 566 height 75
click at [825, 224] on div "Please note that these scale patterns are movable. In the samples above the key…" at bounding box center [784, 250] width 566 height 75
drag, startPoint x: 825, startPoint y: 224, endPoint x: 980, endPoint y: 242, distance: 156.0
click at [959, 242] on p "Please note that these scale patterns are movable. In the samples above the key…" at bounding box center [784, 246] width 566 height 55
click at [980, 242] on p "Please note that these scale patterns are movable. In the samples above the key…" at bounding box center [784, 246] width 566 height 55
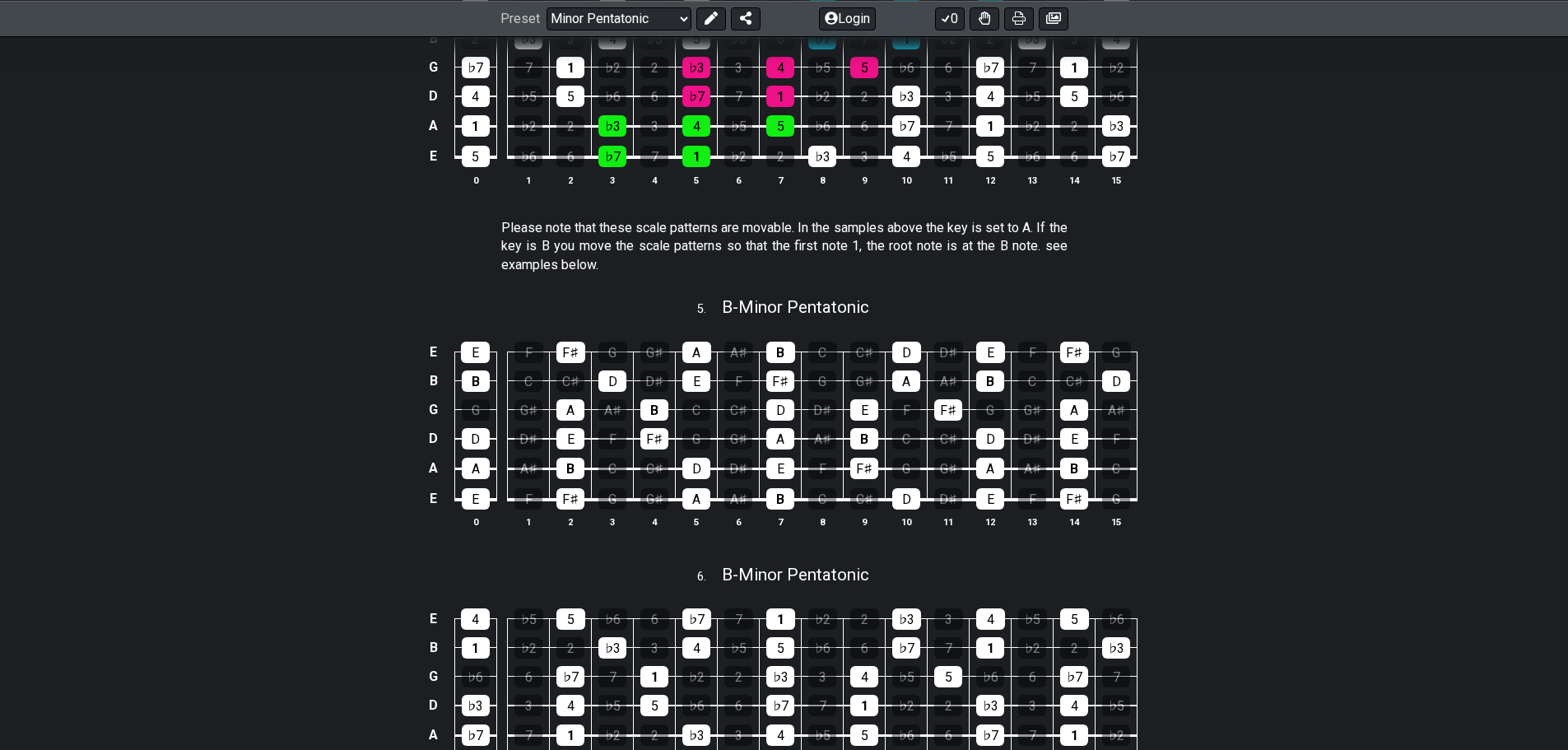
click at [980, 242] on p "Please note that these scale patterns are movable. In the samples above the key…" at bounding box center [784, 246] width 566 height 55
click at [811, 250] on p "Please note that these scale patterns are movable. In the samples above the key…" at bounding box center [784, 246] width 566 height 55
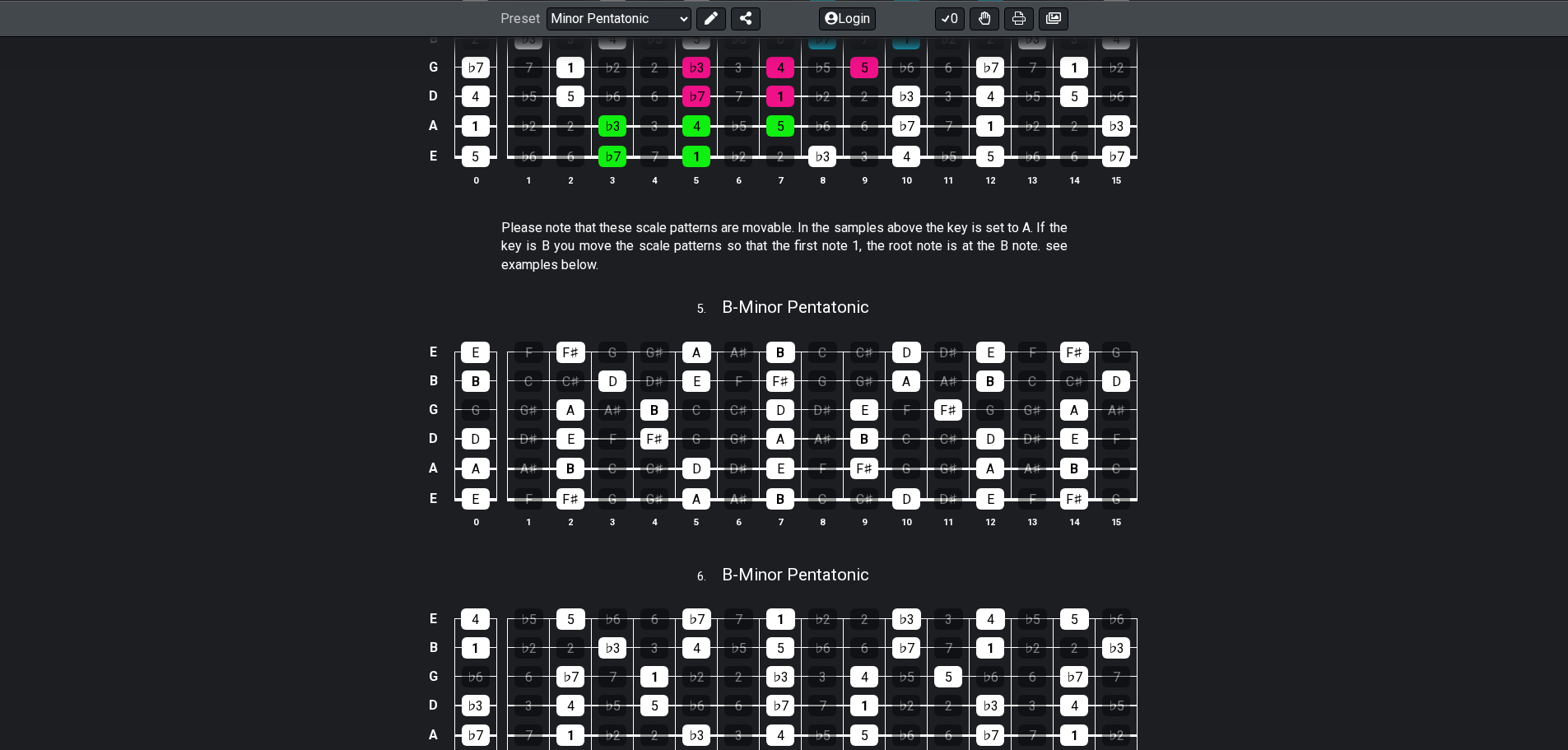
click at [811, 250] on p "Please note that these scale patterns are movable. In the samples above the key…" at bounding box center [784, 246] width 566 height 55
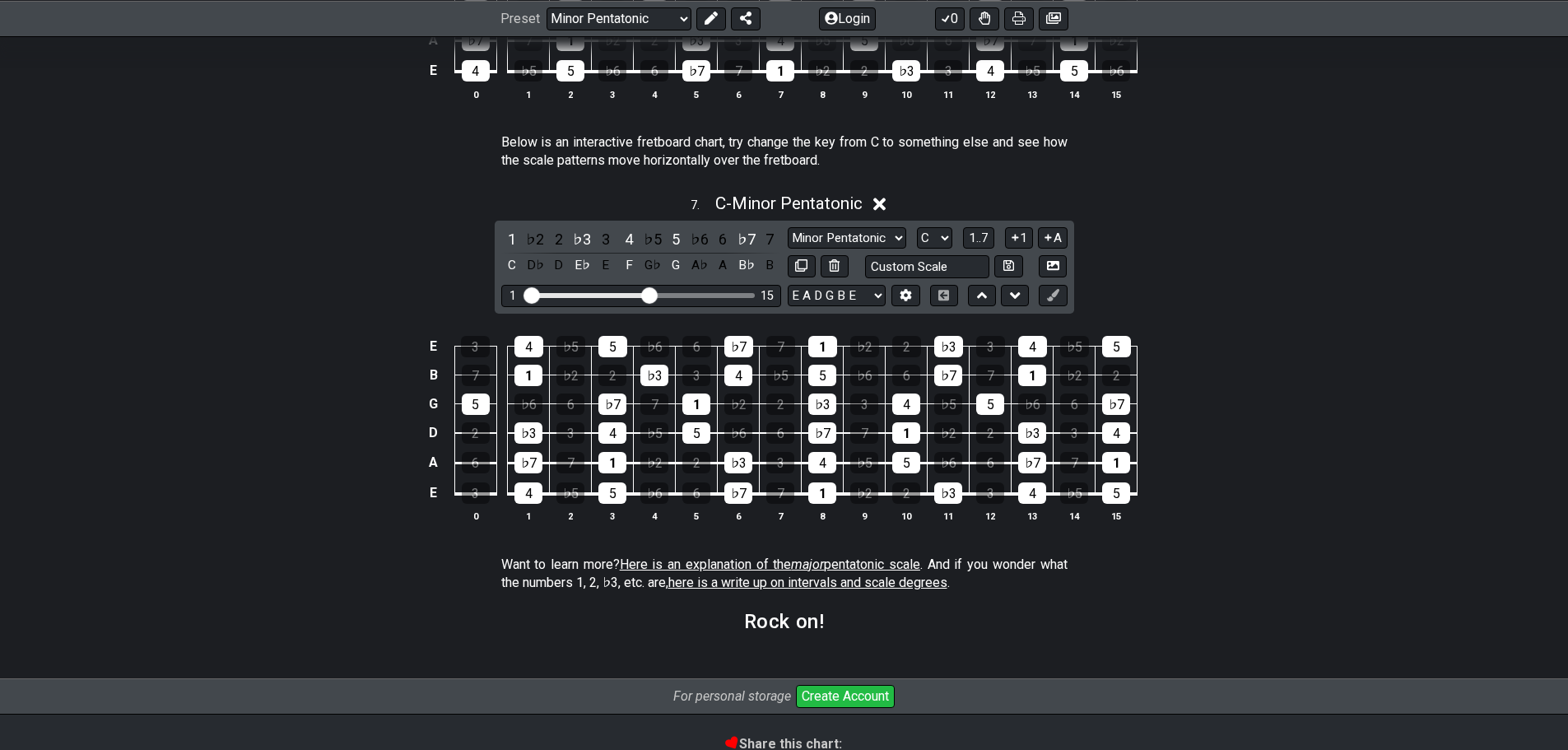
scroll to position [2180, 0]
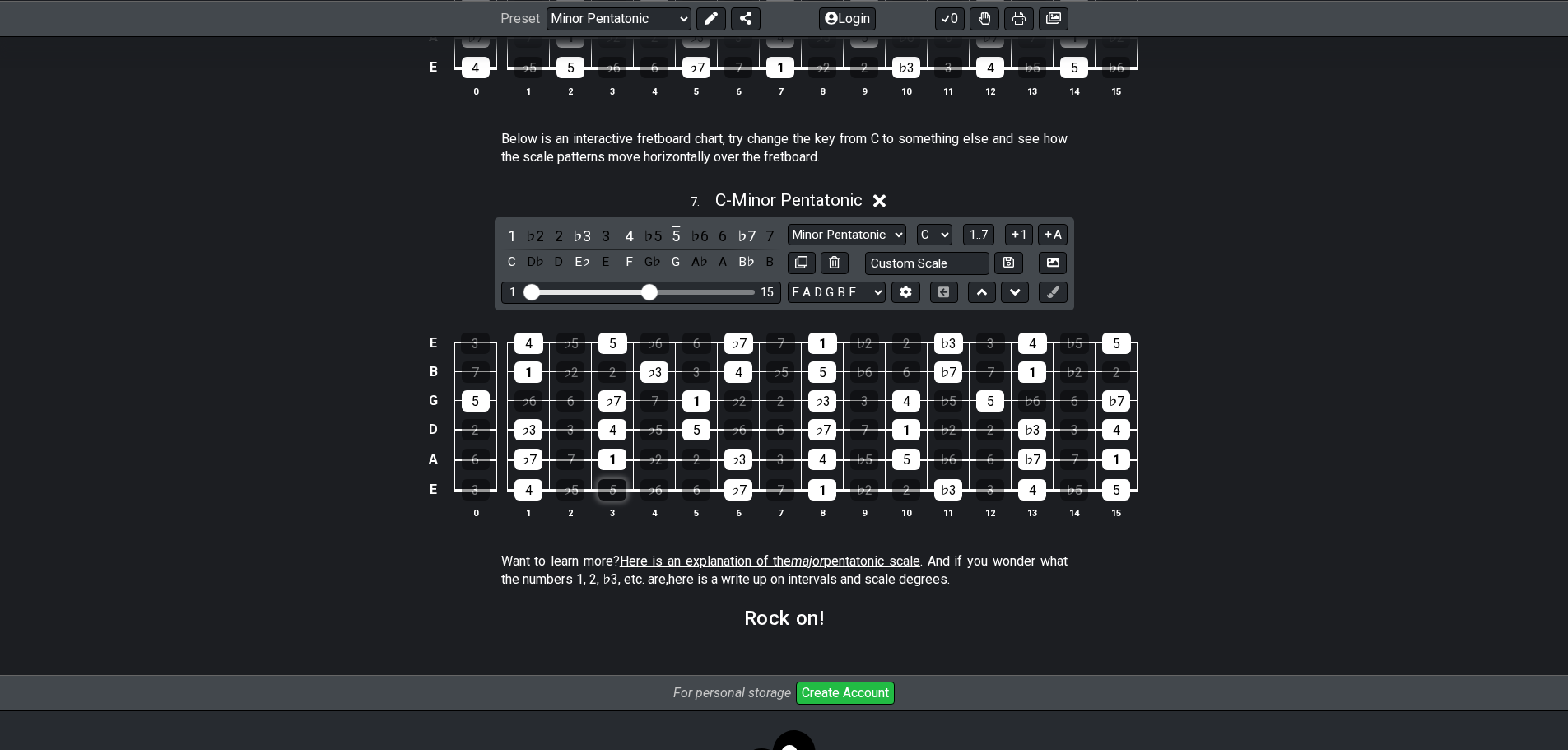
click at [619, 494] on div "5" at bounding box center [612, 490] width 28 height 22
click at [538, 482] on div "4" at bounding box center [528, 490] width 28 height 22
click at [527, 449] on div "♭7" at bounding box center [528, 460] width 28 height 22
click at [522, 422] on div "♭3" at bounding box center [528, 430] width 28 height 22
click at [468, 399] on div "5" at bounding box center [476, 401] width 28 height 22
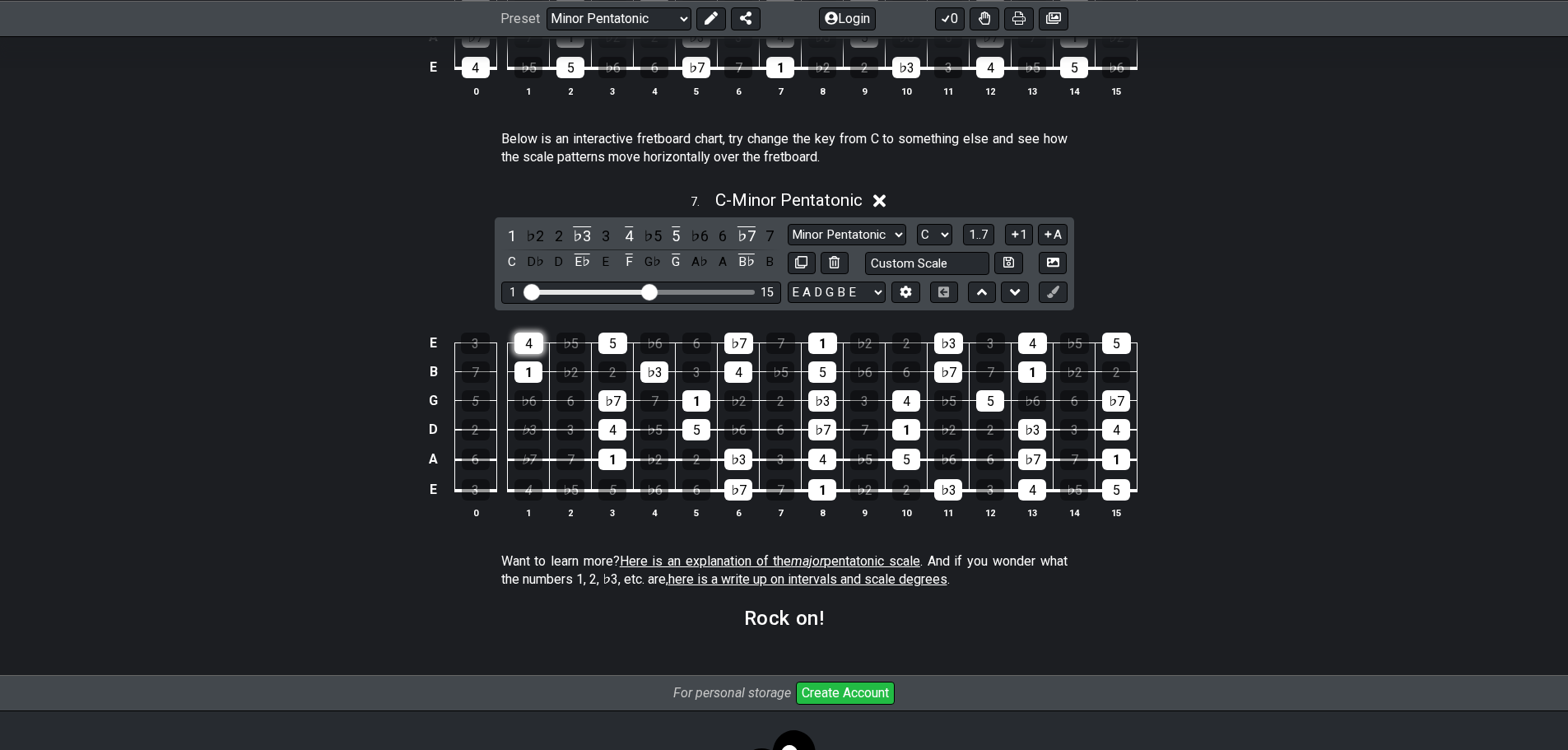
drag, startPoint x: 534, startPoint y: 370, endPoint x: 528, endPoint y: 343, distance: 27.7
click at [534, 366] on div "1" at bounding box center [528, 373] width 28 height 22
click at [528, 343] on div "4" at bounding box center [529, 344] width 29 height 22
drag, startPoint x: 599, startPoint y: 393, endPoint x: 609, endPoint y: 435, distance: 43.2
click at [600, 399] on div "♭7" at bounding box center [612, 401] width 28 height 22
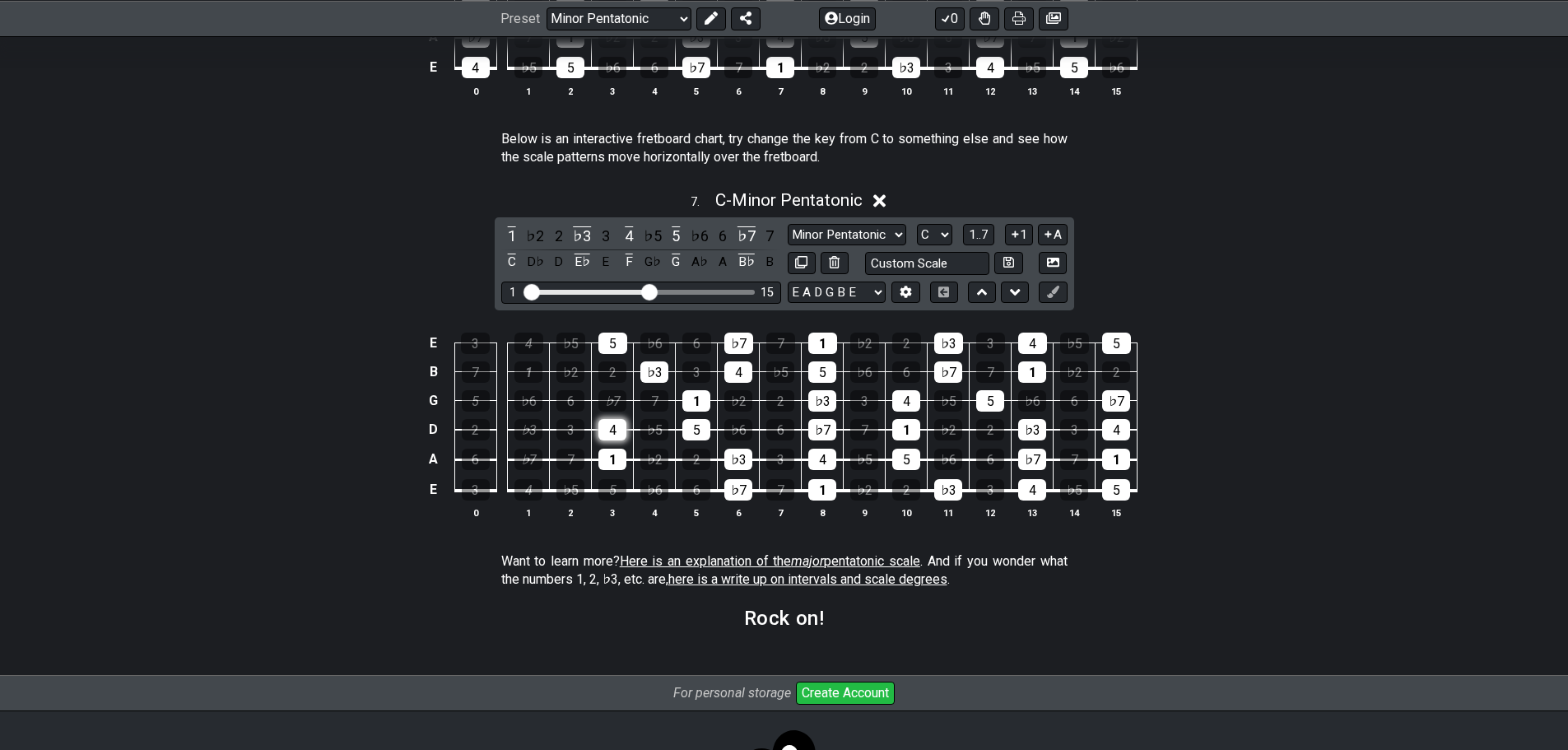
click at [612, 438] on div "4" at bounding box center [612, 430] width 28 height 22
click at [610, 443] on td "1" at bounding box center [612, 445] width 42 height 31
click at [612, 459] on div "1" at bounding box center [612, 460] width 28 height 22
click at [731, 488] on div "♭7" at bounding box center [738, 490] width 28 height 22
click at [730, 463] on div "♭3" at bounding box center [738, 460] width 28 height 22
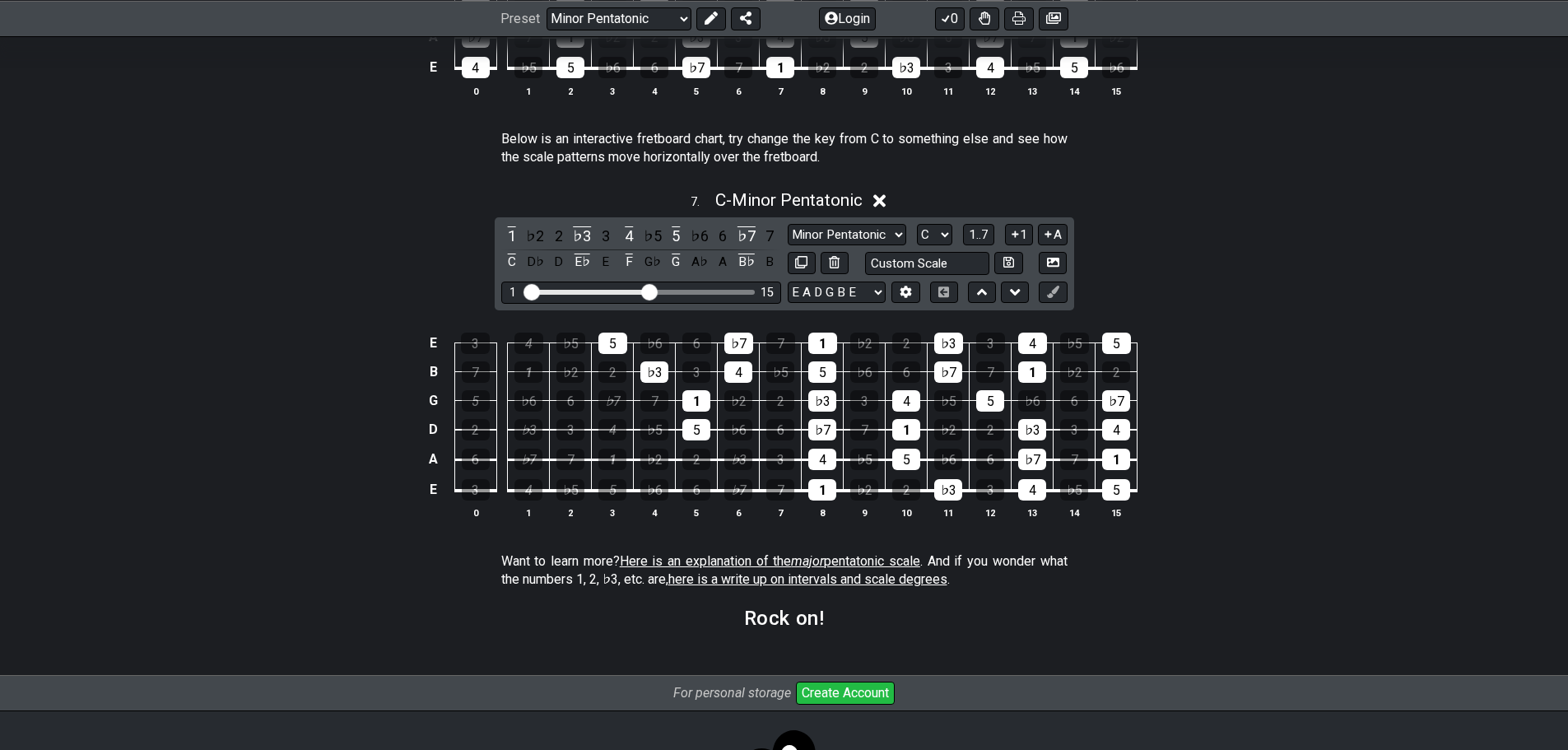
click at [670, 417] on td "♭5" at bounding box center [655, 414] width 42 height 30
click at [705, 433] on div "5" at bounding box center [696, 430] width 28 height 22
click at [692, 405] on div "1" at bounding box center [696, 401] width 28 height 22
click at [663, 362] on div "♭3" at bounding box center [654, 373] width 28 height 22
drag, startPoint x: 624, startPoint y: 332, endPoint x: 600, endPoint y: 335, distance: 24.2
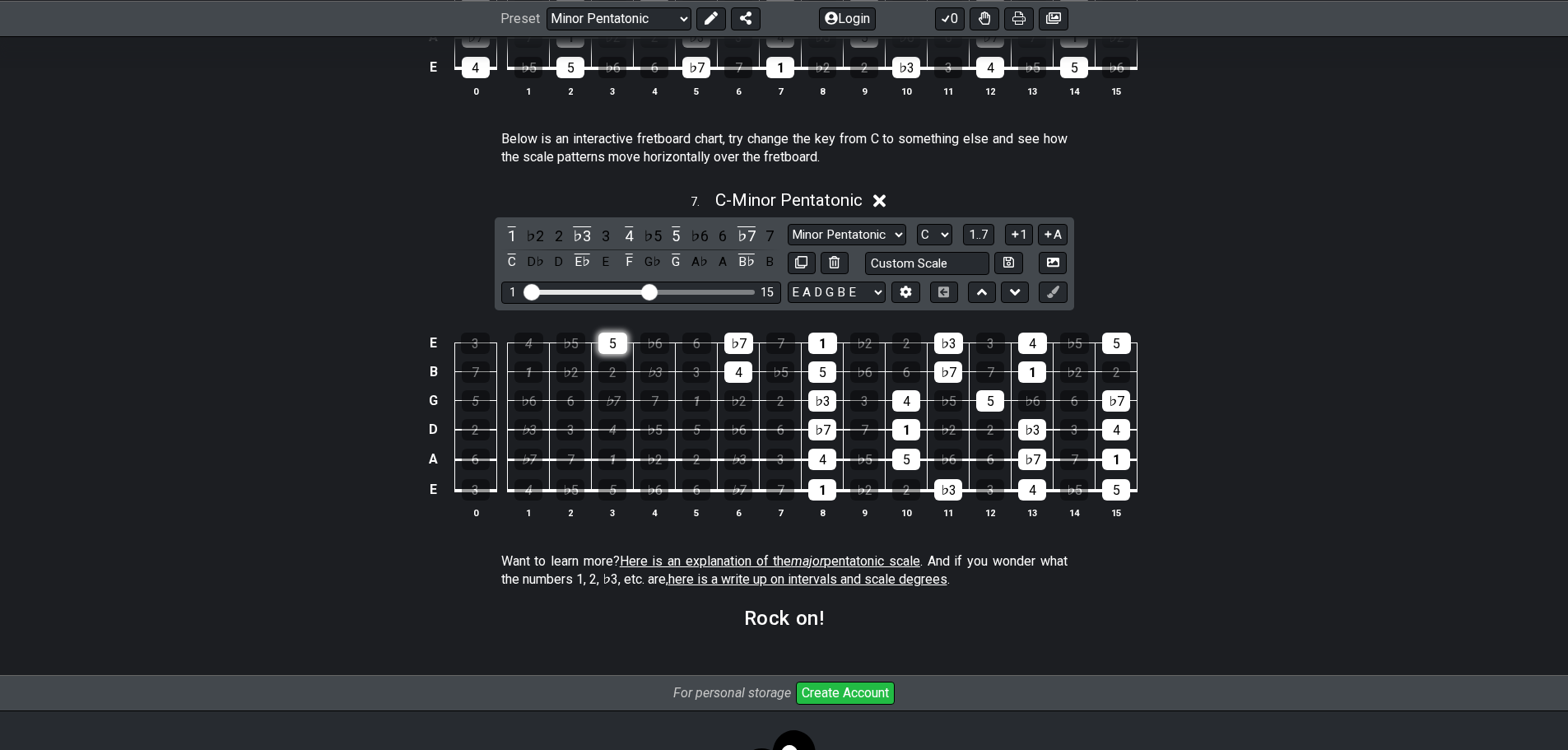
click at [607, 334] on div "5" at bounding box center [613, 344] width 29 height 22
click at [738, 384] on tbody "E 3 4 ♭5 5 ♭6 6 ♭7 7 1 ♭2 2 ♭3 3 4 ♭5 5 B 7 1 ♭2 2 ♭3 3 4 ♭5 5 ♭6 6 ♭7 7 1 ♭2 2…" at bounding box center [780, 412] width 713 height 194
click at [739, 343] on div "♭7" at bounding box center [739, 344] width 29 height 22
drag, startPoint x: 812, startPoint y: 341, endPoint x: 820, endPoint y: 373, distance: 33.0
click at [813, 343] on div "1" at bounding box center [823, 344] width 29 height 22
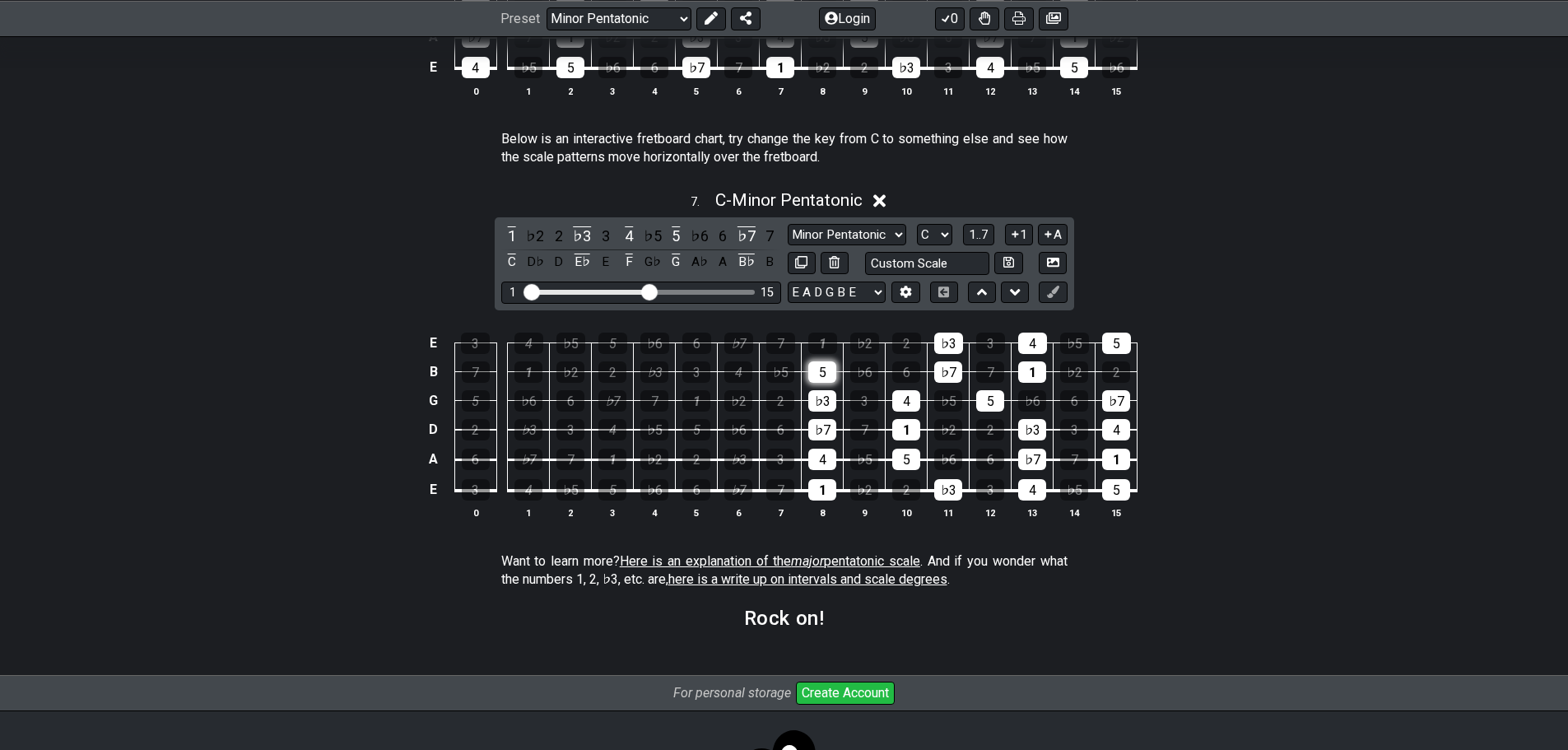
click at [820, 373] on div "5" at bounding box center [822, 373] width 28 height 22
drag, startPoint x: 828, startPoint y: 395, endPoint x: 829, endPoint y: 411, distance: 16.0
click at [829, 396] on div "♭3" at bounding box center [822, 401] width 28 height 22
click at [826, 433] on div "♭7" at bounding box center [822, 430] width 28 height 22
click at [823, 468] on div "4" at bounding box center [822, 460] width 28 height 22
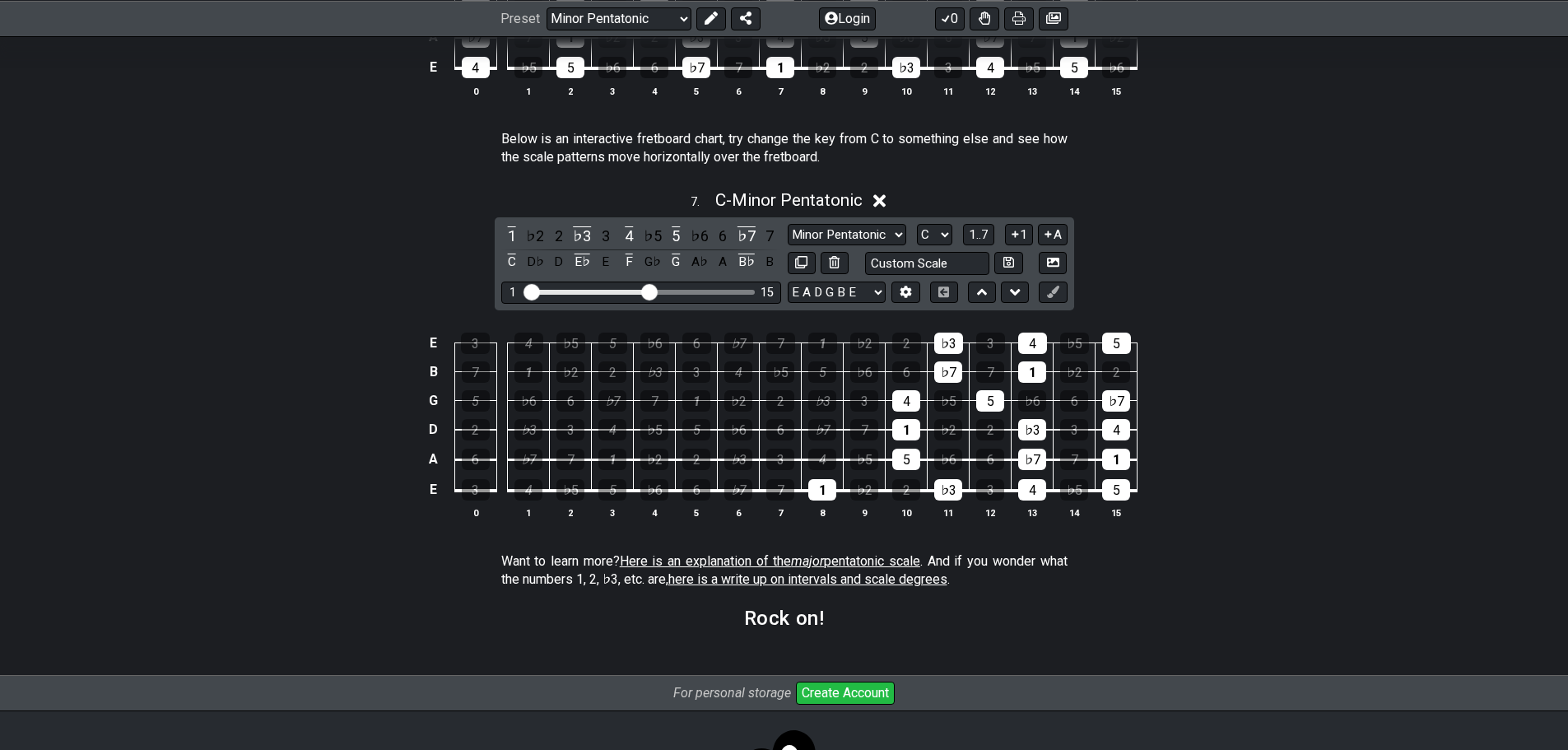
click at [820, 501] on table "E 3 4 ♭5 5 ♭6 6 ♭7 7 1 ♭2 2 ♭3 3 4 ♭5 5 B 7 1 ♭2 2 ♭3 3 4 ♭5 5 ♭6 6 ♭7 7 1 ♭2 2…" at bounding box center [781, 412] width 714 height 194
drag, startPoint x: 953, startPoint y: 488, endPoint x: 879, endPoint y: 490, distance: 74.0
click at [953, 489] on div "♭3" at bounding box center [948, 490] width 28 height 22
click at [820, 483] on div "1" at bounding box center [822, 490] width 28 height 22
click at [913, 454] on div "5" at bounding box center [906, 460] width 28 height 22
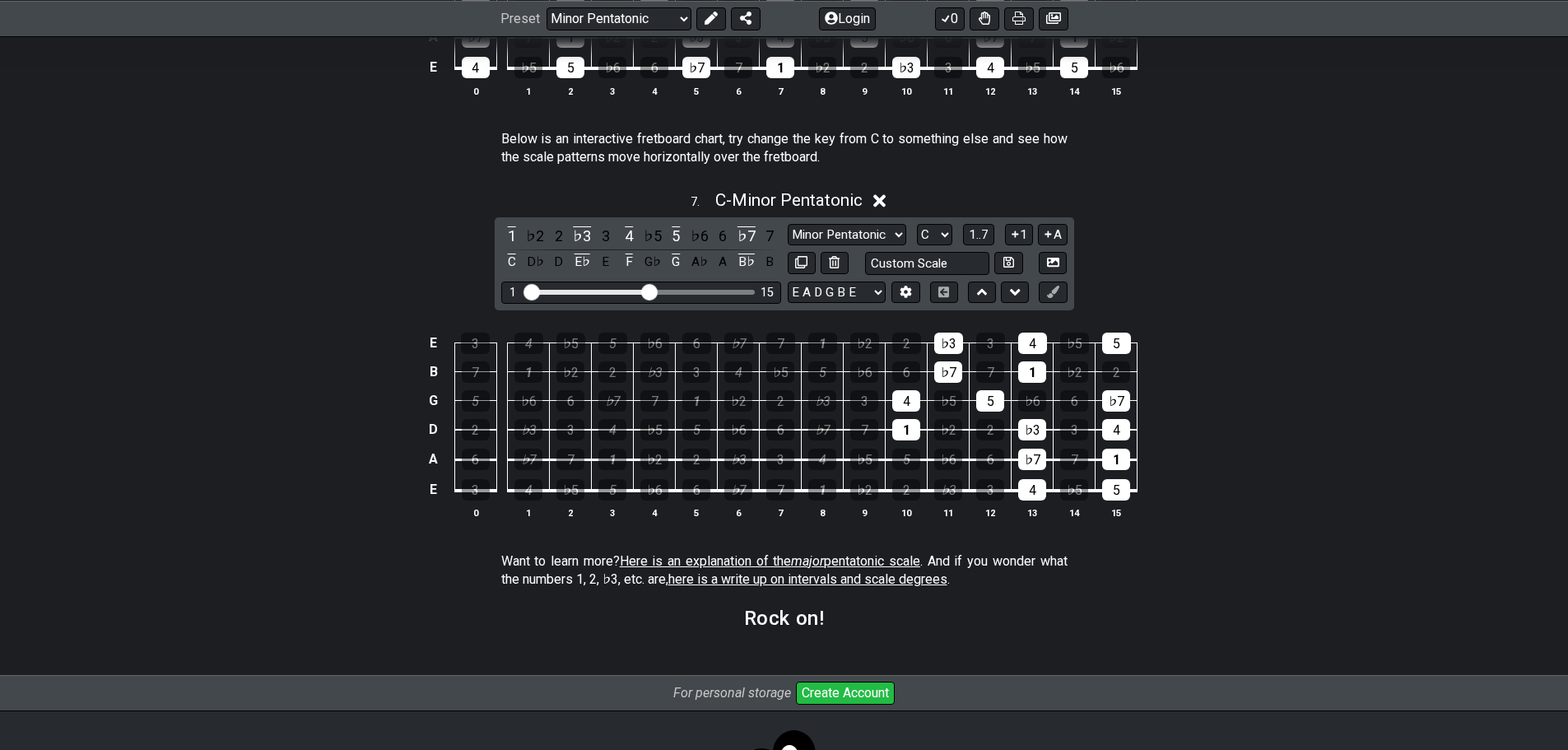
drag, startPoint x: 911, startPoint y: 432, endPoint x: 910, endPoint y: 413, distance: 19.0
click at [910, 432] on div "1" at bounding box center [906, 430] width 28 height 22
click at [910, 409] on div "4" at bounding box center [906, 401] width 28 height 22
click at [950, 365] on div "♭7" at bounding box center [948, 373] width 28 height 22
click at [949, 347] on div "♭3" at bounding box center [949, 344] width 29 height 22
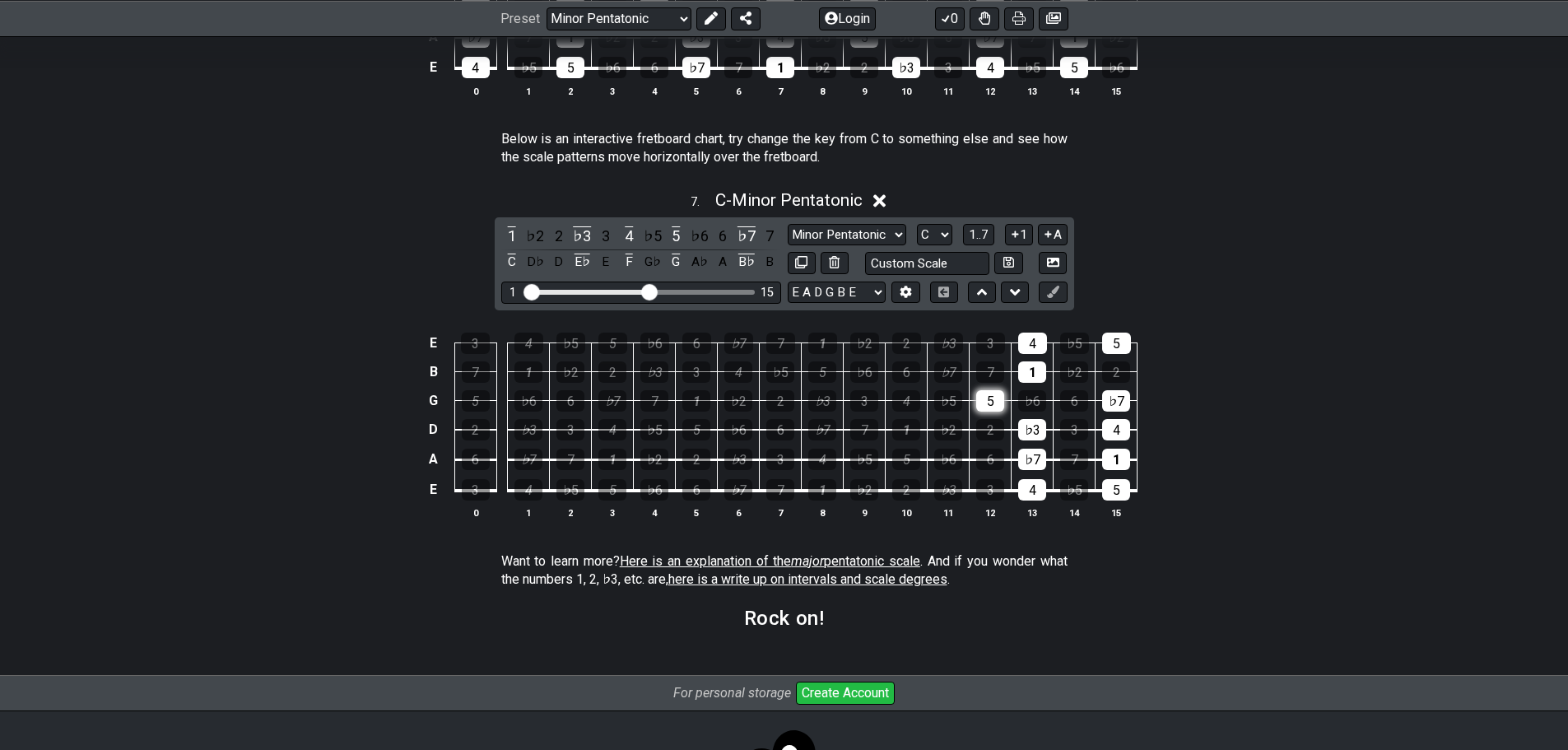
click at [988, 394] on div "5" at bounding box center [989, 401] width 28 height 22
click at [1027, 372] on div "1" at bounding box center [1032, 373] width 28 height 22
click at [1031, 354] on td "1" at bounding box center [1033, 357] width 42 height 29
click at [1031, 344] on div "4" at bounding box center [1033, 344] width 29 height 22
click at [1034, 431] on div "♭3" at bounding box center [1032, 430] width 28 height 22
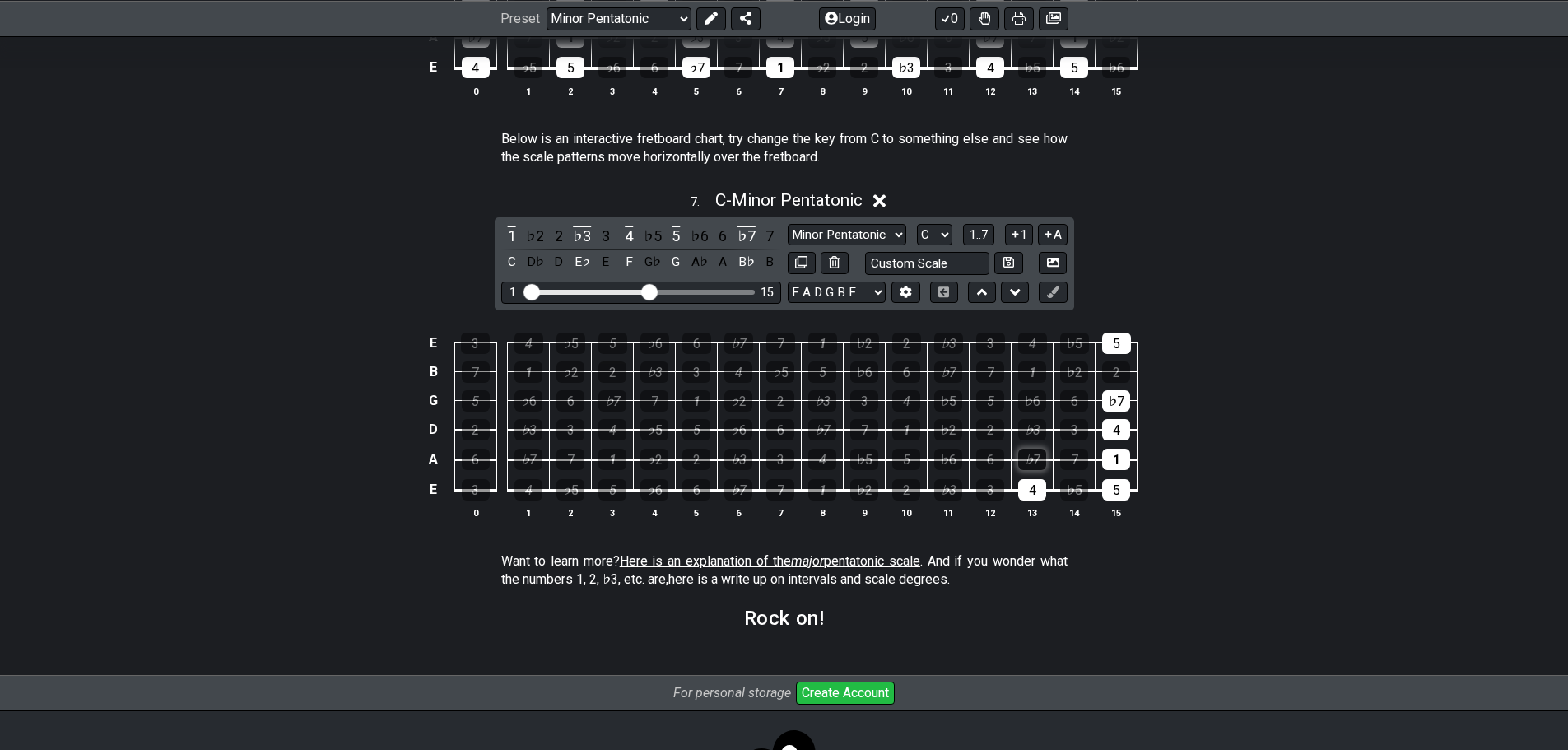
click at [1025, 467] on div "♭7" at bounding box center [1032, 460] width 28 height 22
click at [1030, 489] on div "4" at bounding box center [1032, 490] width 28 height 22
click at [1119, 485] on div "5" at bounding box center [1116, 490] width 28 height 22
click at [1120, 467] on div "1" at bounding box center [1116, 460] width 28 height 22
click at [1119, 431] on div "4" at bounding box center [1116, 430] width 28 height 22
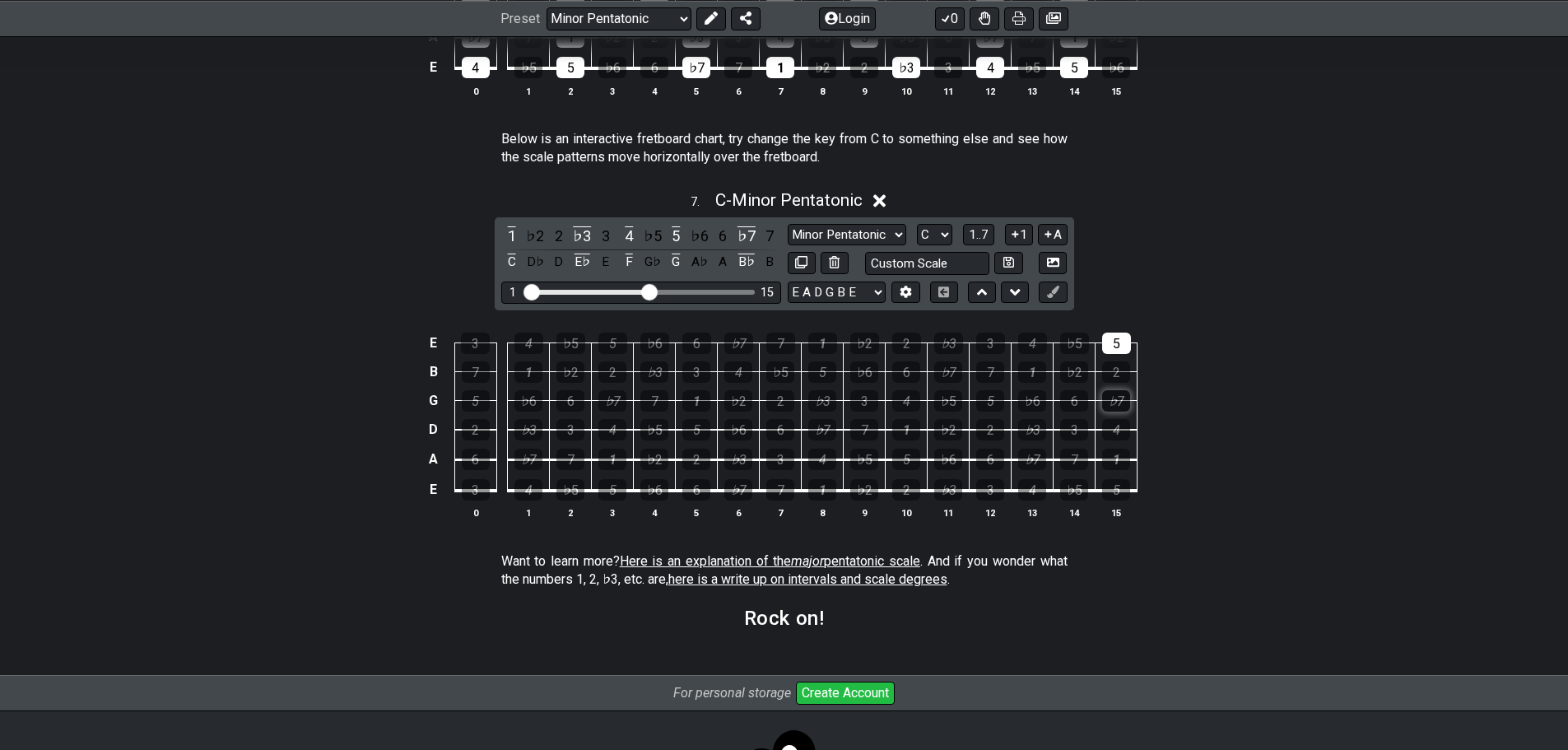
click at [1119, 390] on div "♭7" at bounding box center [1116, 401] width 28 height 22
click at [1118, 335] on div "5" at bounding box center [1117, 344] width 29 height 22
click at [881, 202] on icon at bounding box center [880, 202] width 13 height 13
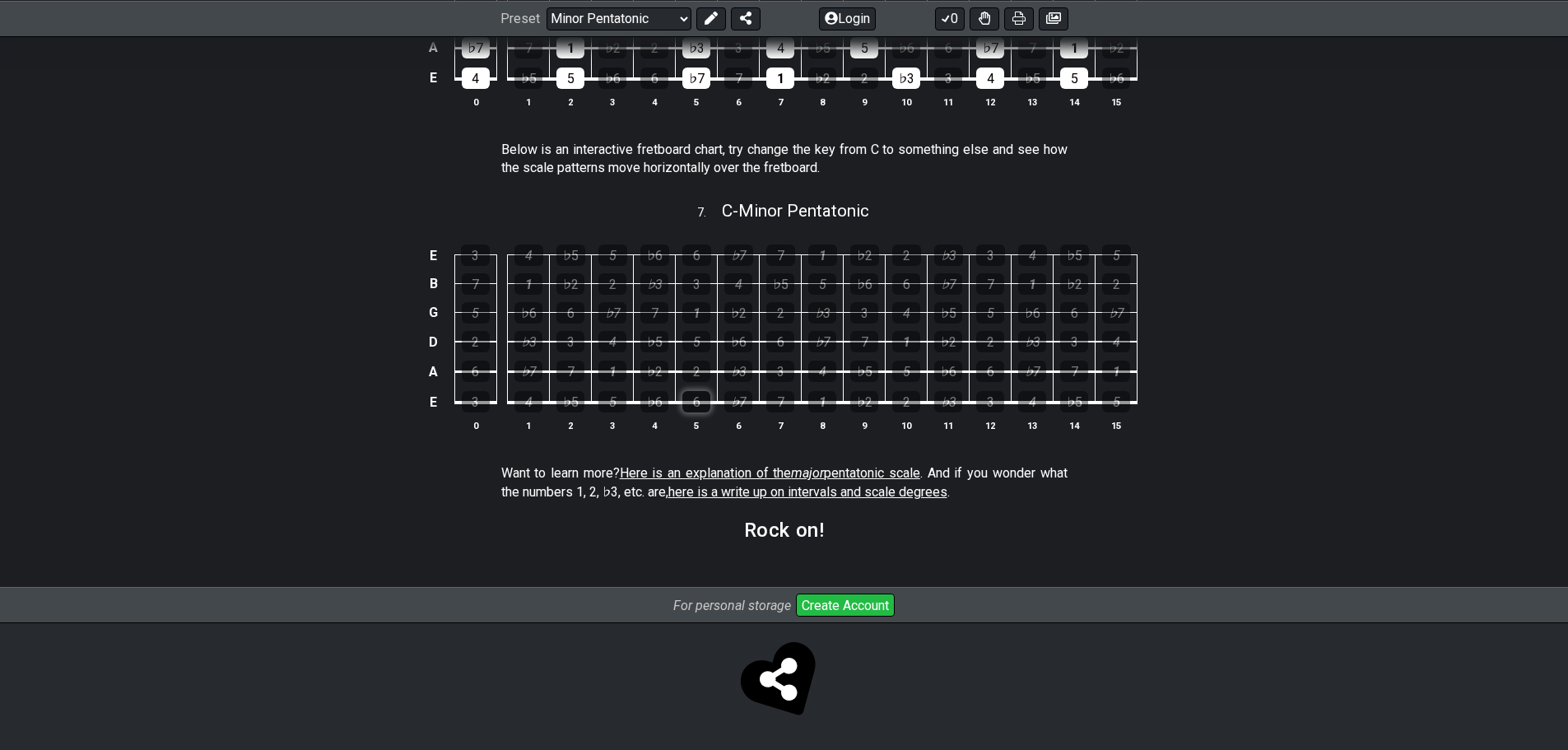
click at [693, 408] on div "6" at bounding box center [696, 402] width 28 height 22
click at [820, 399] on div "1" at bounding box center [822, 402] width 28 height 22
click at [693, 358] on td "2" at bounding box center [696, 357] width 42 height 31
click at [701, 372] on div "2" at bounding box center [696, 372] width 28 height 22
click at [776, 369] on div "3" at bounding box center [779, 372] width 28 height 22
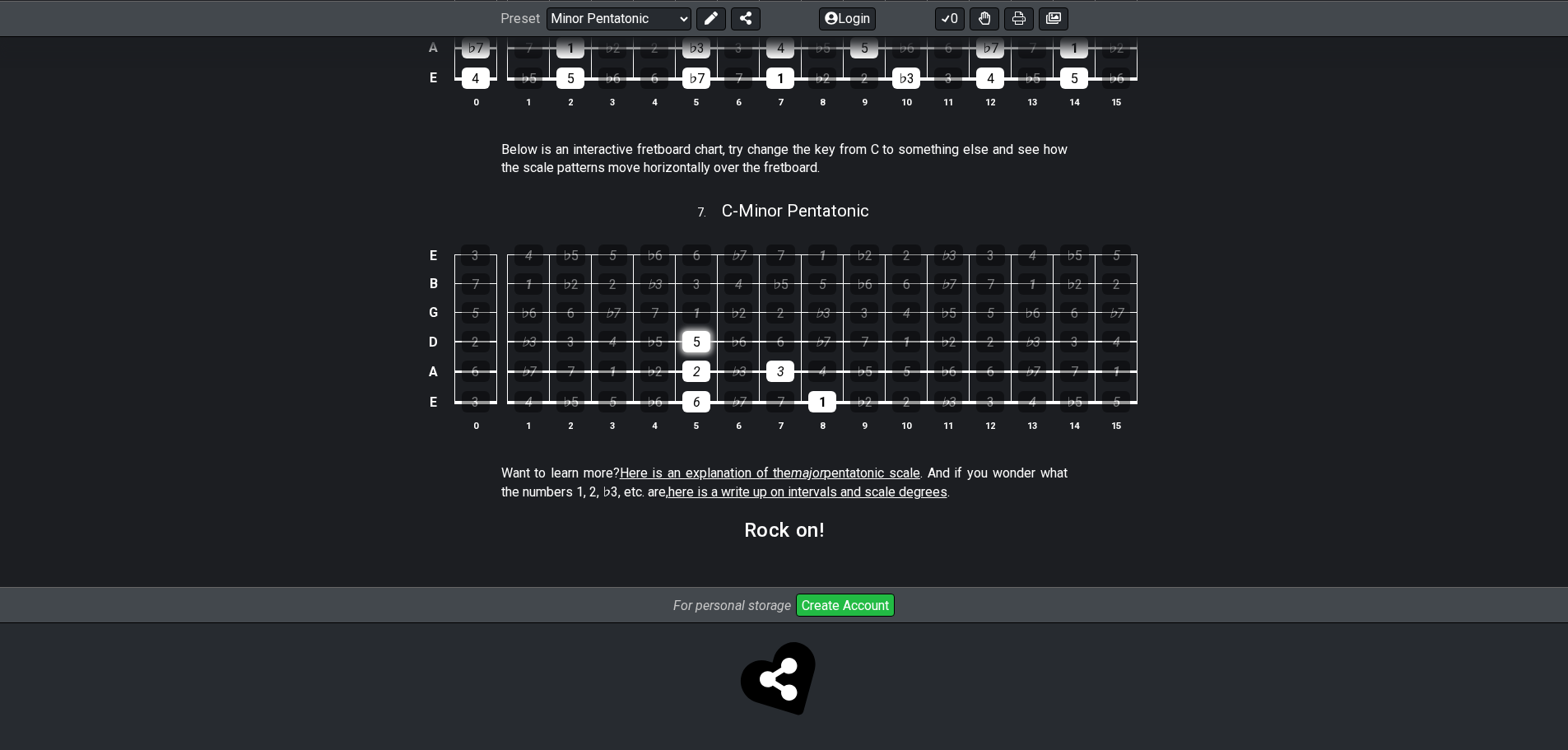
click at [701, 340] on div "5" at bounding box center [696, 342] width 28 height 22
click at [778, 342] on div "6" at bounding box center [779, 342] width 28 height 22
click at [699, 316] on div "1" at bounding box center [696, 313] width 28 height 22
click at [773, 314] on div "2" at bounding box center [779, 313] width 28 height 22
click at [701, 284] on div "3" at bounding box center [696, 284] width 28 height 22
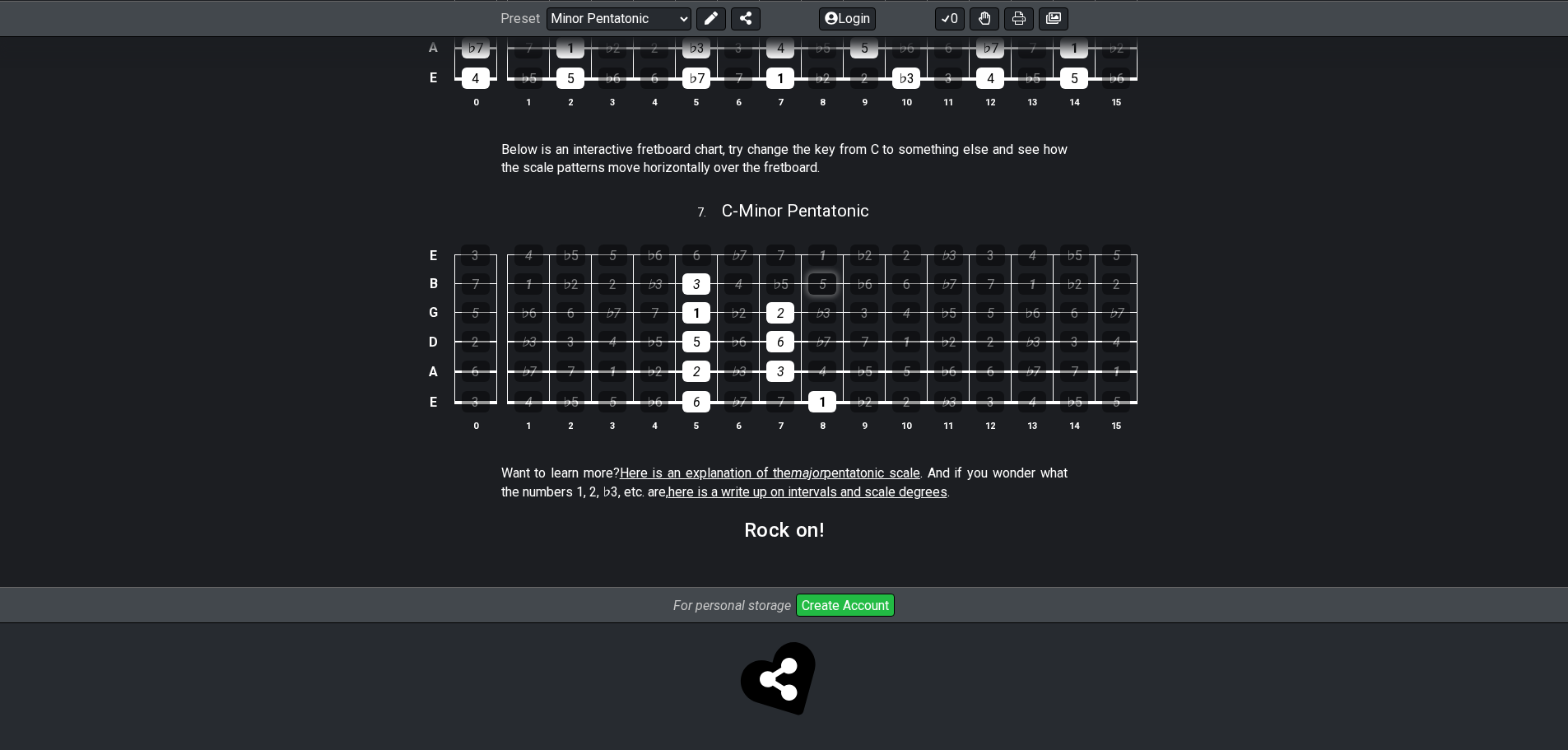
click at [827, 277] on div "5" at bounding box center [822, 284] width 28 height 22
click at [711, 255] on td "3" at bounding box center [696, 270] width 42 height 29
click at [695, 247] on div "6" at bounding box center [697, 255] width 29 height 22
click at [829, 247] on div "1" at bounding box center [823, 255] width 29 height 22
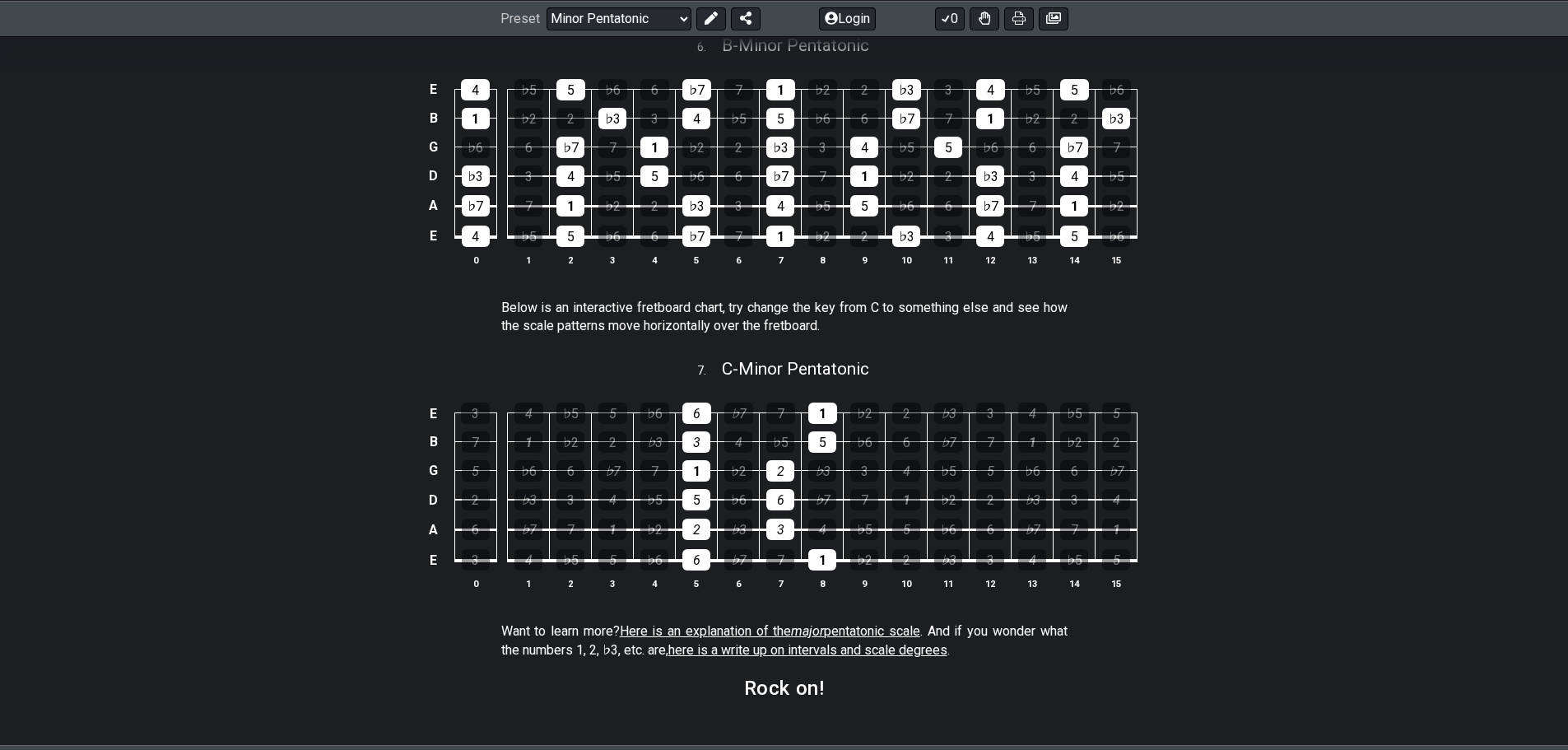
scroll to position [2005, 0]
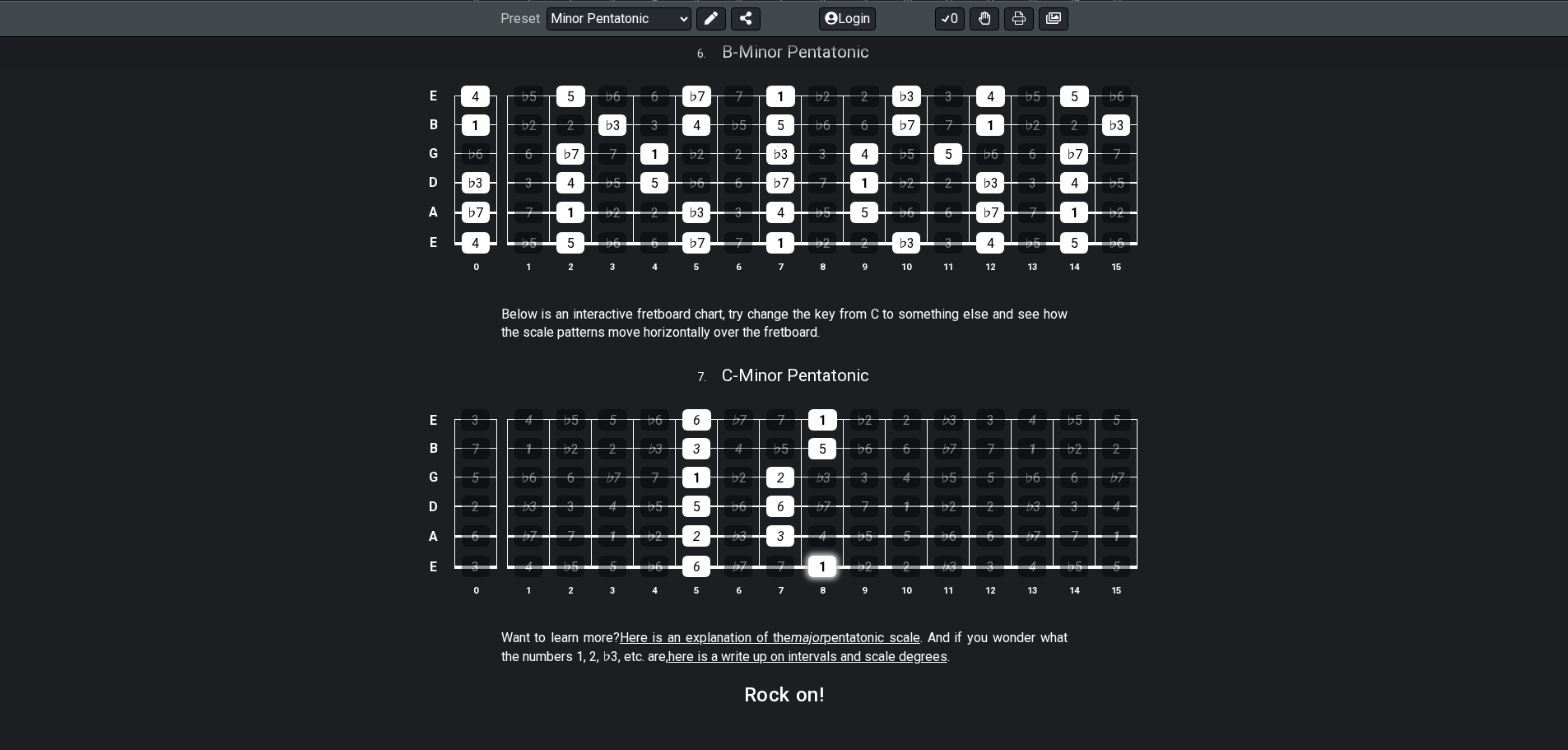
click at [818, 566] on div "1" at bounding box center [822, 566] width 28 height 22
click at [774, 536] on div "3" at bounding box center [779, 536] width 28 height 22
drag, startPoint x: 701, startPoint y: 565, endPoint x: 697, endPoint y: 551, distance: 14.6
click at [700, 564] on div "6" at bounding box center [696, 566] width 28 height 22
click at [696, 536] on div "2" at bounding box center [696, 536] width 28 height 22
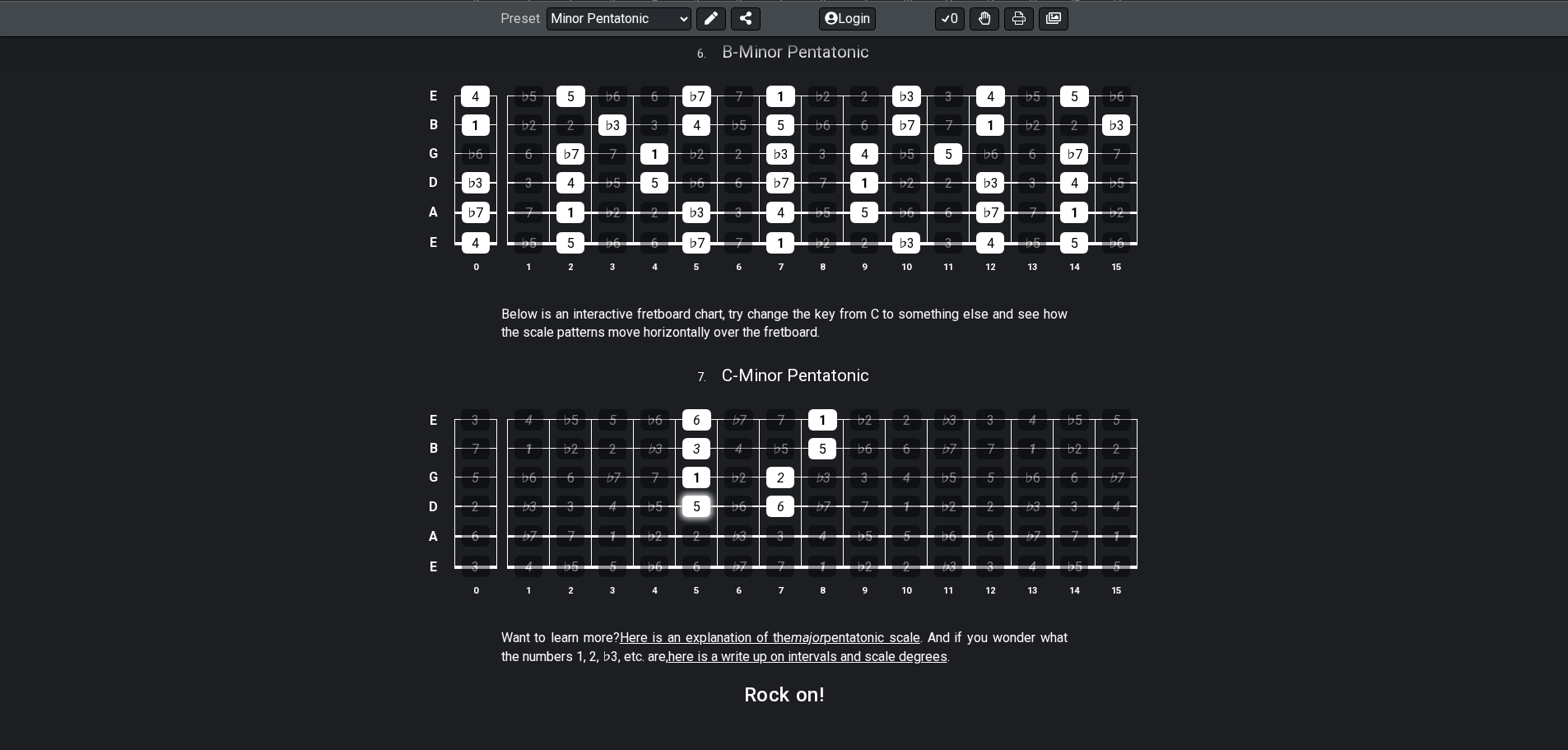
click at [695, 507] on div "5" at bounding box center [696, 507] width 28 height 22
drag, startPoint x: 696, startPoint y: 481, endPoint x: 696, endPoint y: 437, distance: 44.0
click at [696, 479] on div "1" at bounding box center [696, 478] width 28 height 22
click at [696, 436] on td "3" at bounding box center [696, 434] width 42 height 29
click at [696, 421] on div "6" at bounding box center [697, 420] width 29 height 22
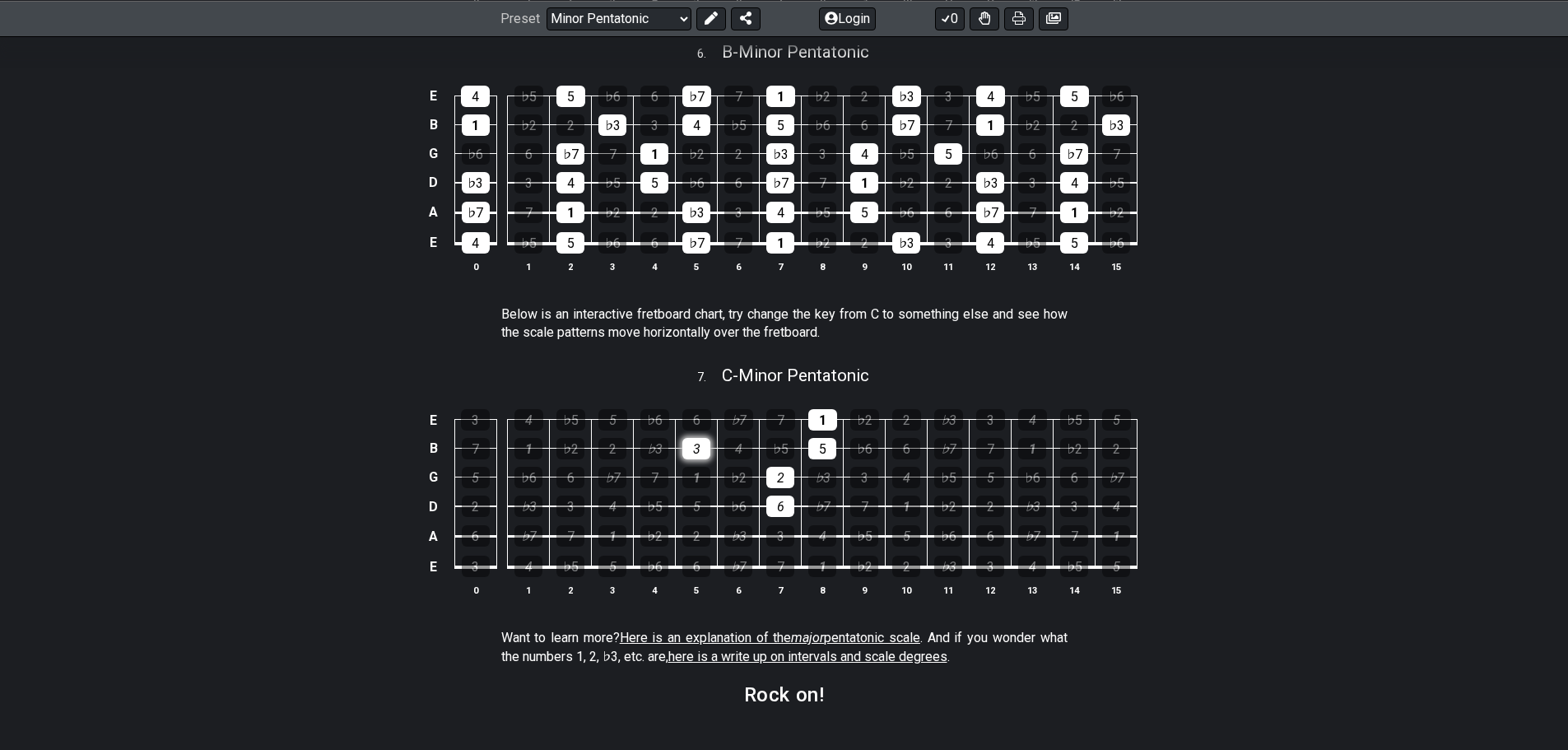
click at [708, 448] on div "3" at bounding box center [696, 449] width 28 height 22
click at [779, 487] on div "2" at bounding box center [779, 478] width 28 height 22
click at [786, 506] on div "6" at bounding box center [779, 507] width 28 height 22
click at [827, 446] on div "5" at bounding box center [822, 449] width 28 height 22
click at [828, 428] on div "1" at bounding box center [823, 420] width 29 height 22
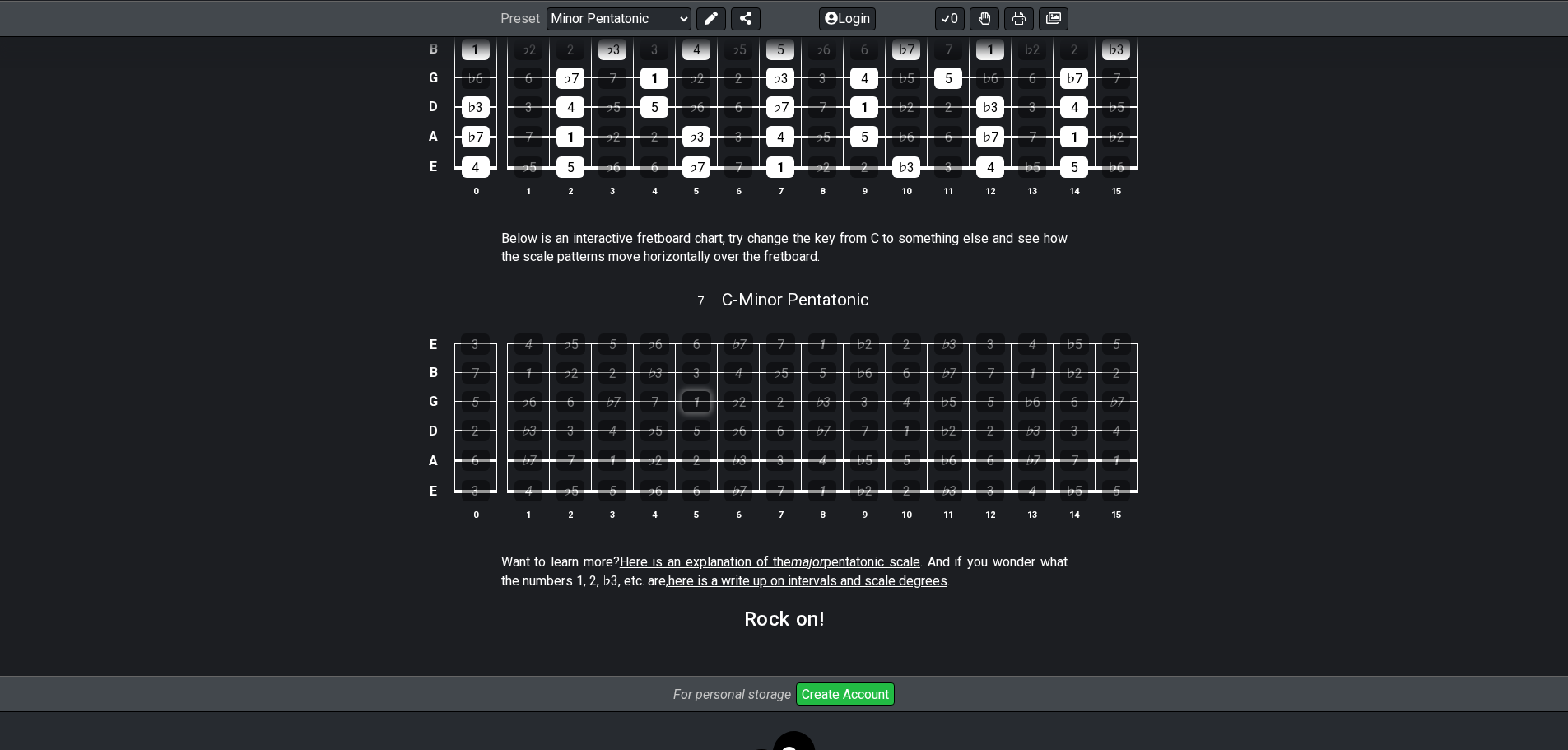
scroll to position [2087, 0]
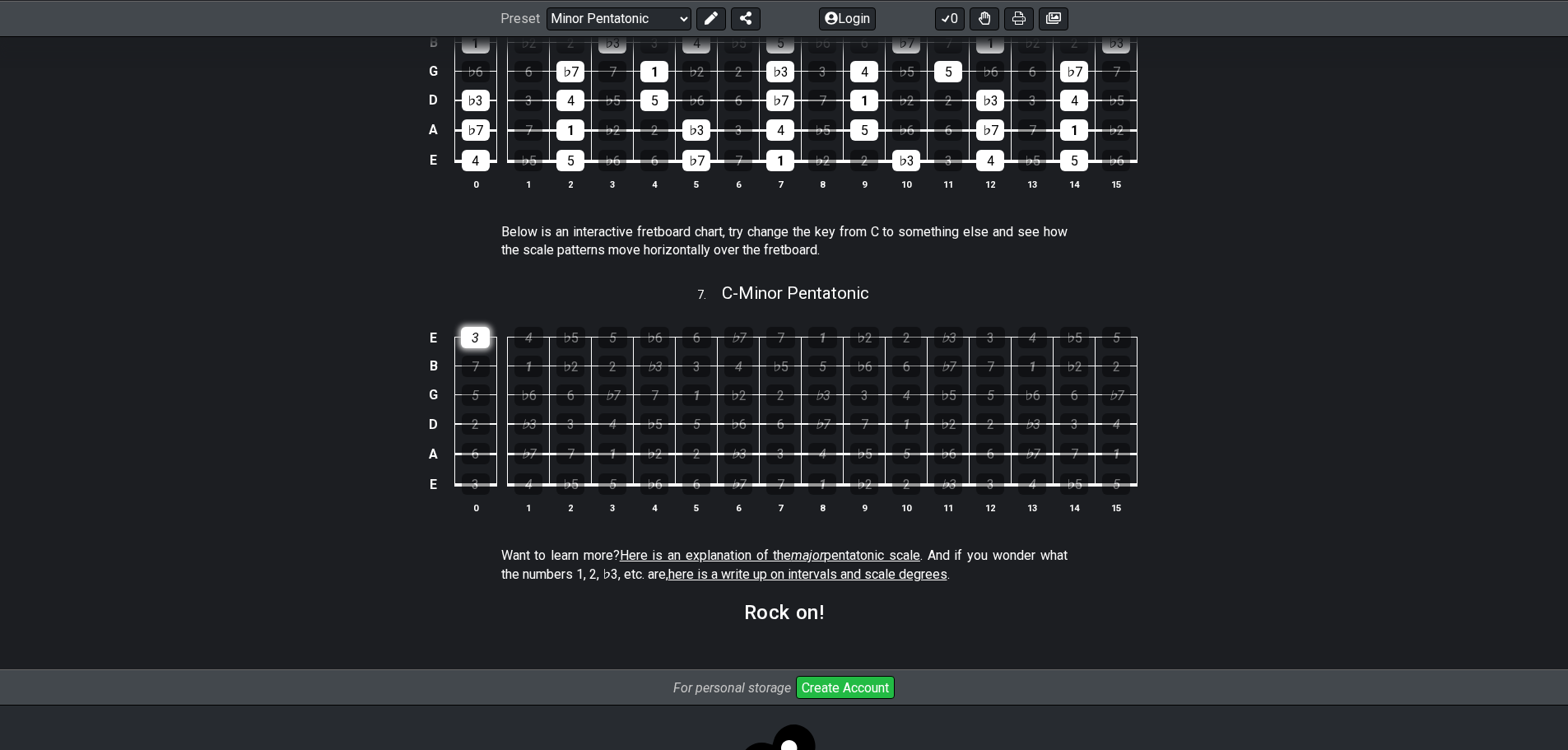
click at [477, 329] on div "3" at bounding box center [476, 337] width 29 height 22
